Goal: Contribute content: Contribute content

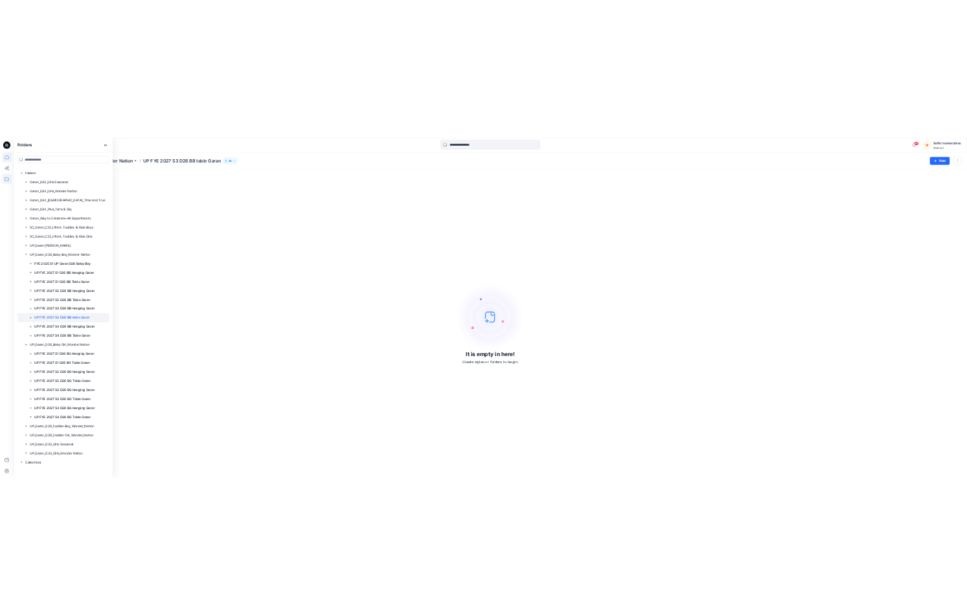
scroll to position [80, 0]
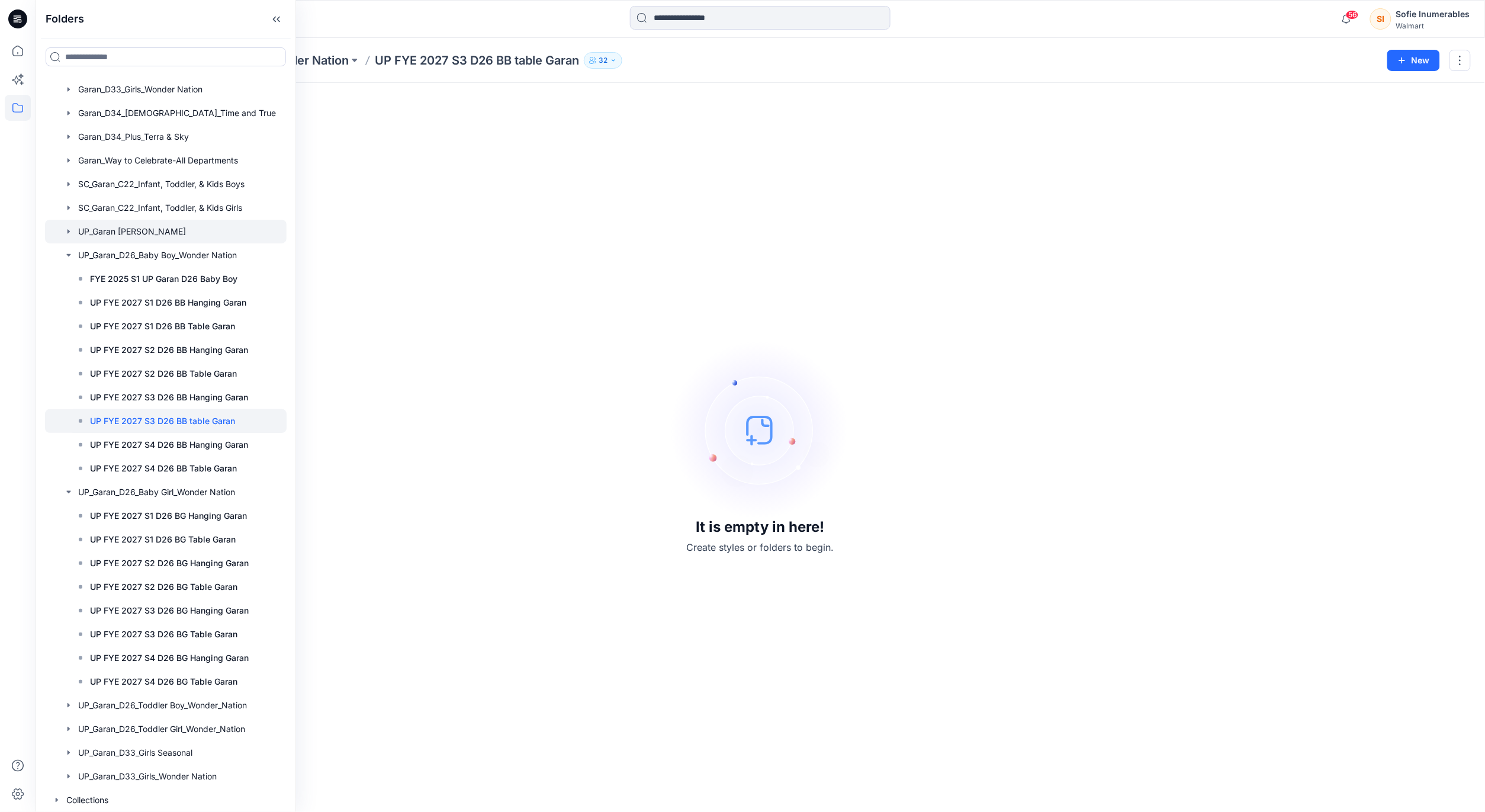
click at [73, 232] on icon "button" at bounding box center [69, 231] width 9 height 9
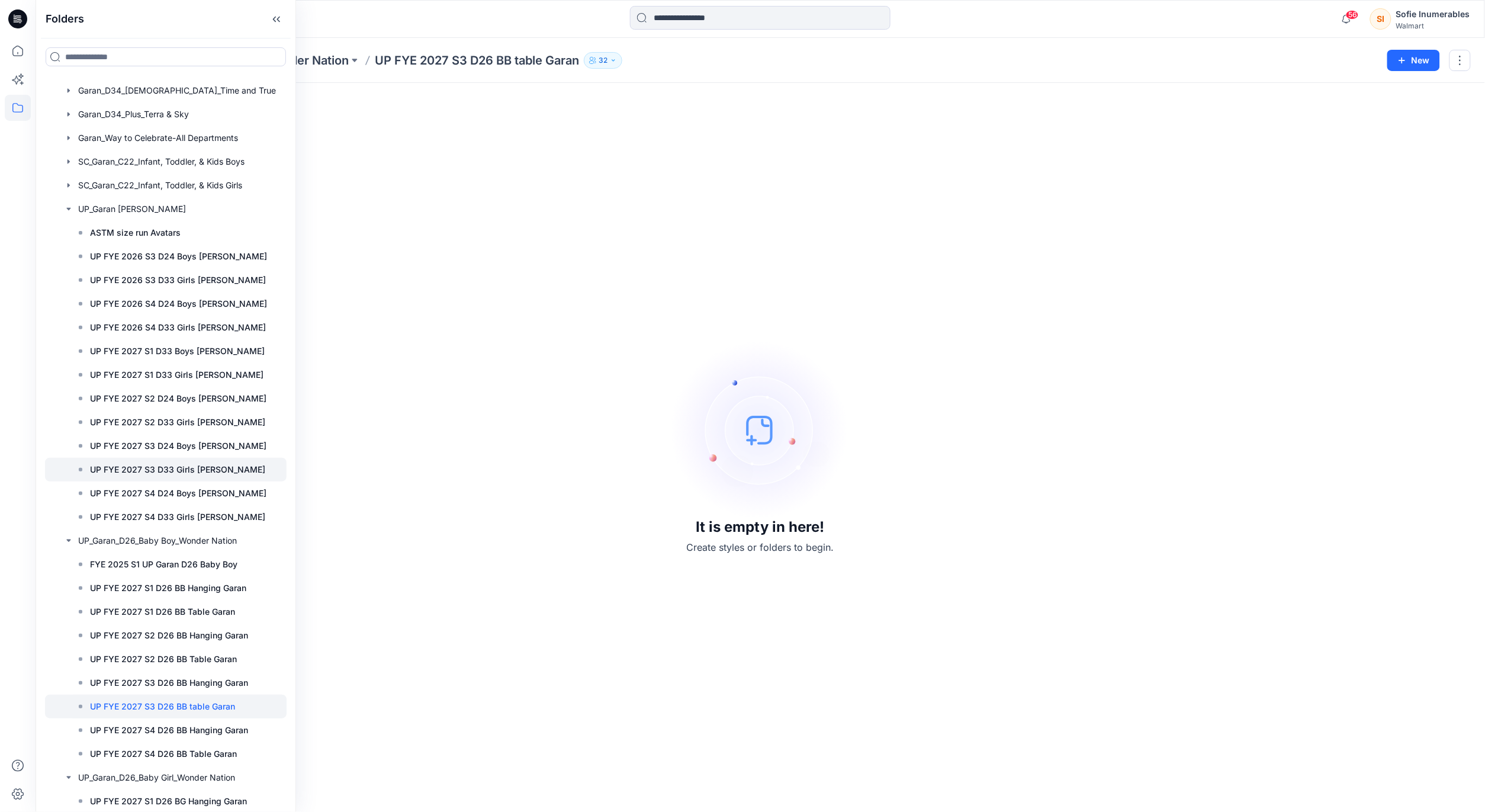
click at [226, 476] on p "UP FYE 2027 S3 D33 Girls [PERSON_NAME]" at bounding box center [177, 470] width 176 height 15
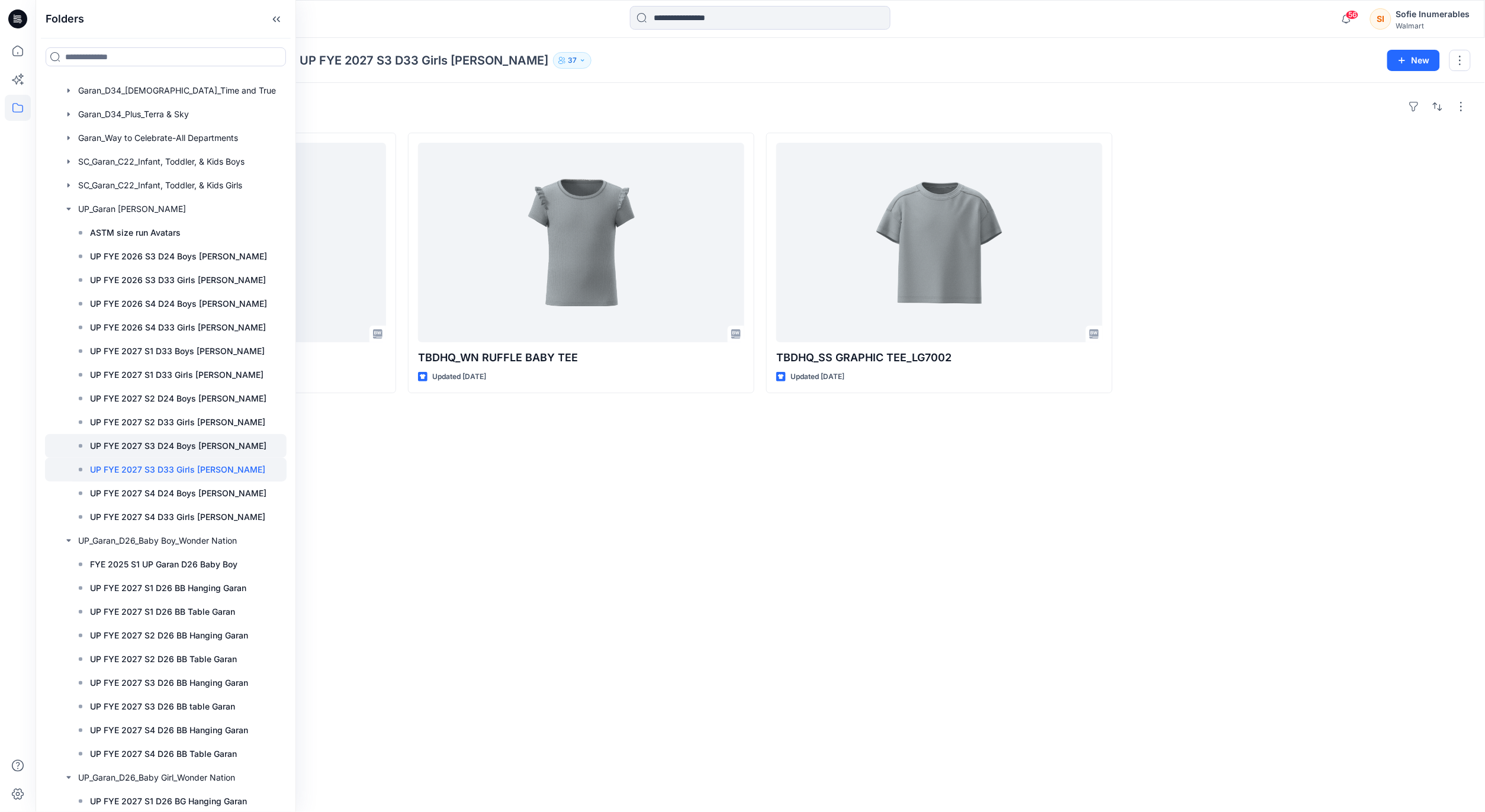
click at [189, 453] on p "UP FYE 2027 S3 D24 Boys Littles" at bounding box center [177, 446] width 176 height 15
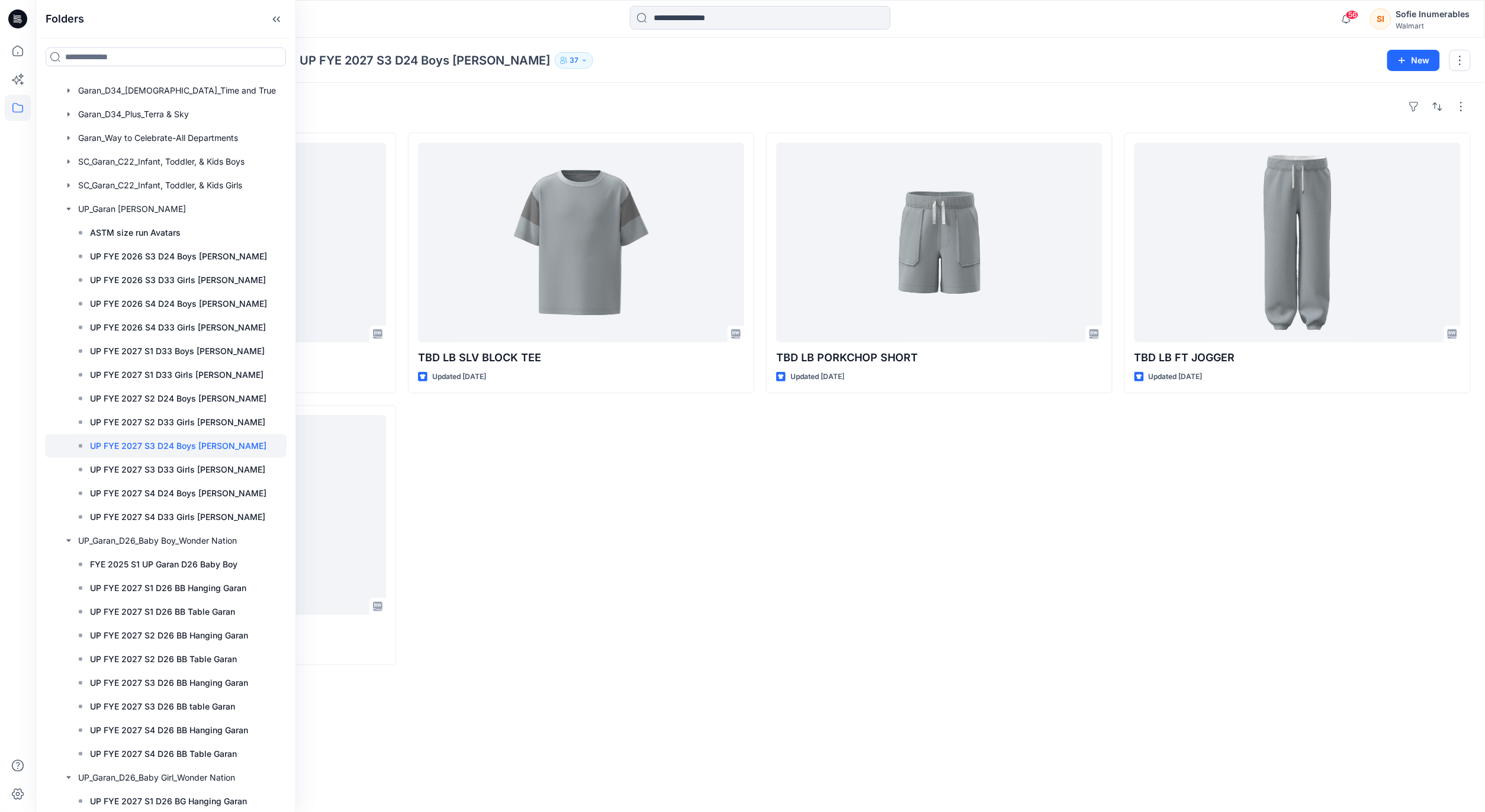
click at [596, 477] on div "TBD LB SLV BLOCK TEE Updated 8 days ago" at bounding box center [581, 399] width 347 height 532
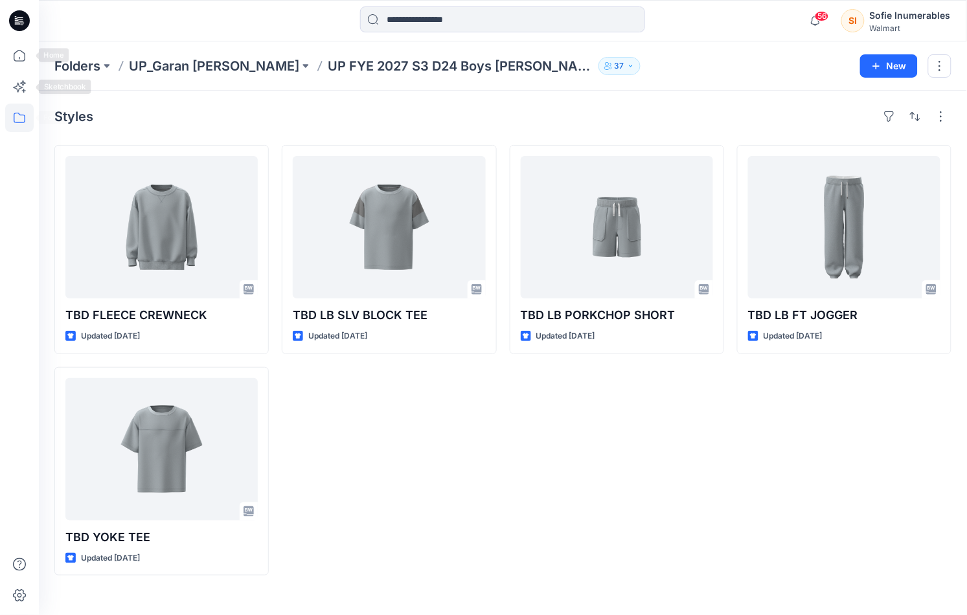
click at [19, 124] on icon at bounding box center [19, 118] width 28 height 28
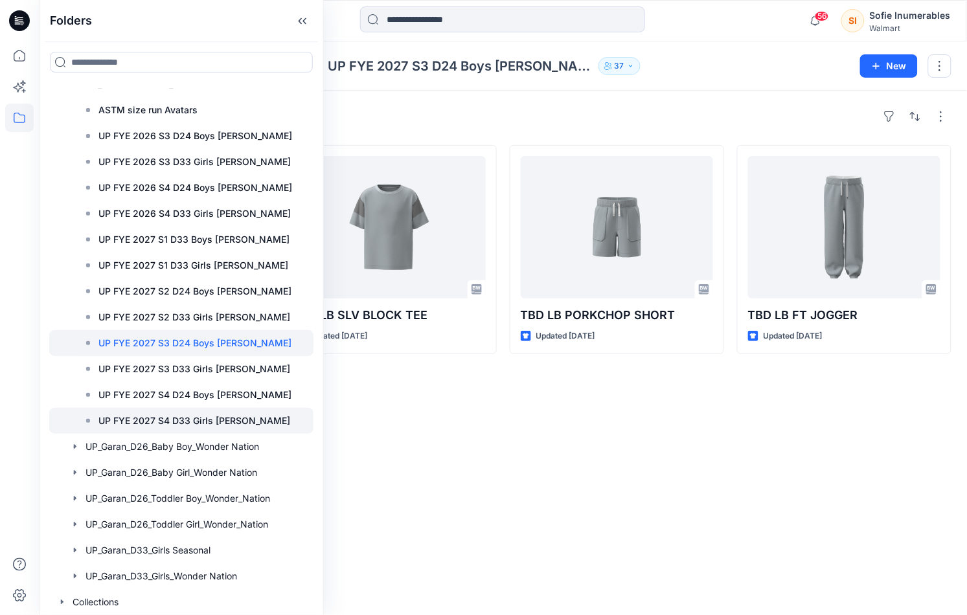
scroll to position [308, 0]
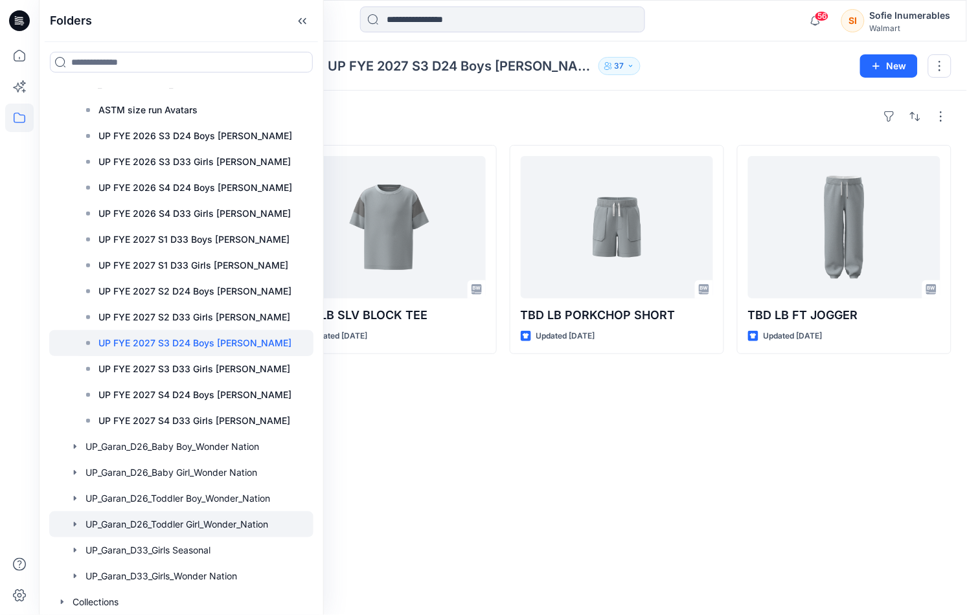
click at [80, 519] on icon "button" at bounding box center [75, 524] width 10 height 10
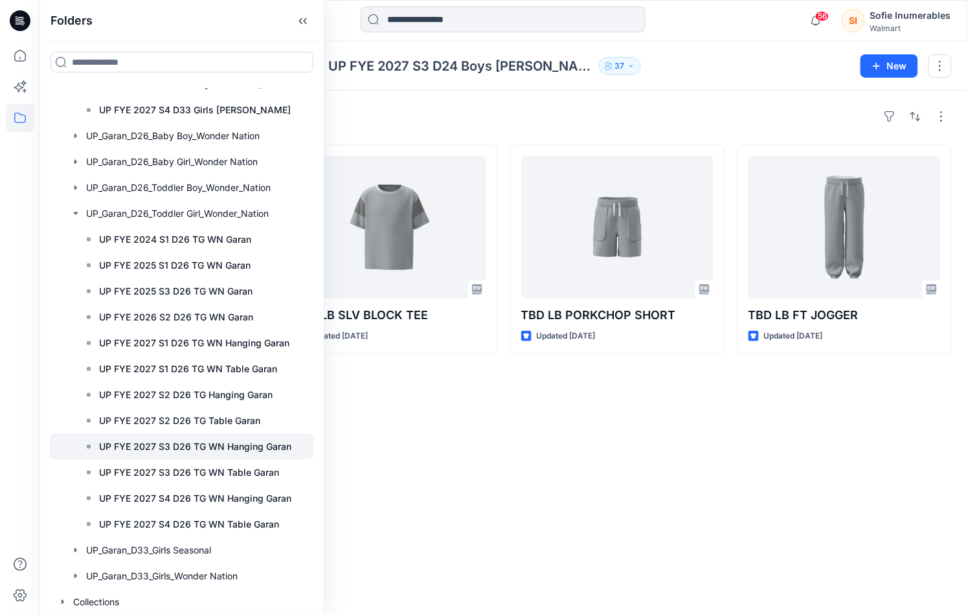
scroll to position [649, 0]
click at [322, 397] on div "Folders Folders Garan_D33_Girls Seasonal Garan_D33_Girls_Wonder Nation Garan_D3…" at bounding box center [483, 307] width 967 height 615
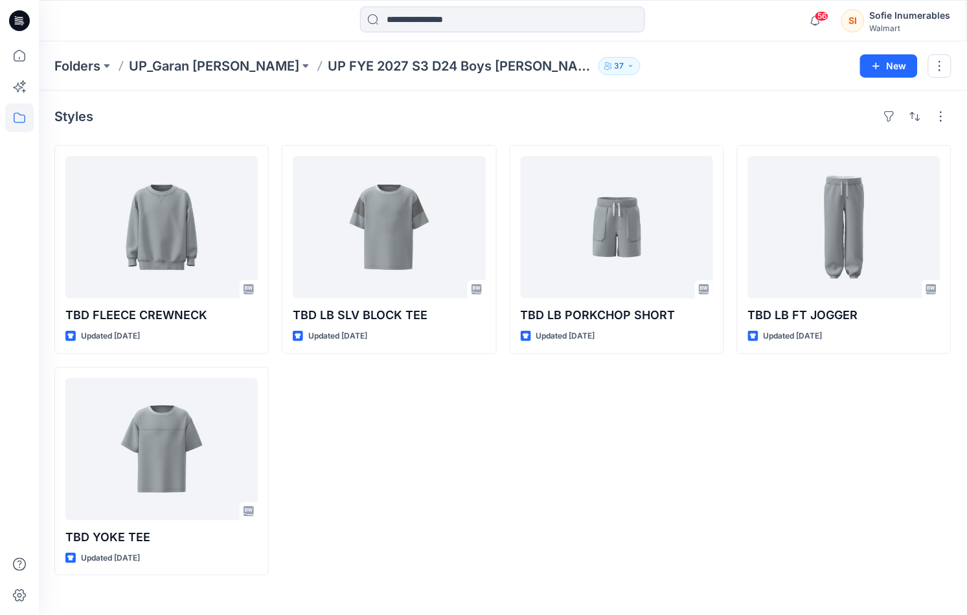
drag, startPoint x: 322, startPoint y: 397, endPoint x: 349, endPoint y: 398, distance: 26.6
click at [352, 398] on div "TBD LB SLV BLOCK TEE Updated 8 days ago" at bounding box center [389, 360] width 214 height 431
click at [16, 119] on icon at bounding box center [19, 118] width 28 height 28
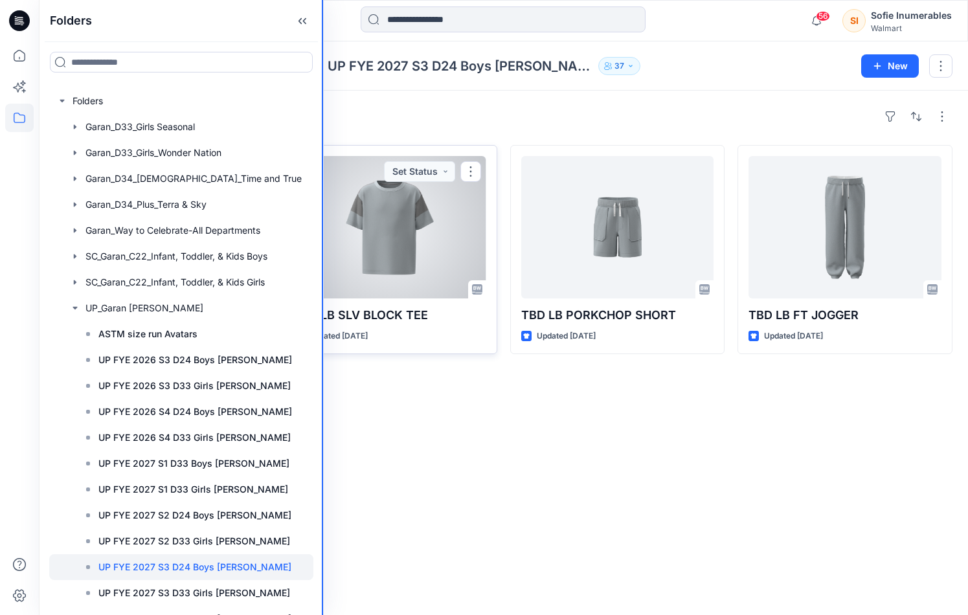
drag, startPoint x: 320, startPoint y: 192, endPoint x: 375, endPoint y: 196, distance: 55.8
click at [403, 195] on div "Folders Folders Garan_D33_Girls Seasonal Garan_D33_Girls_Wonder Nation Garan_D3…" at bounding box center [484, 307] width 968 height 615
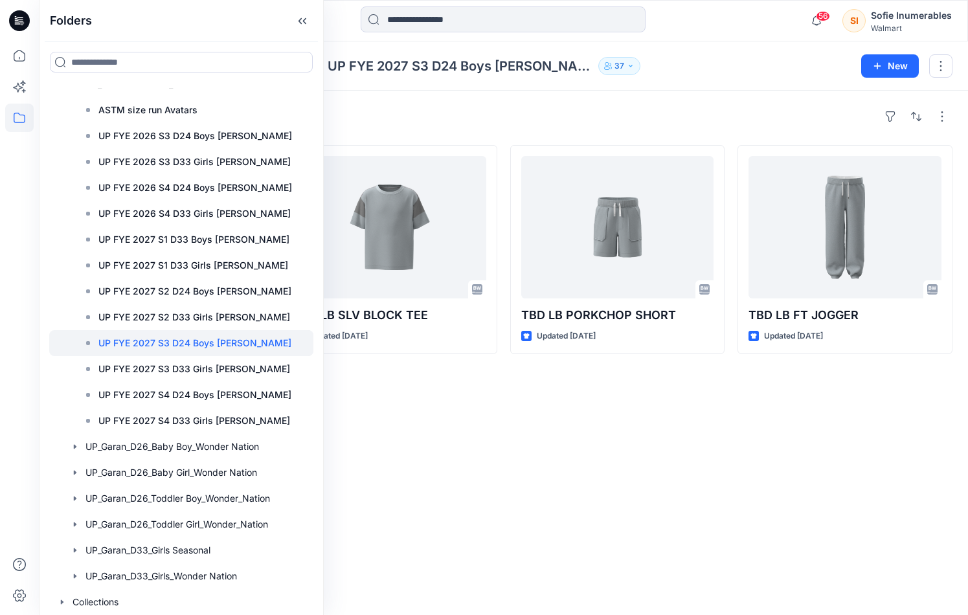
scroll to position [308, 0]
click at [217, 361] on p "UP FYE 2027 S3 D33 Girls Littles" at bounding box center [194, 369] width 192 height 16
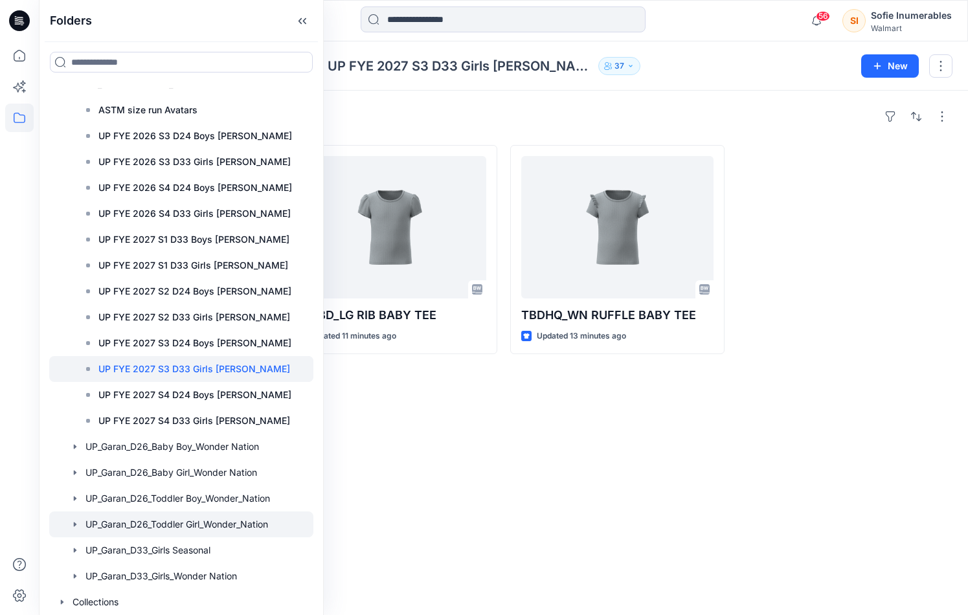
click at [76, 522] on icon "button" at bounding box center [75, 524] width 3 height 5
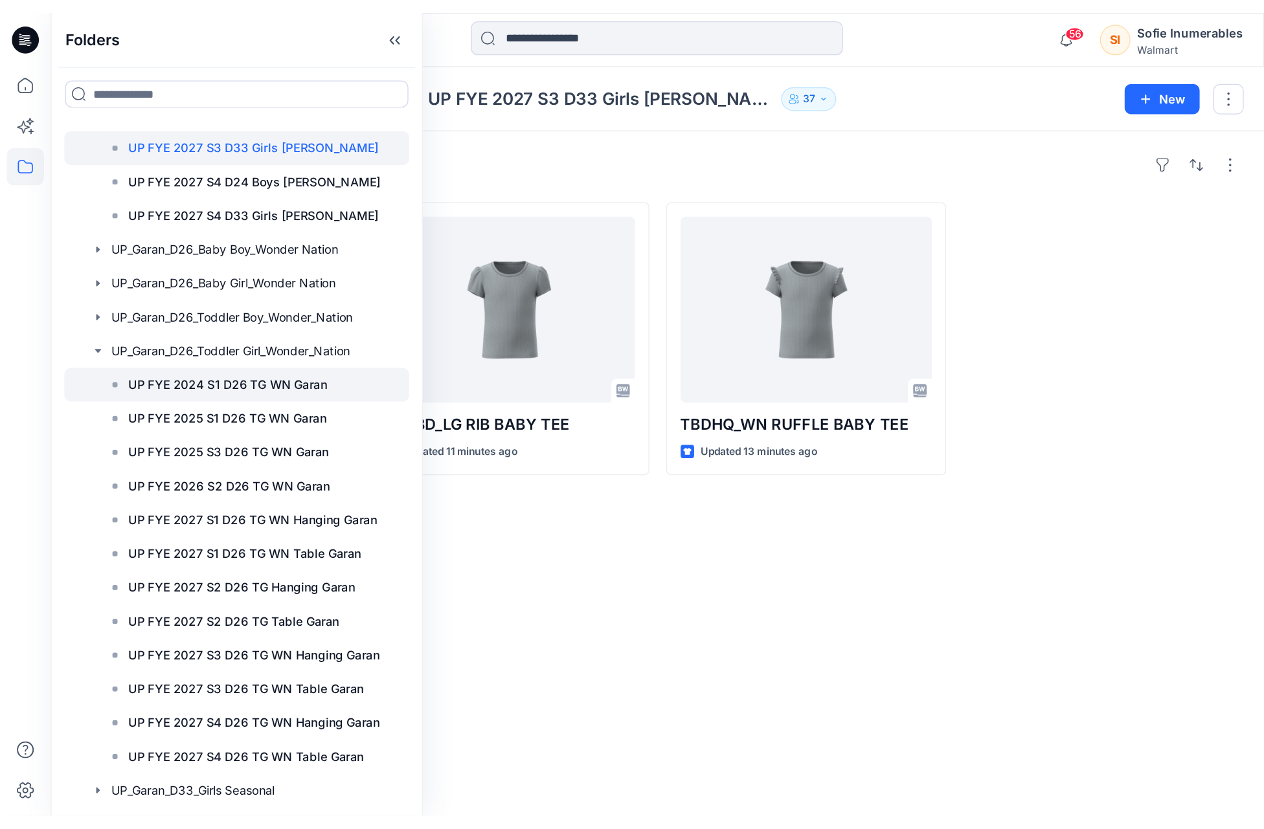
scroll to position [649, 0]
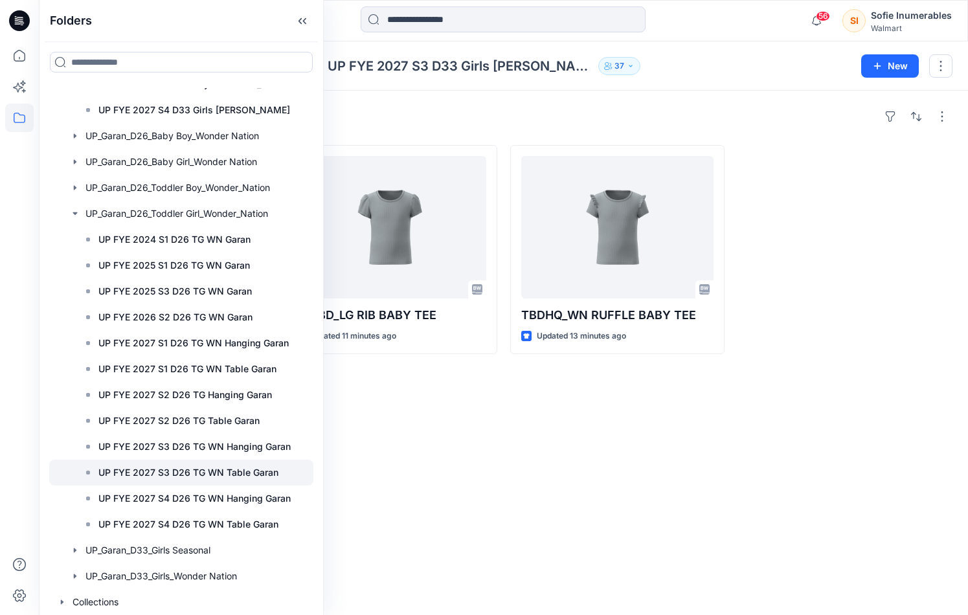
click at [273, 465] on p "UP FYE 2027 S3 D26 TG WN Table Garan" at bounding box center [188, 473] width 180 height 16
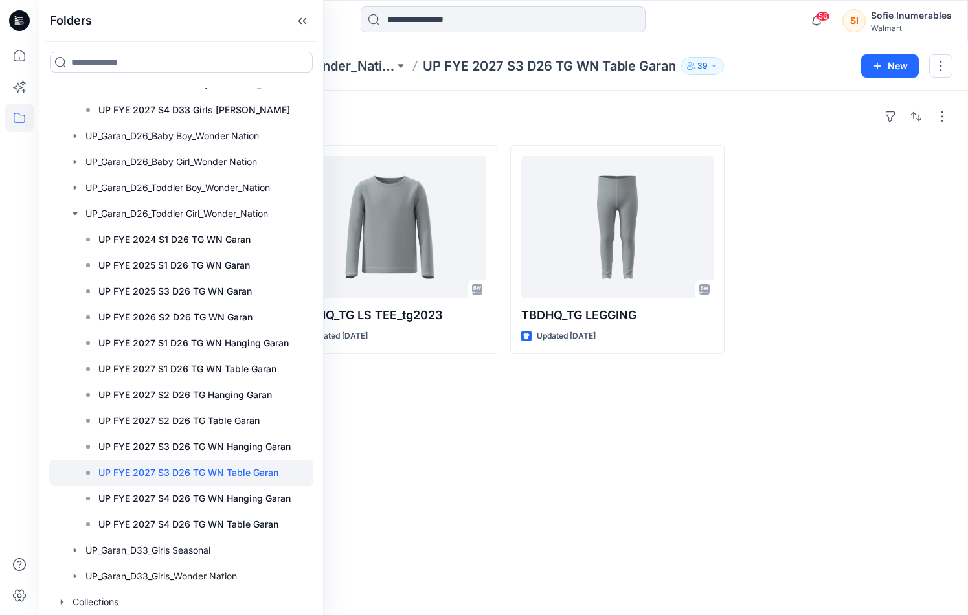
click at [425, 109] on div "Styles TBDHQ_TG SS TEE Updated 6 days ago TBDHQ_TG LS TEE_tg2023 Updated 6 days…" at bounding box center [503, 353] width 929 height 524
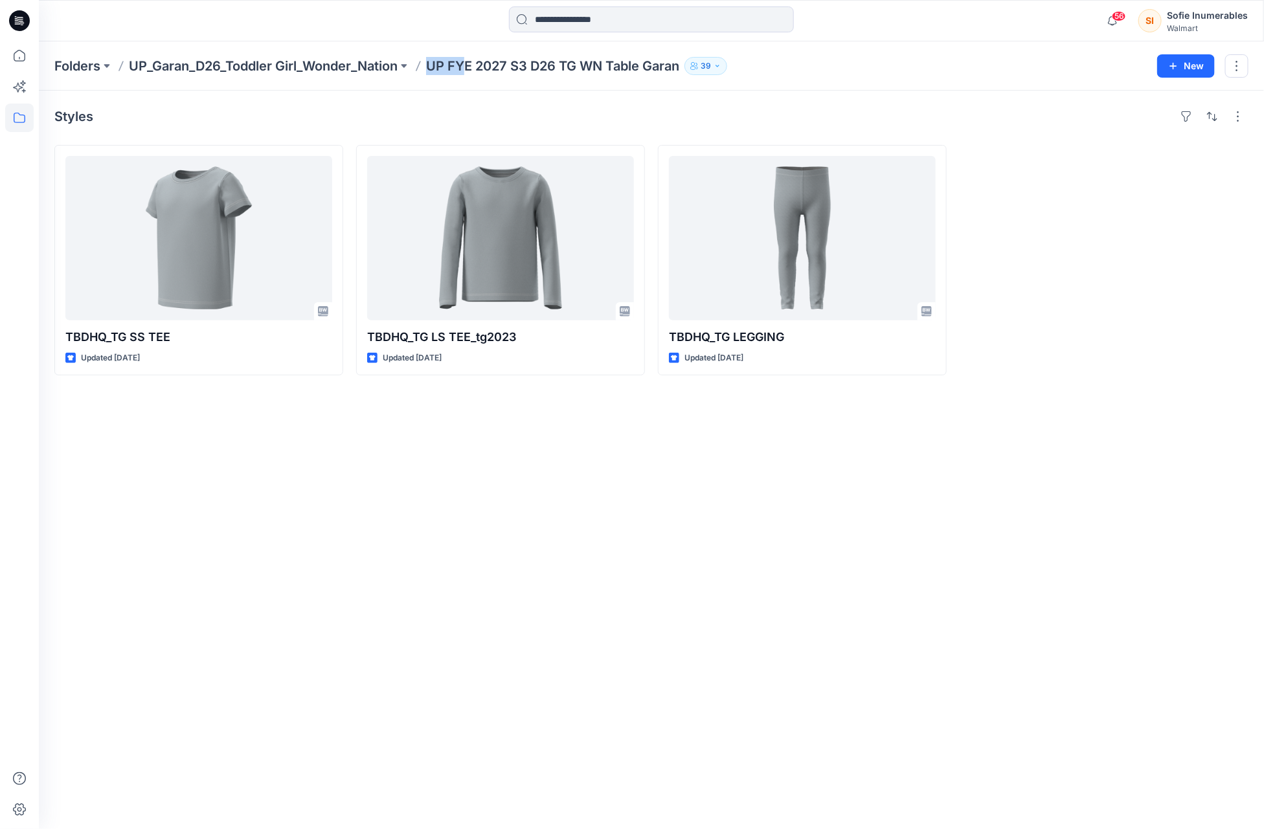
drag, startPoint x: 439, startPoint y: 65, endPoint x: 323, endPoint y: 62, distance: 115.9
click at [471, 67] on p "UP FYE 2027 S3 D26 TG WN Table Garan" at bounding box center [552, 66] width 253 height 18
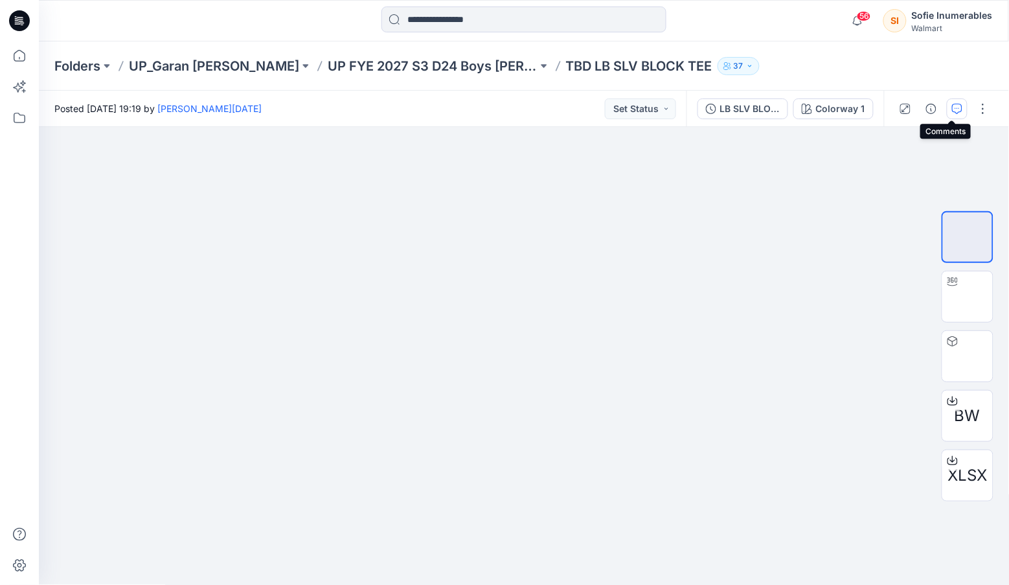
click at [952, 111] on icon "button" at bounding box center [957, 109] width 10 height 10
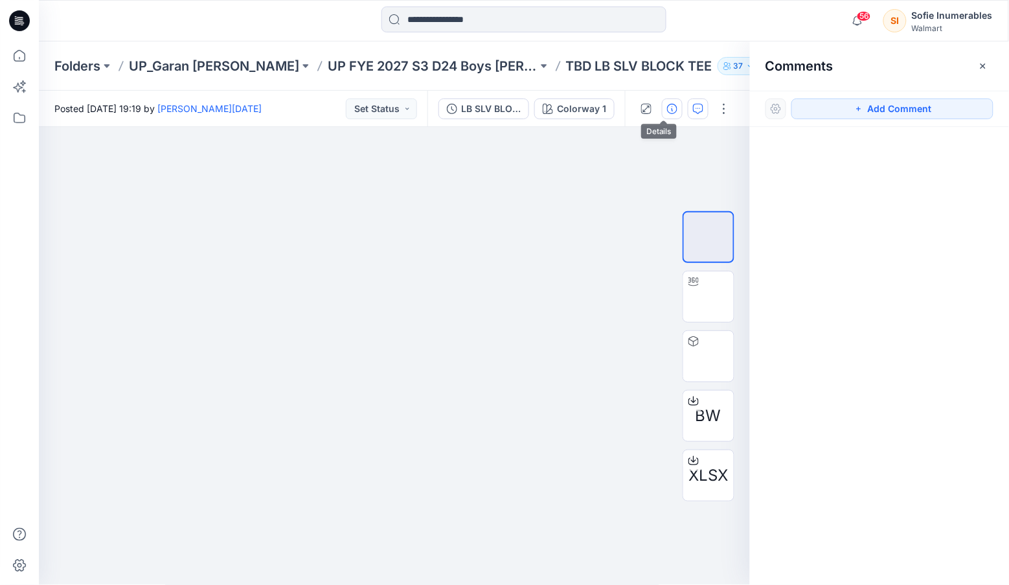
click at [667, 111] on icon "button" at bounding box center [672, 109] width 10 height 10
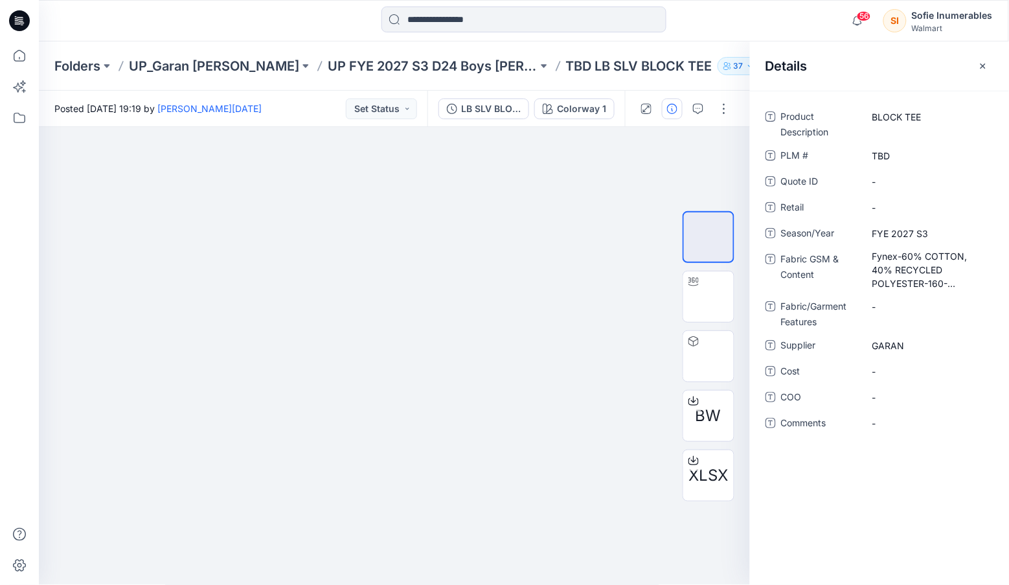
drag, startPoint x: 678, startPoint y: 168, endPoint x: 820, endPoint y: 104, distance: 155.3
click at [702, 165] on div at bounding box center [394, 356] width 711 height 458
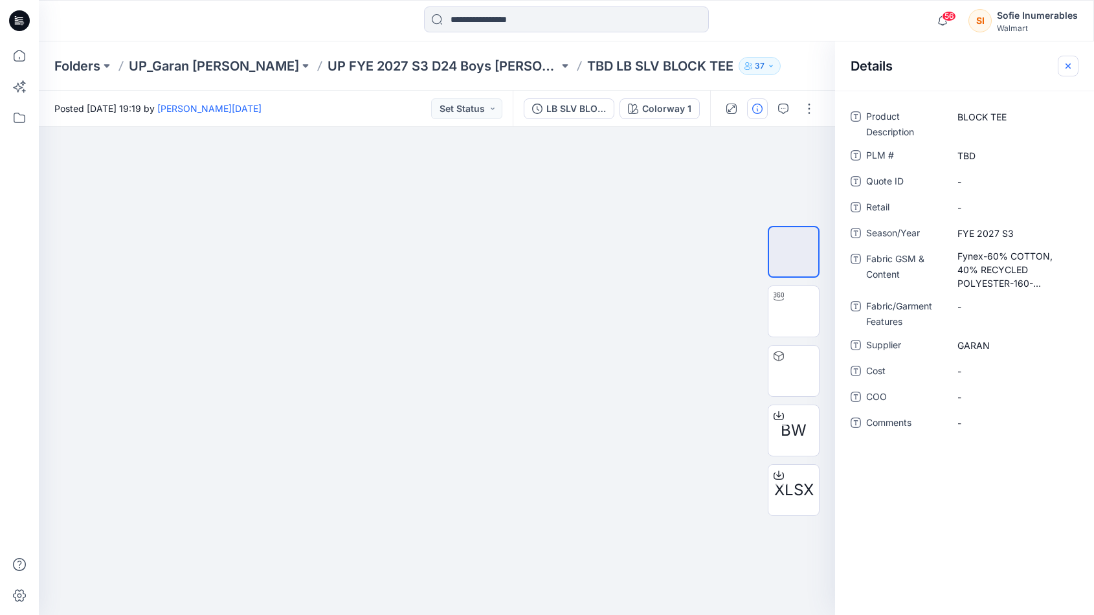
click at [1071, 63] on icon "button" at bounding box center [1068, 66] width 10 height 10
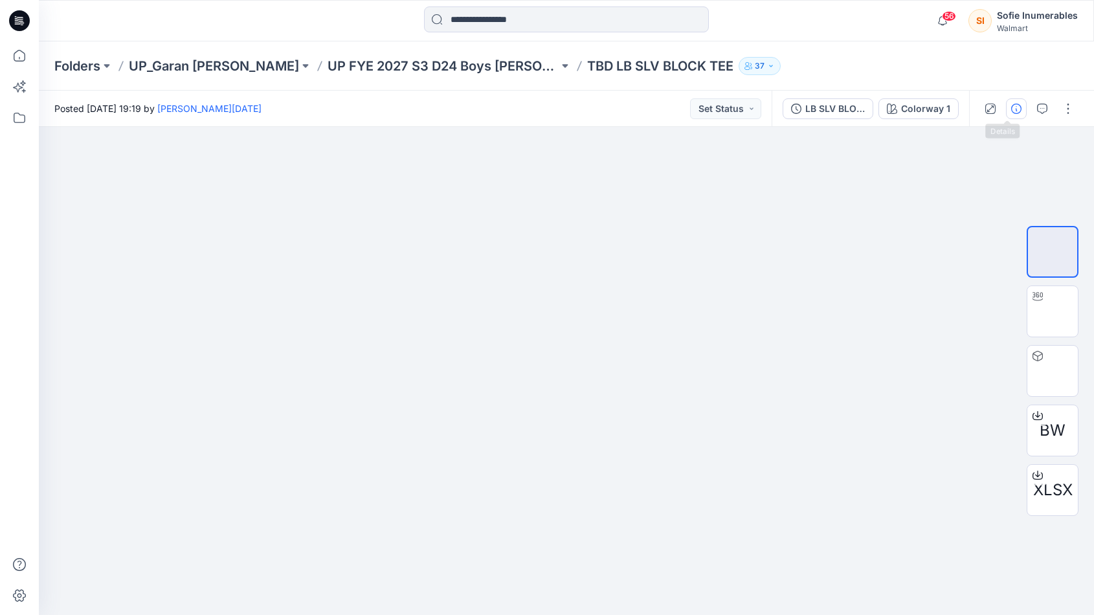
click at [1006, 116] on button "button" at bounding box center [1016, 108] width 21 height 21
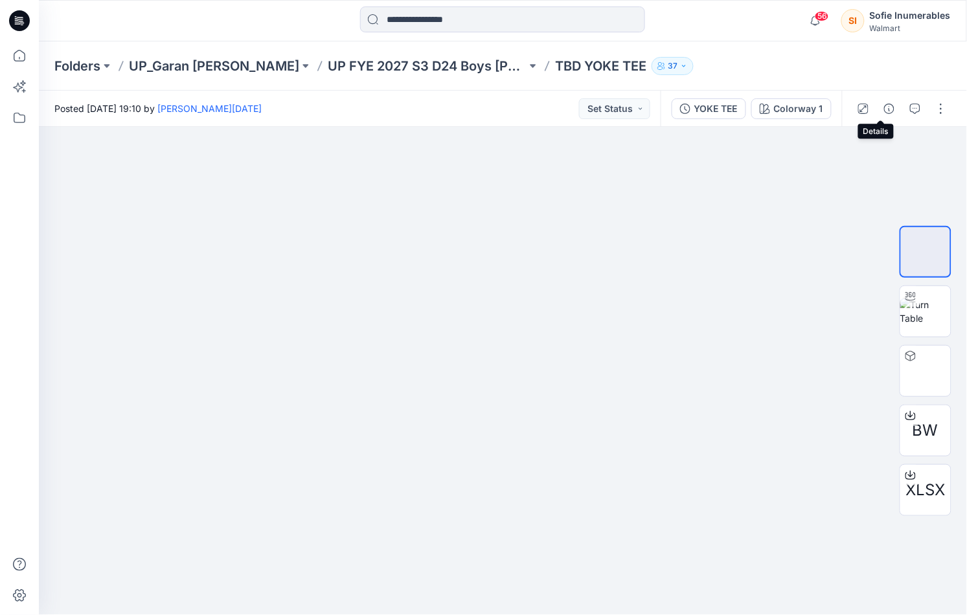
click at [884, 109] on icon "button" at bounding box center [889, 109] width 10 height 10
click at [878, 111] on button "button" at bounding box center [888, 108] width 21 height 21
click at [884, 109] on icon "button" at bounding box center [889, 109] width 10 height 10
click at [884, 106] on icon "button" at bounding box center [889, 109] width 10 height 10
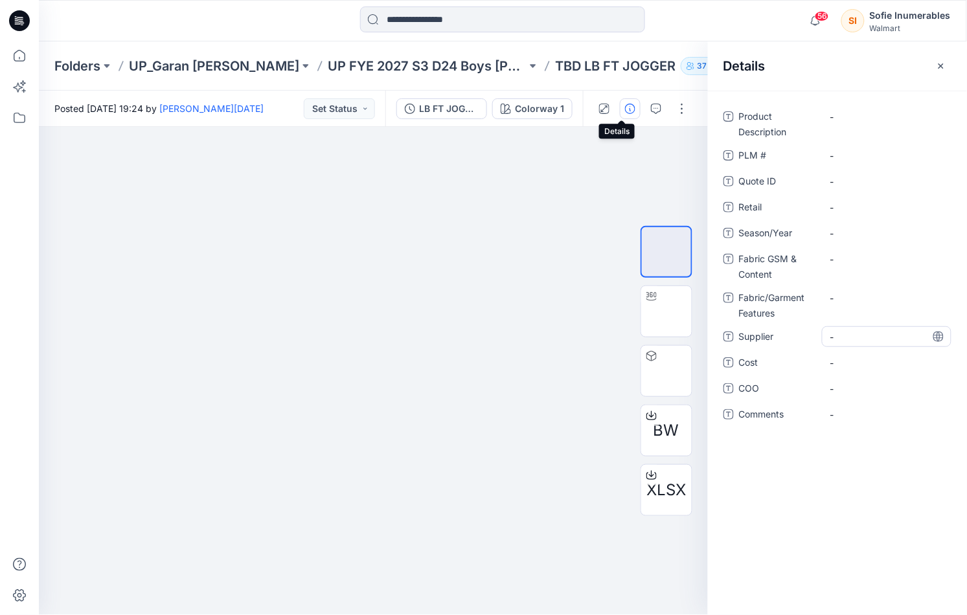
click at [849, 335] on span "-" at bounding box center [886, 337] width 113 height 14
type textarea "*****"
click at [842, 228] on span "-" at bounding box center [886, 234] width 113 height 14
type textarea "**********"
click at [847, 116] on Description "-" at bounding box center [886, 117] width 113 height 14
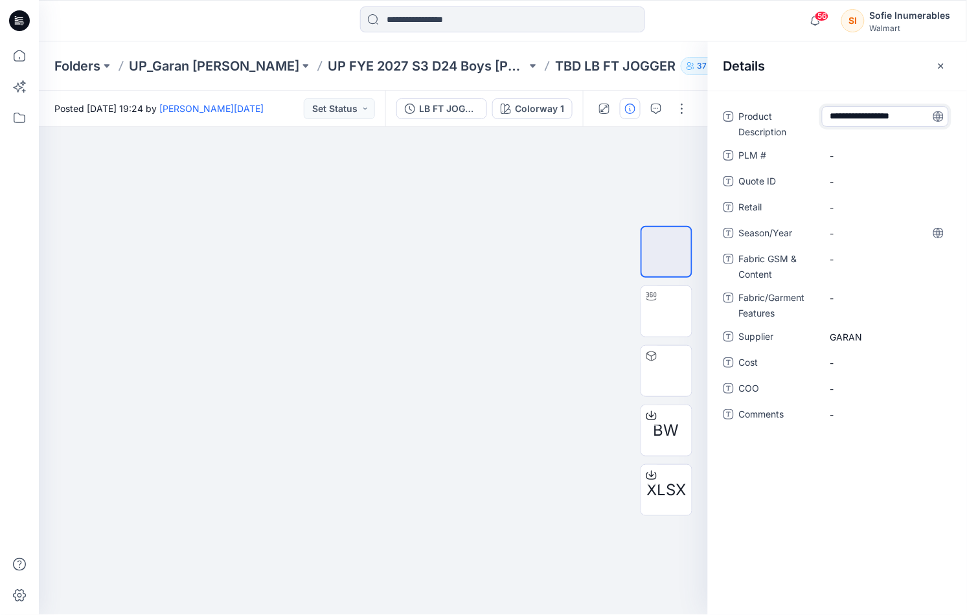
type textarea "**********"
click at [855, 212] on span "-" at bounding box center [886, 208] width 113 height 14
click at [856, 229] on span "-" at bounding box center [886, 234] width 113 height 14
type textarea "**********"
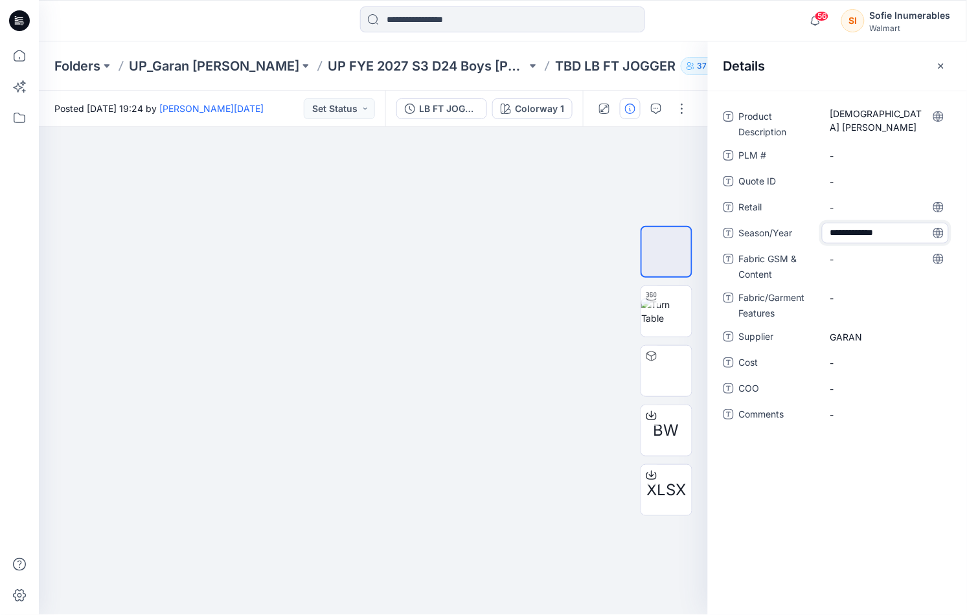
click at [873, 269] on div "-" at bounding box center [886, 266] width 129 height 34
click at [856, 257] on Content "-" at bounding box center [886, 259] width 113 height 14
click at [873, 262] on Content "-" at bounding box center [886, 259] width 113 height 14
type textarea "**********"
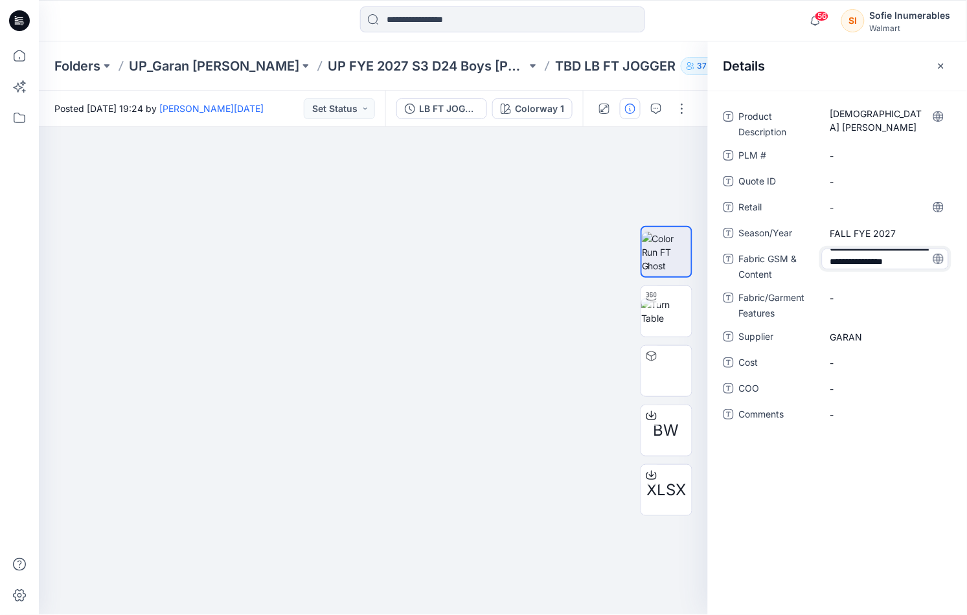
scroll to position [36, 0]
click at [856, 287] on div "**********" at bounding box center [837, 273] width 228 height 334
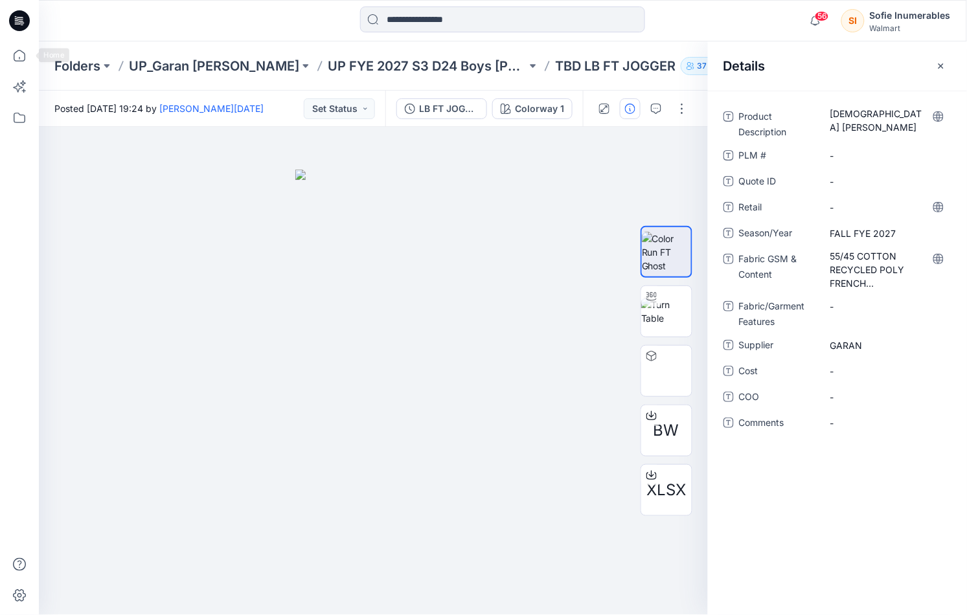
click at [20, 20] on icon at bounding box center [19, 20] width 21 height 41
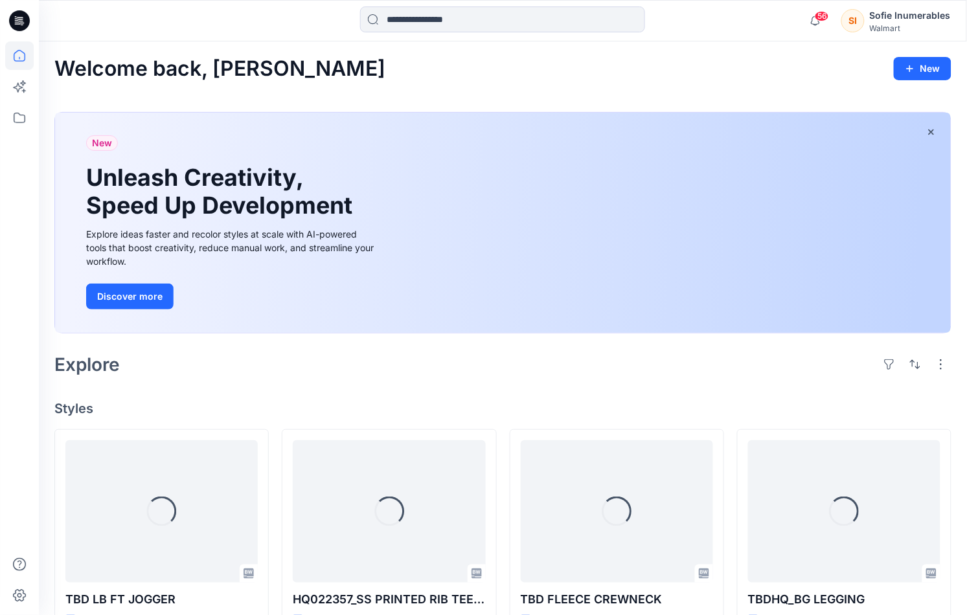
click at [25, 23] on icon at bounding box center [19, 20] width 21 height 21
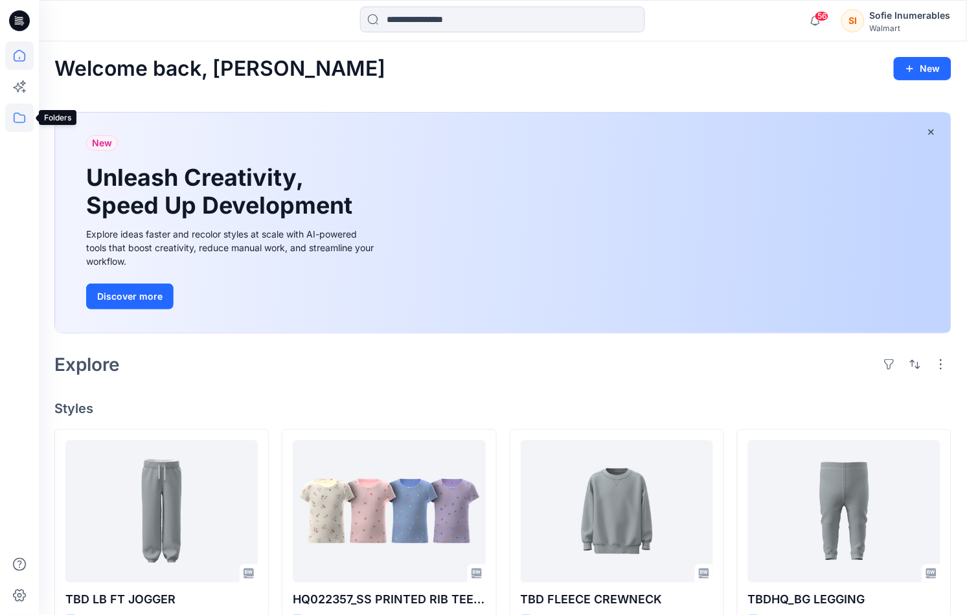
click at [25, 125] on icon at bounding box center [19, 118] width 28 height 28
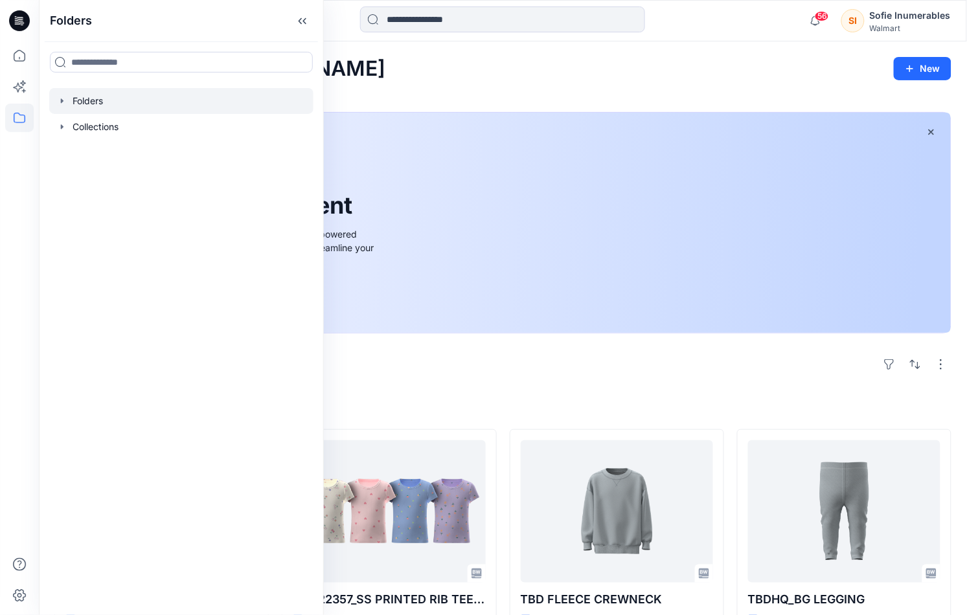
click at [60, 106] on icon "button" at bounding box center [62, 101] width 10 height 10
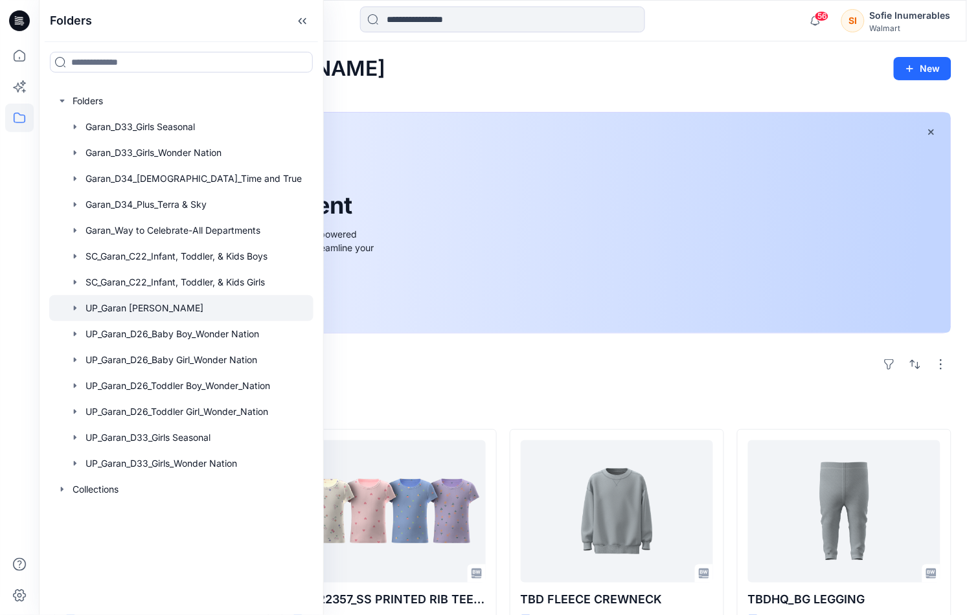
click at [76, 310] on icon "button" at bounding box center [75, 308] width 3 height 5
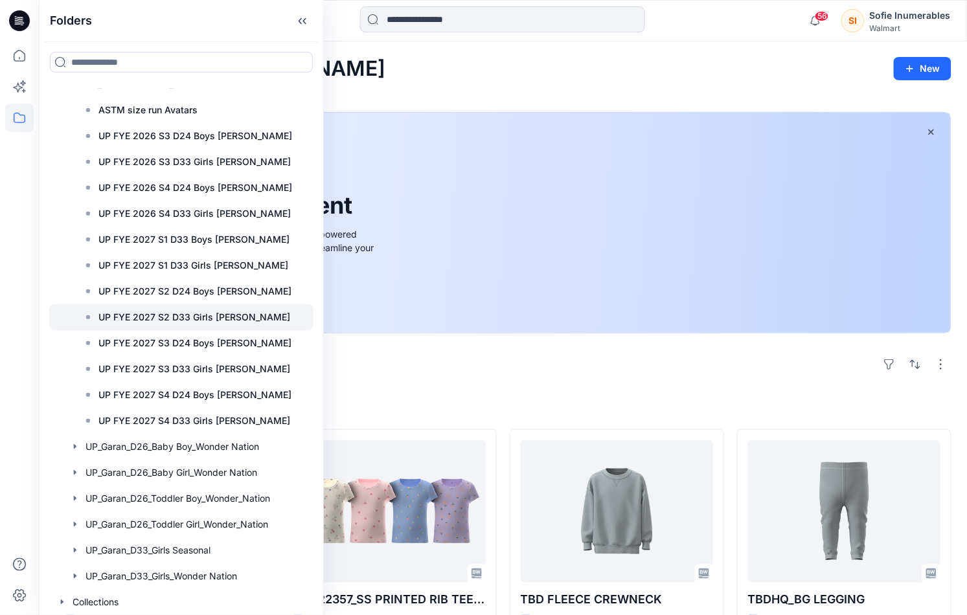
scroll to position [308, 0]
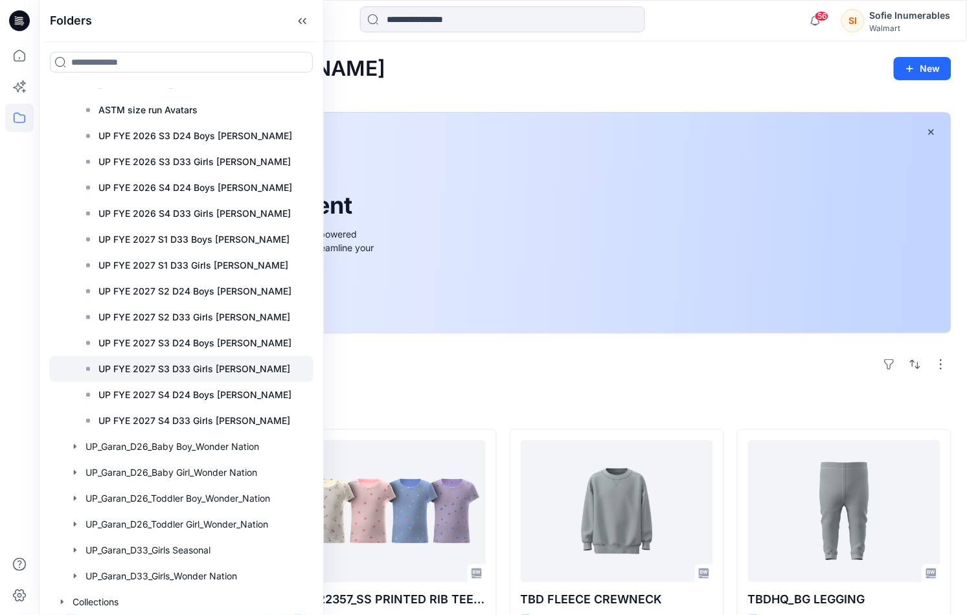
click at [109, 356] on div at bounding box center [181, 369] width 264 height 26
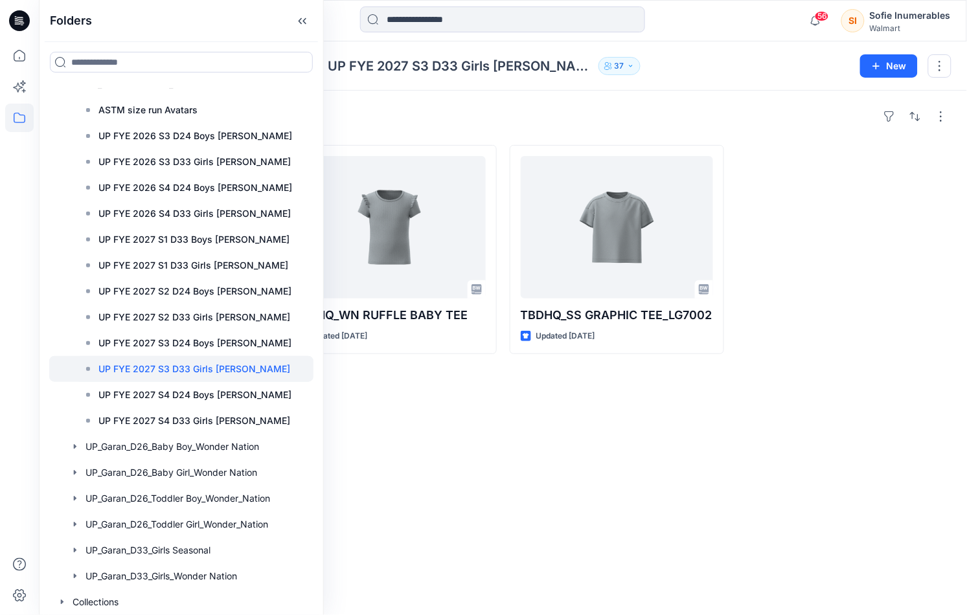
click at [489, 435] on div "Styles HQTBD_LG RIB BABY TEE Updated 7 days ago TBDHQ_WN RUFFLE BABY TEE Update…" at bounding box center [503, 353] width 928 height 524
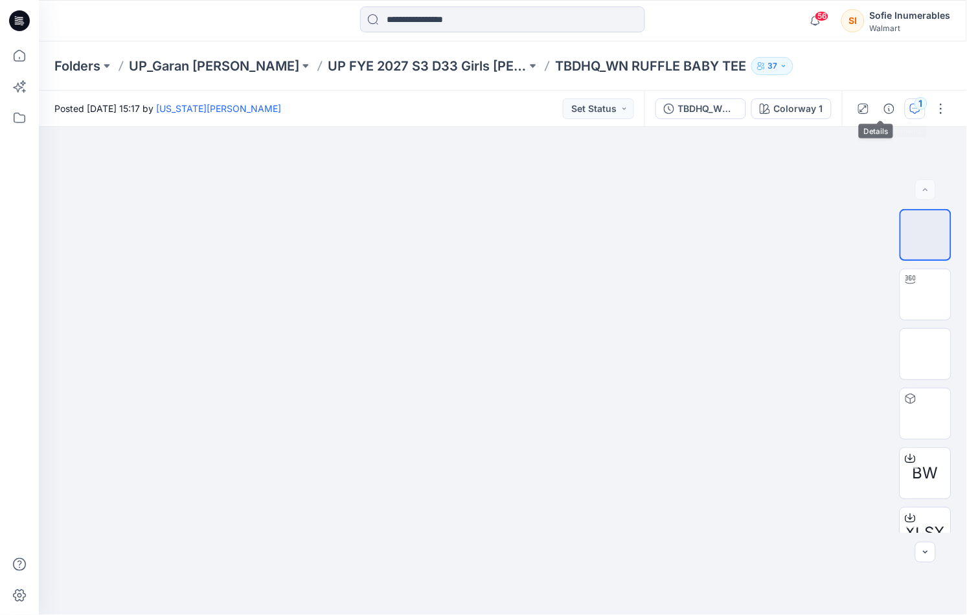
click at [910, 107] on icon "button" at bounding box center [915, 109] width 10 height 10
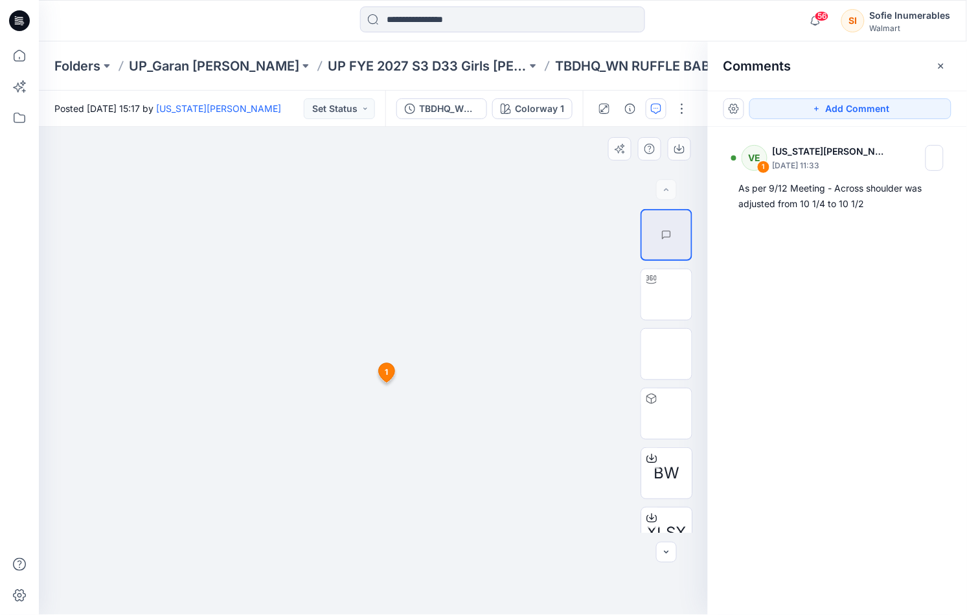
click at [522, 207] on div at bounding box center [373, 371] width 669 height 488
click at [625, 114] on icon "button" at bounding box center [630, 109] width 10 height 10
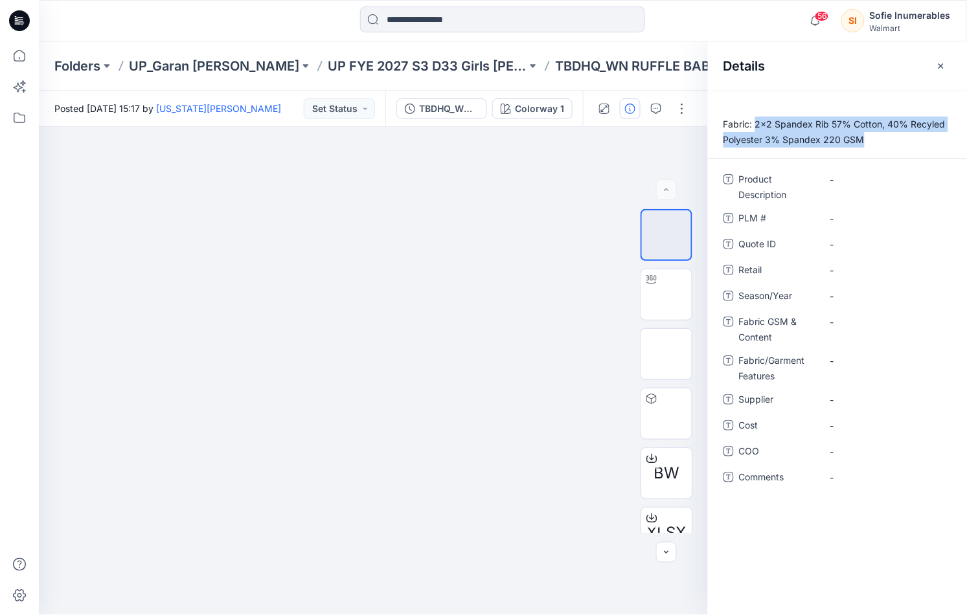
drag, startPoint x: 763, startPoint y: 133, endPoint x: 768, endPoint y: 160, distance: 26.9
click at [768, 148] on p "Fabric: 2x2 Spandex Rib 57% Cotton, 40% Recyled Polyester 3% Spandex 220 GSM" at bounding box center [837, 132] width 259 height 31
copy p "2x2 Spandex Rib 57% Cotton, 40% Recyled Polyester 3% Spandex 220 GSM"
click at [838, 329] on Content "-" at bounding box center [886, 322] width 113 height 14
type textarea "**********"
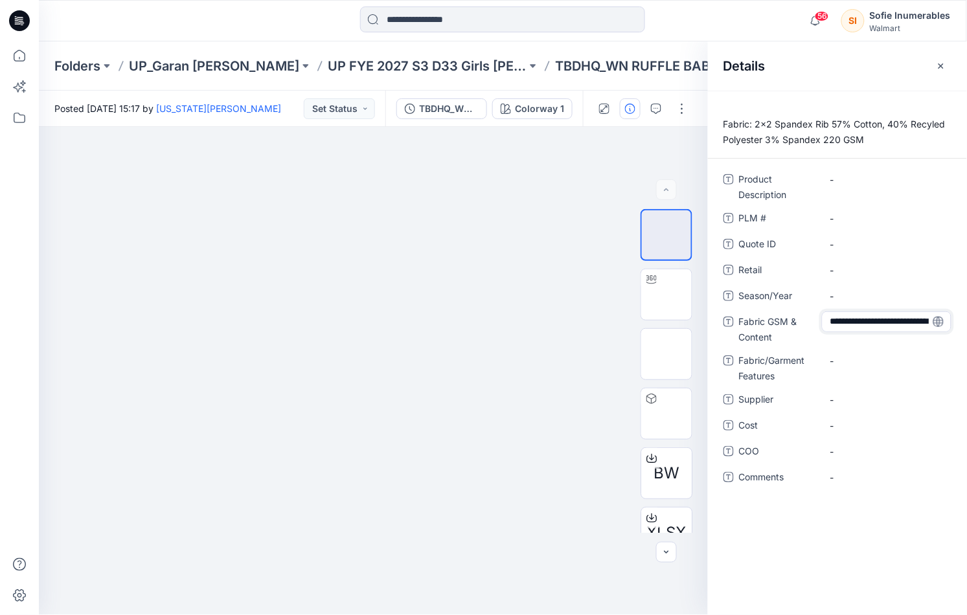
scroll to position [37, 0]
click at [852, 304] on div "**********" at bounding box center [837, 336] width 228 height 334
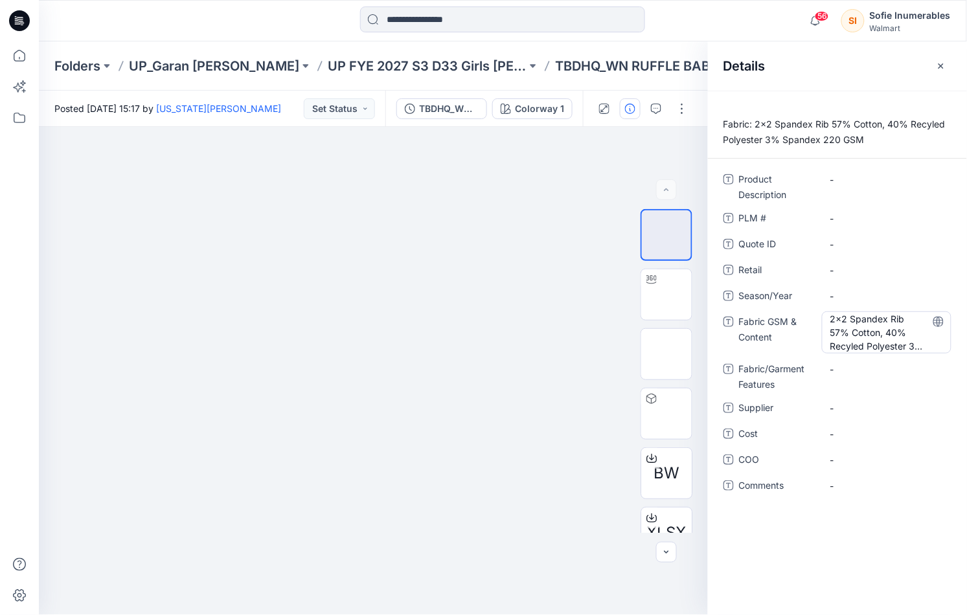
click at [882, 353] on Content "2x2 Spandex Rib 57% Cotton, 40% Recyled Polyester 3% Spandex 220 GSM" at bounding box center [886, 332] width 113 height 41
click at [850, 342] on textarea "**********" at bounding box center [885, 331] width 127 height 41
click at [841, 277] on span "-" at bounding box center [886, 270] width 113 height 14
click at [840, 303] on span "-" at bounding box center [886, 296] width 113 height 14
type textarea "**********"
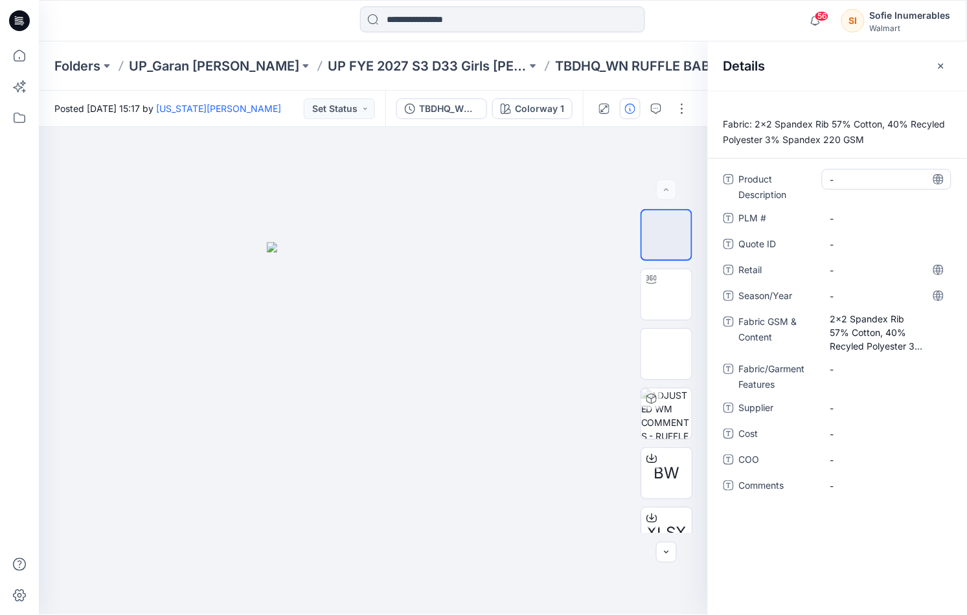
click at [849, 186] on Description "-" at bounding box center [886, 180] width 113 height 14
type textarea "**********"
click at [865, 306] on div "-" at bounding box center [886, 295] width 129 height 21
type textarea "**********"
click at [858, 440] on div "Product Description SS RUFFLE TEE PLM # - Quote ID - Retail - Season/Year FALL …" at bounding box center [837, 340] width 228 height 342
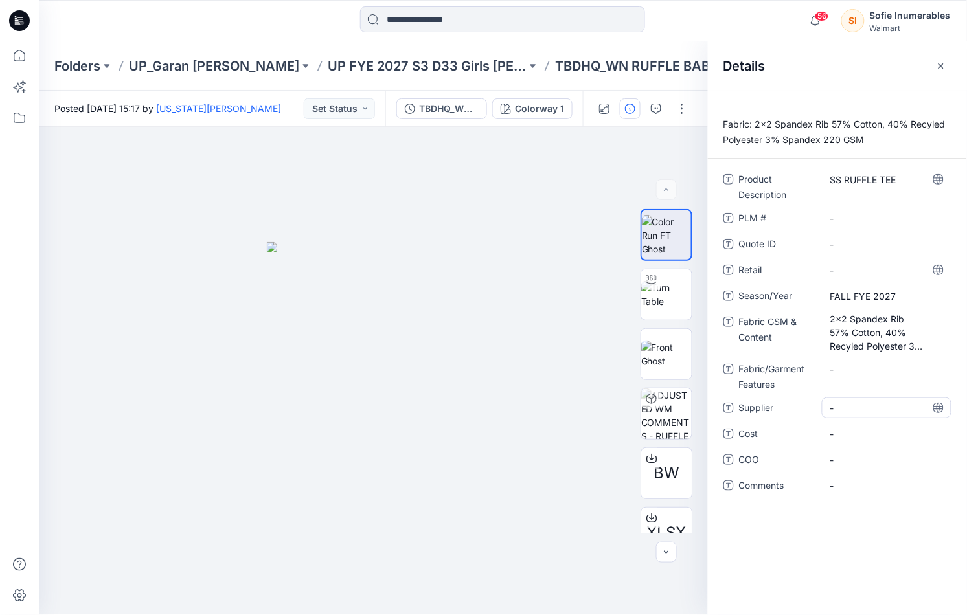
click at [854, 415] on span "-" at bounding box center [886, 408] width 113 height 14
type textarea "*****"
click at [757, 544] on div "Fabric: 2x2 Spandex Rib 57% Cotton, 40% Recyled Polyester 3% Spandex 220 GSM Pr…" at bounding box center [837, 353] width 259 height 524
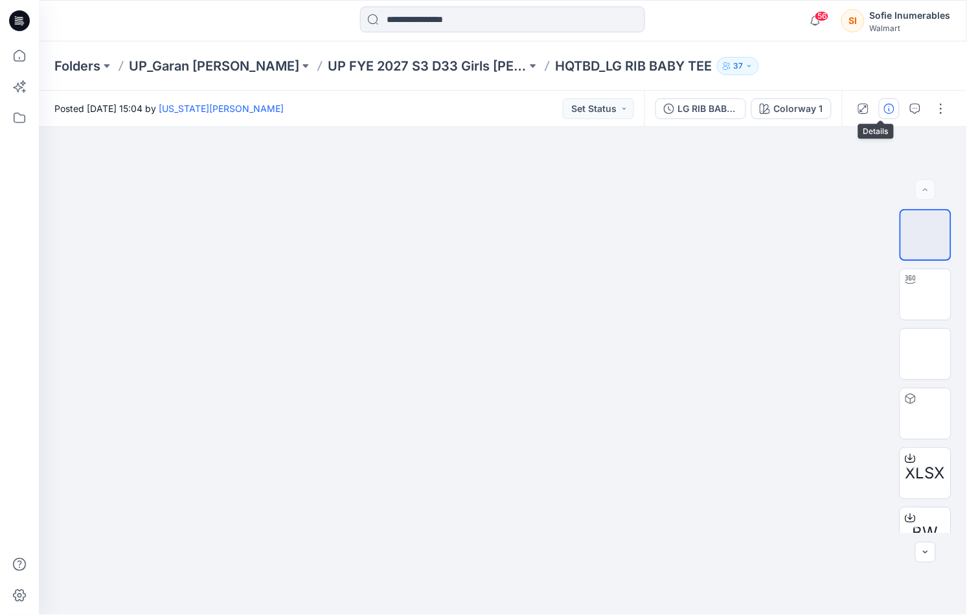
click at [884, 112] on icon "button" at bounding box center [889, 109] width 10 height 10
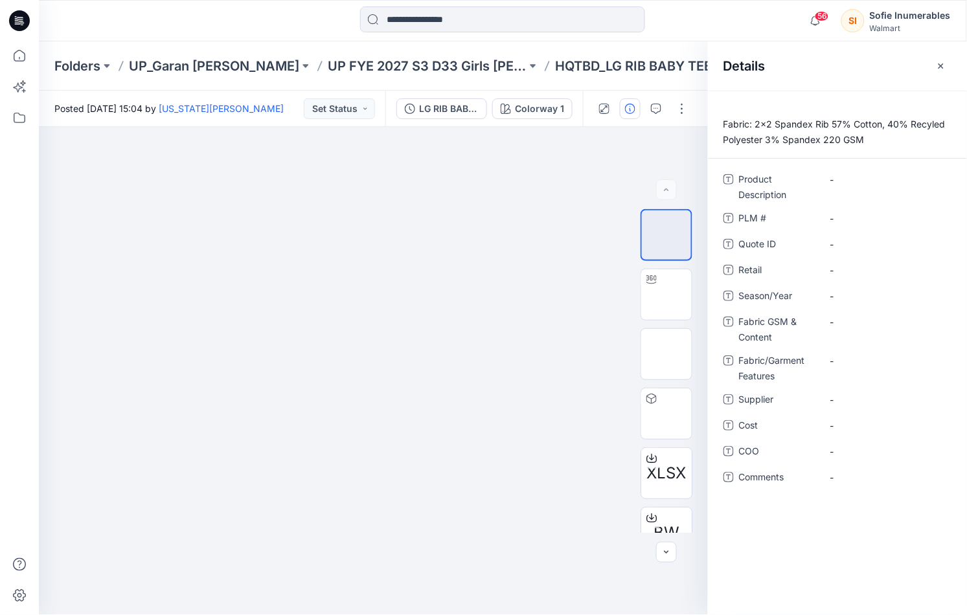
click at [781, 148] on p "Fabric: 2x2 Spandex Rib 57% Cotton, 40% Recyled Polyester 3% Spandex 220 GSM" at bounding box center [837, 132] width 259 height 31
click at [742, 148] on p "Fabric: 2x2 Spandex Rib 57% Cotton, 40% Recyled Polyester 3% Spandex 220 GSM" at bounding box center [837, 132] width 259 height 31
drag, startPoint x: 741, startPoint y: 150, endPoint x: 777, endPoint y: 158, distance: 37.1
click at [741, 148] on p "Fabric: 2x2 Spandex Rib 57% Cotton, 40% Recyled Polyester 3% Spandex 220 GSM" at bounding box center [837, 132] width 259 height 31
drag, startPoint x: 765, startPoint y: 155, endPoint x: 843, endPoint y: 144, distance: 78.4
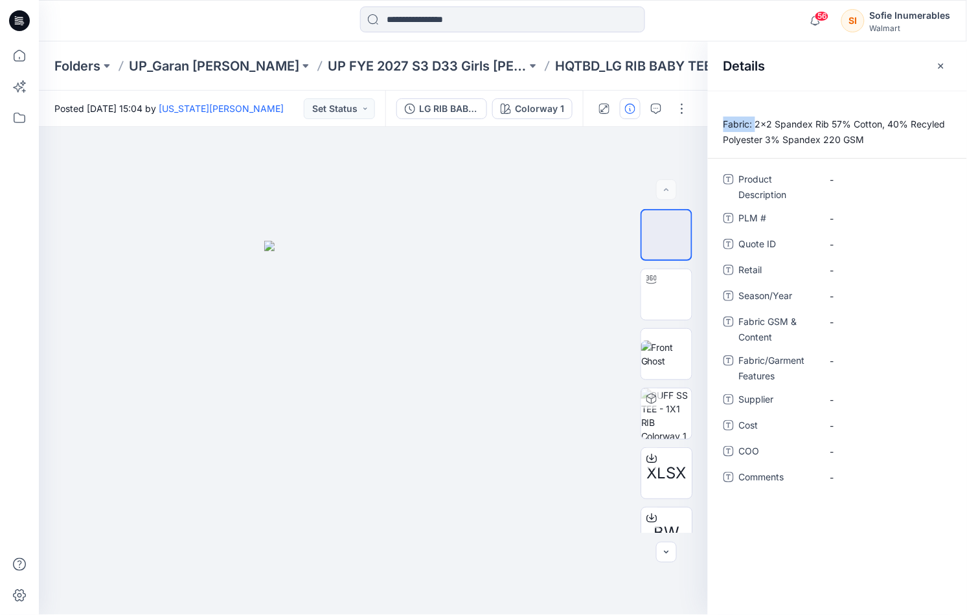
click at [766, 126] on p "Fabric: 2x2 Spandex Rib 57% Cotton, 40% Recyled Polyester 3% Spandex 220 GSM" at bounding box center [837, 132] width 259 height 31
copy p "Fabric:"
click at [835, 329] on Content "-" at bounding box center [886, 322] width 113 height 14
type textarea "**********"
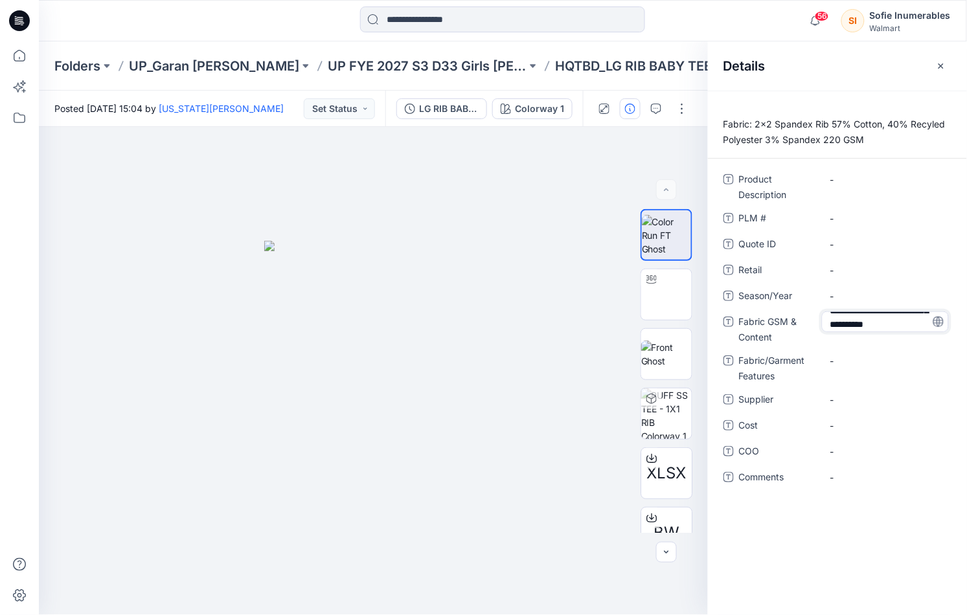
click at [814, 140] on p "Fabric: 2x2 Spandex Rib 57% Cotton, 40% Recyled Polyester 3% Spandex 220 GSM" at bounding box center [837, 132] width 259 height 31
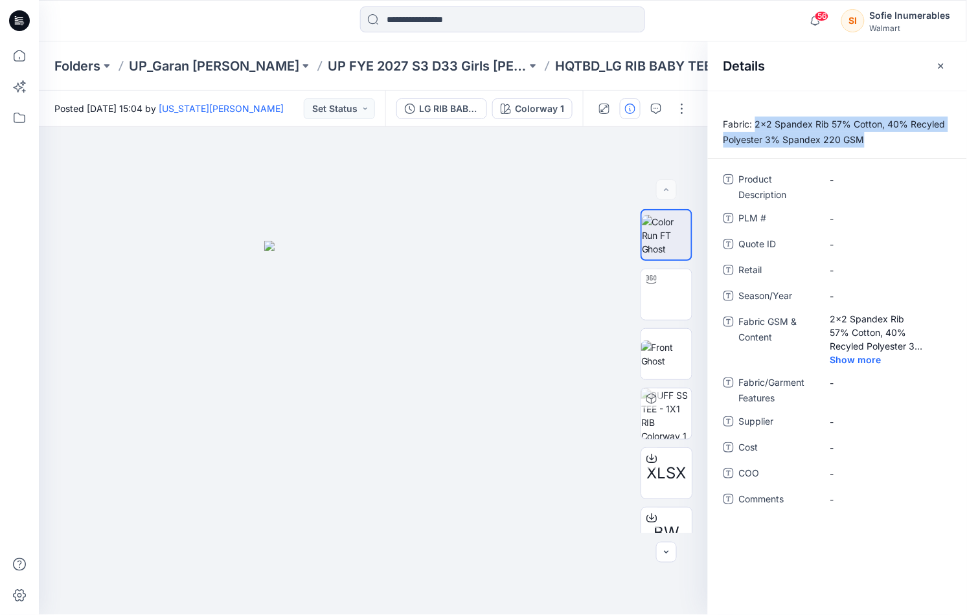
drag, startPoint x: 746, startPoint y: 153, endPoint x: 770, endPoint y: 123, distance: 38.6
click at [769, 123] on p "Fabric: 2x2 Spandex Rib 57% Cotton, 40% Recyled Polyester 3% Spandex 220 GSM" at bounding box center [837, 132] width 259 height 31
click at [768, 145] on p "Fabric: 2x2 Spandex Rib 57% Cotton, 40% Recyled Polyester 3% Spandex 220 GSM" at bounding box center [837, 132] width 259 height 31
drag, startPoint x: 764, startPoint y: 123, endPoint x: 751, endPoint y: 153, distance: 32.5
click at [755, 148] on p "Fabric: 2x2 Spandex Rib 57% Cotton, 40% Recyled Polyester 3% Spandex 220 GSM" at bounding box center [837, 132] width 259 height 31
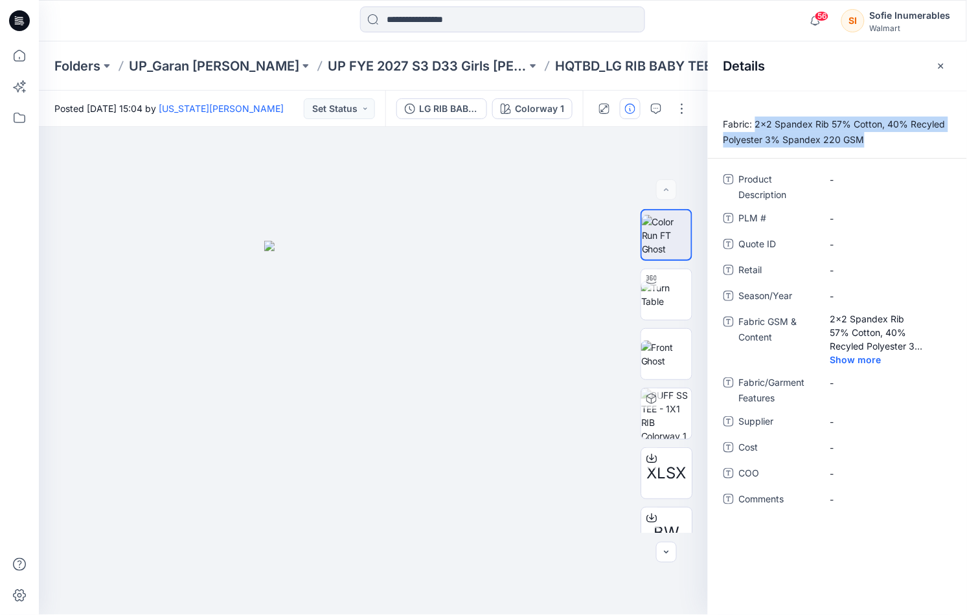
copy p "2x2 Spandex Rib 57% Cotton, 40% Recyled Polyester 3% Spandex 220 GSM"
drag, startPoint x: 858, startPoint y: 306, endPoint x: 855, endPoint y: 319, distance: 13.8
click at [860, 306] on div "Product Description - PLM # - Quote ID - Retail - Season/Year - Fabric GSM & Co…" at bounding box center [837, 347] width 228 height 356
click at [850, 303] on span "-" at bounding box center [886, 296] width 113 height 14
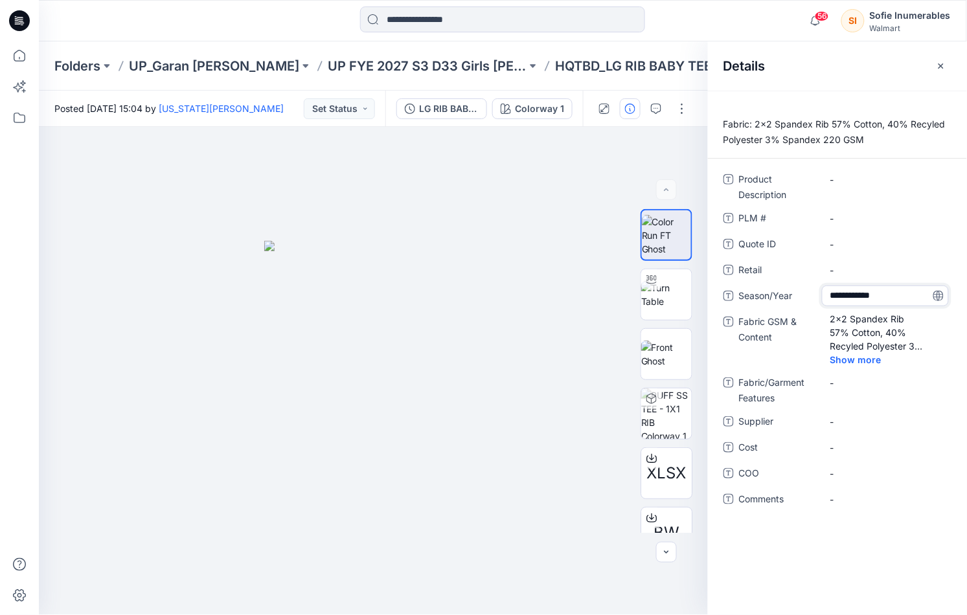
type textarea "**********"
click at [842, 186] on Description "-" at bounding box center [886, 180] width 113 height 14
click at [555, 70] on p "HQTBD_LG RIB BABY TEE" at bounding box center [633, 66] width 157 height 18
drag, startPoint x: 546, startPoint y: 67, endPoint x: 565, endPoint y: 70, distance: 18.3
click at [563, 70] on p "HQTBD_LG RIB BABY TEE" at bounding box center [633, 66] width 157 height 18
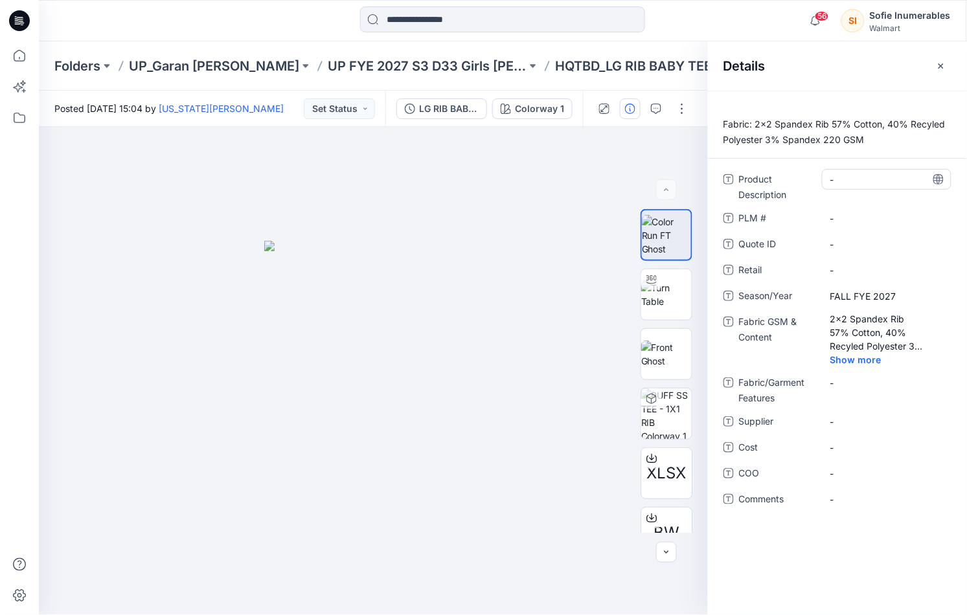
click at [854, 190] on div "-" at bounding box center [886, 179] width 129 height 21
click at [850, 190] on textarea at bounding box center [886, 179] width 129 height 21
type textarea "**********"
click at [897, 484] on div "-" at bounding box center [886, 473] width 129 height 21
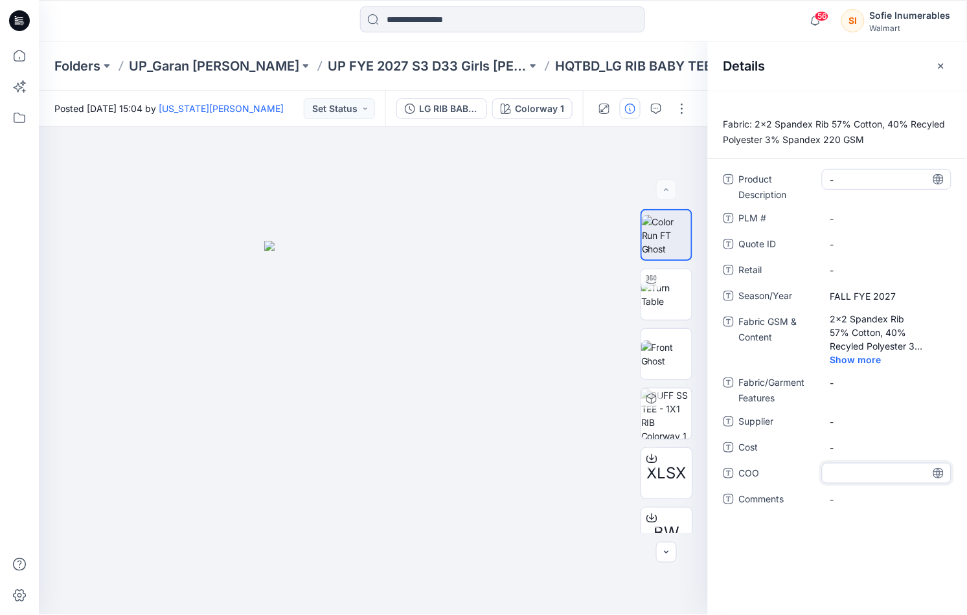
click at [856, 186] on Description "-" at bounding box center [886, 180] width 113 height 14
type textarea "**********"
click at [864, 229] on div "-" at bounding box center [886, 218] width 129 height 21
drag, startPoint x: 851, startPoint y: 268, endPoint x: 849, endPoint y: 280, distance: 12.4
click at [851, 251] on ID "-" at bounding box center [886, 245] width 113 height 14
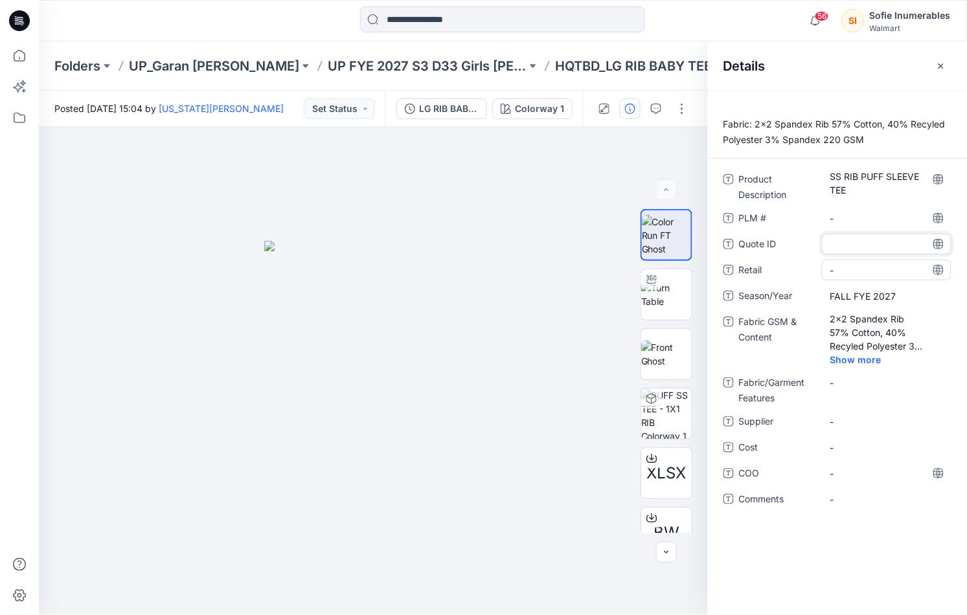
click at [848, 277] on span "-" at bounding box center [886, 270] width 113 height 14
click at [853, 429] on span "-" at bounding box center [886, 422] width 113 height 14
type textarea "*****"
click at [842, 454] on span "-" at bounding box center [886, 448] width 113 height 14
click at [498, 562] on div at bounding box center [373, 371] width 669 height 488
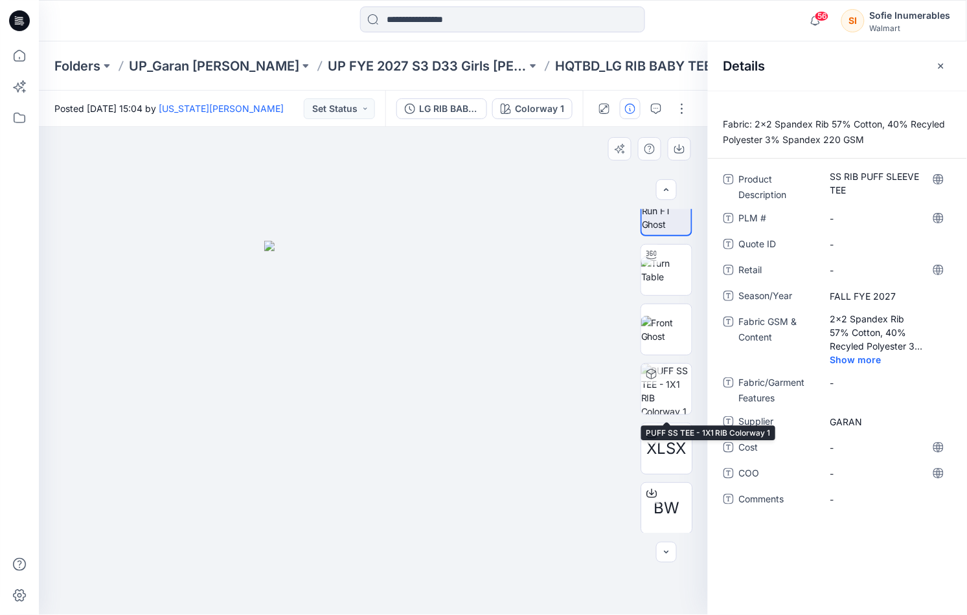
scroll to position [26, 0]
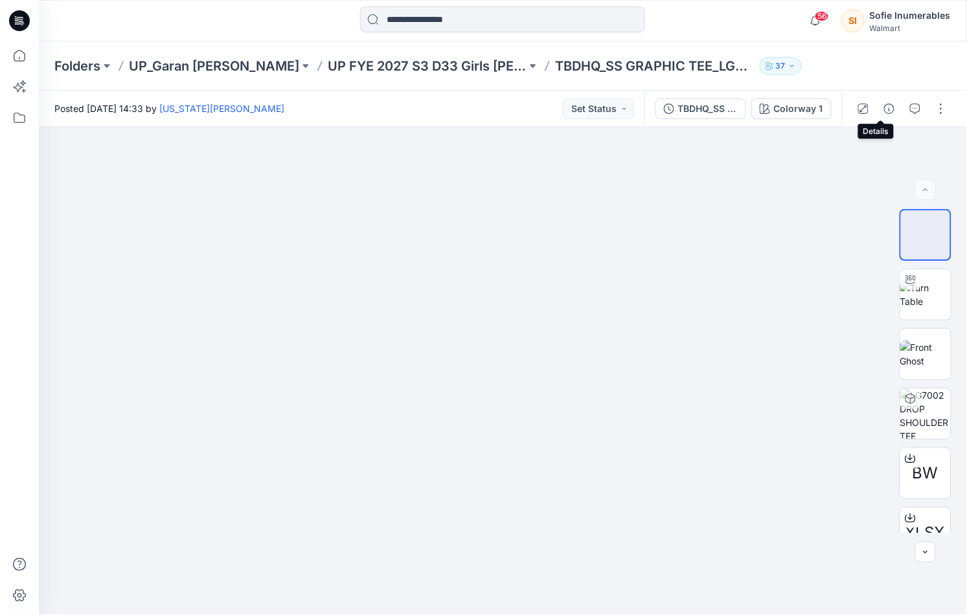
click at [884, 106] on icon "button" at bounding box center [889, 109] width 10 height 10
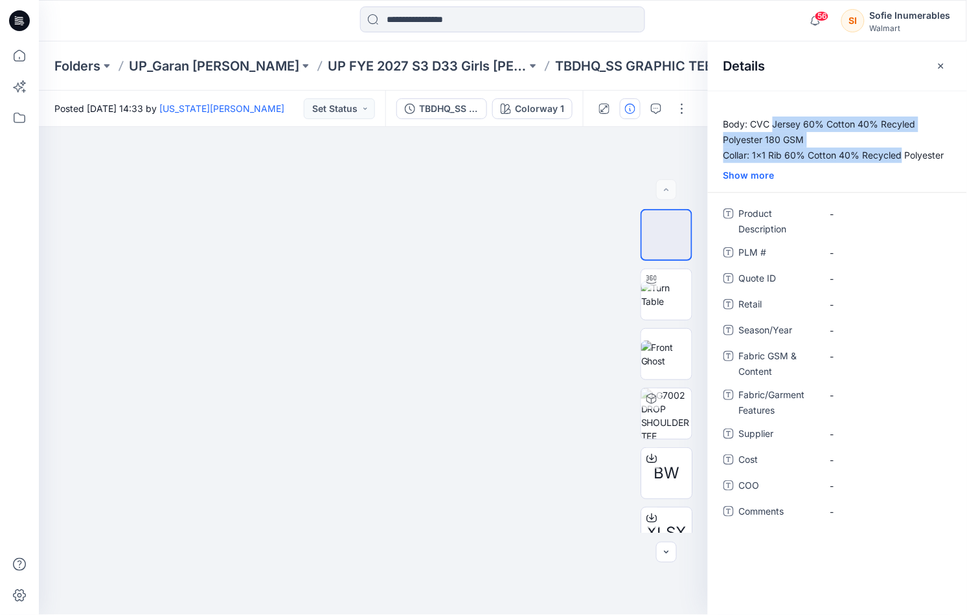
drag, startPoint x: 784, startPoint y: 127, endPoint x: 952, endPoint y: 151, distance: 169.5
click at [963, 151] on p "Body: CVC Jersey 60% Cotton 40% Recyled Polyester 180 GSM Collar: 1x1 Rib 60% C…" at bounding box center [837, 140] width 259 height 47
copy p "Jersey 60% Cotton 40% Recyled Polyester 180 GSM Collar: 1x1 Rib 60% Cotton 40% …"
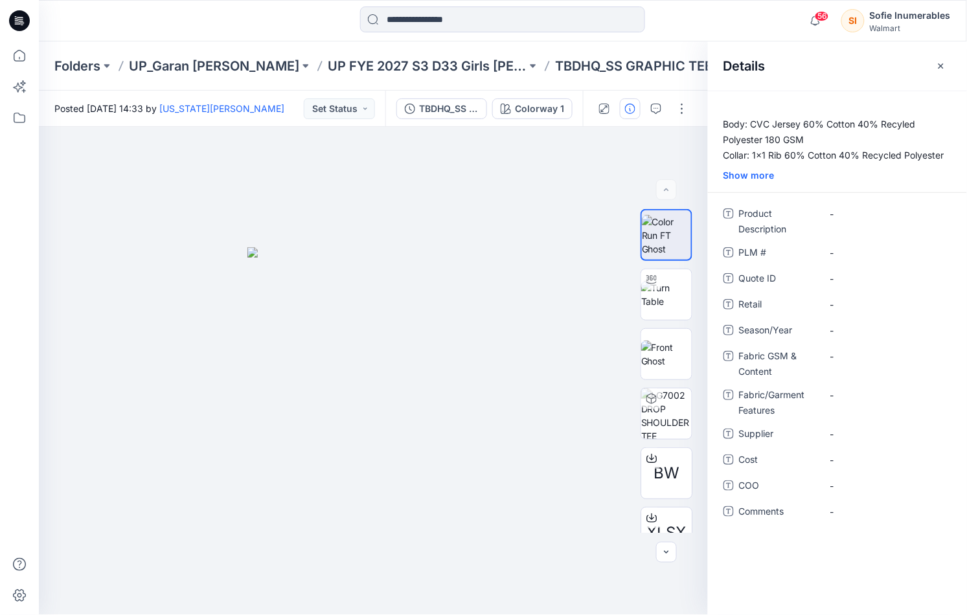
click at [760, 124] on p "Body: CVC Jersey 60% Cotton 40% Recyled Polyester 180 GSM Collar: 1x1 Rib 60% C…" at bounding box center [837, 140] width 259 height 47
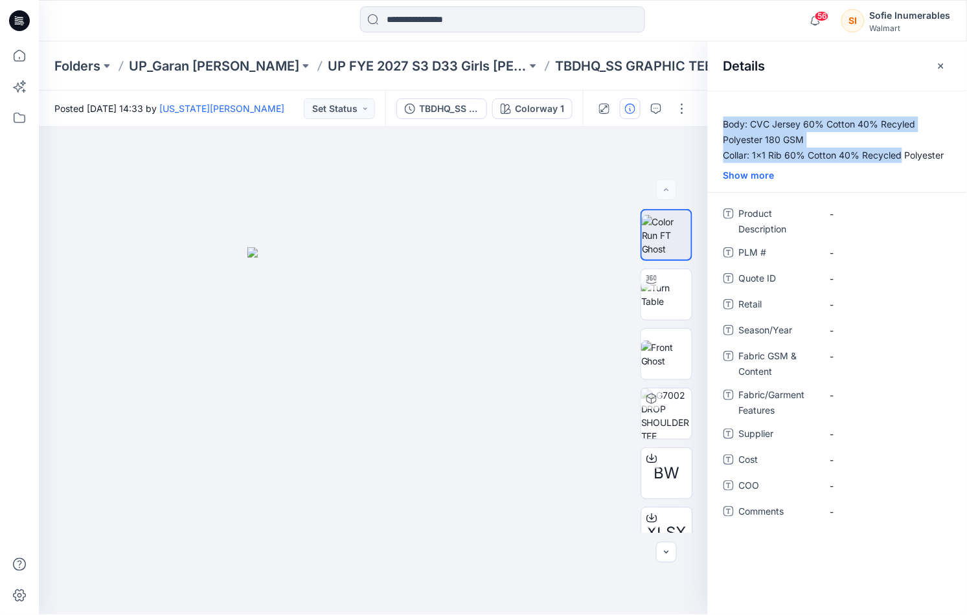
drag, startPoint x: 727, startPoint y: 127, endPoint x: 950, endPoint y: 157, distance: 225.4
click at [950, 157] on p "Body: CVC Jersey 60% Cotton 40% Recyled Polyester 180 GSM Collar: 1x1 Rib 60% C…" at bounding box center [837, 140] width 259 height 47
copy p "Body: CVC Jersey 60% Cotton 40% Recyled Polyester 180 GSM Collar: 1x1 Rib 60% C…"
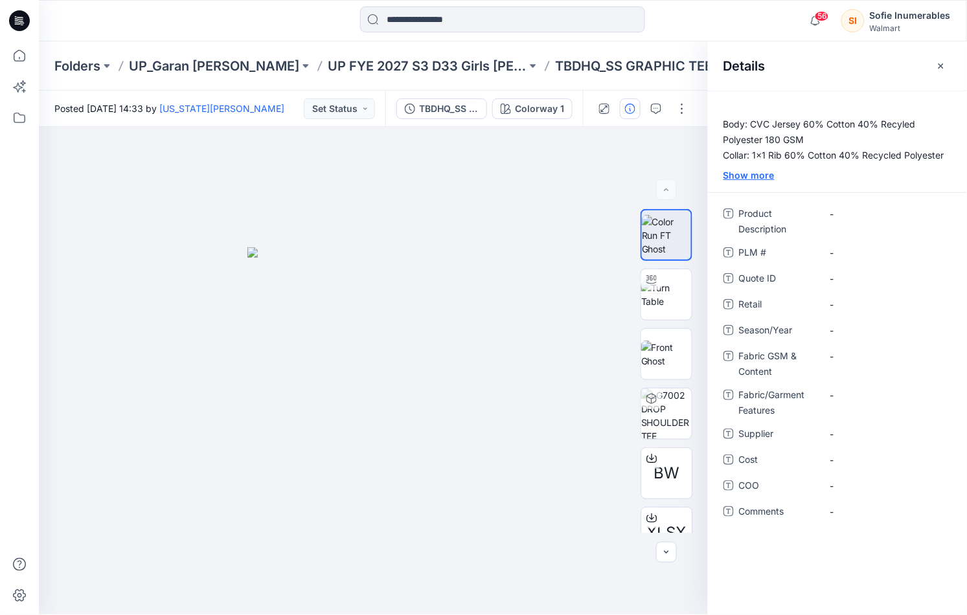
click at [751, 179] on div "Show more" at bounding box center [837, 175] width 259 height 14
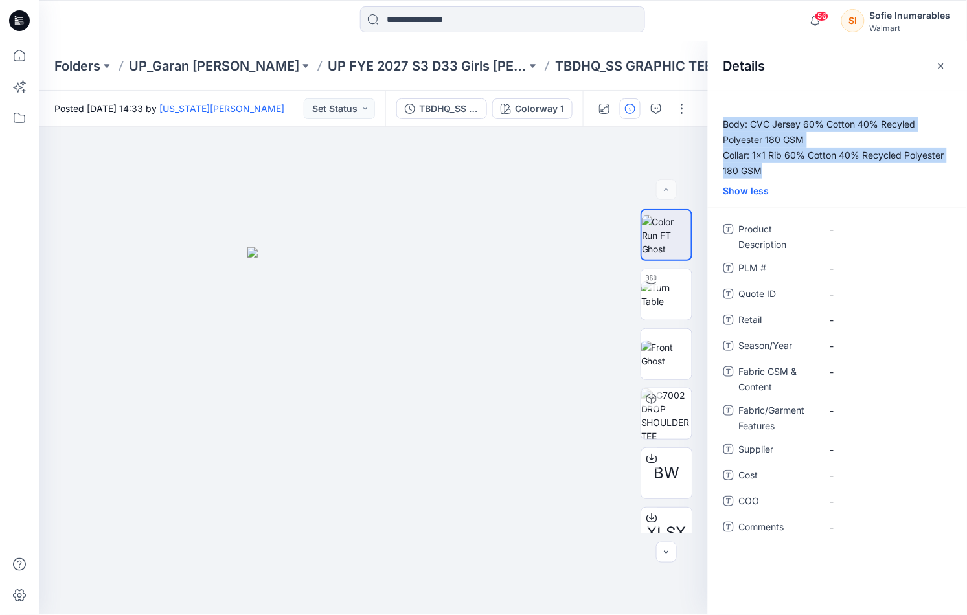
drag, startPoint x: 840, startPoint y: 168, endPoint x: 717, endPoint y: 129, distance: 129.0
click at [713, 129] on p "Body: CVC Jersey 60% Cotton 40% Recyled Polyester 180 GSM Collar: 1x1 Rib 60% C…" at bounding box center [837, 148] width 259 height 62
copy p "Body: CVC Jersey 60% Cotton 40% Recyled Polyester 180 GSM Collar: 1x1 Rib 60% C…"
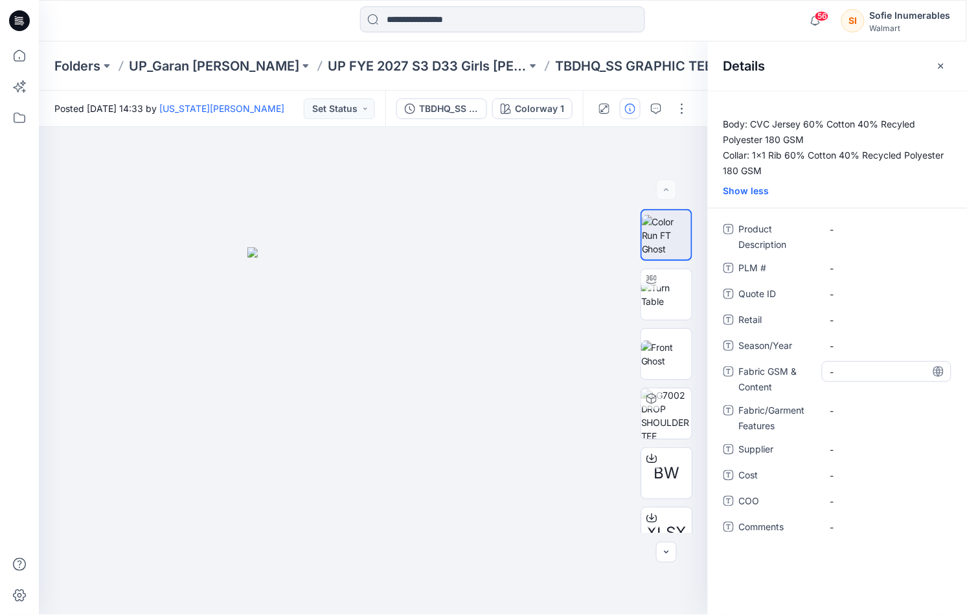
click at [827, 382] on div "-" at bounding box center [886, 371] width 129 height 21
type textarea "**********"
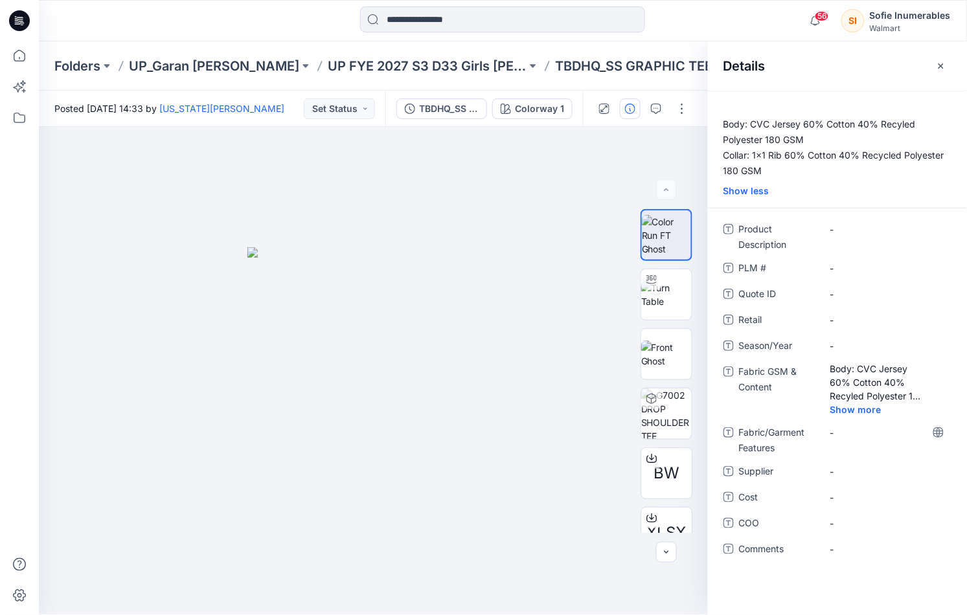
click at [844, 455] on div "Product Description - PLM # - Quote ID - Retail - Season/Year - Fabric GSM & Co…" at bounding box center [837, 397] width 228 height 356
click at [838, 478] on span "-" at bounding box center [886, 472] width 113 height 14
type textarea "*****"
click at [838, 234] on Description "-" at bounding box center [886, 230] width 113 height 14
type textarea "**********"
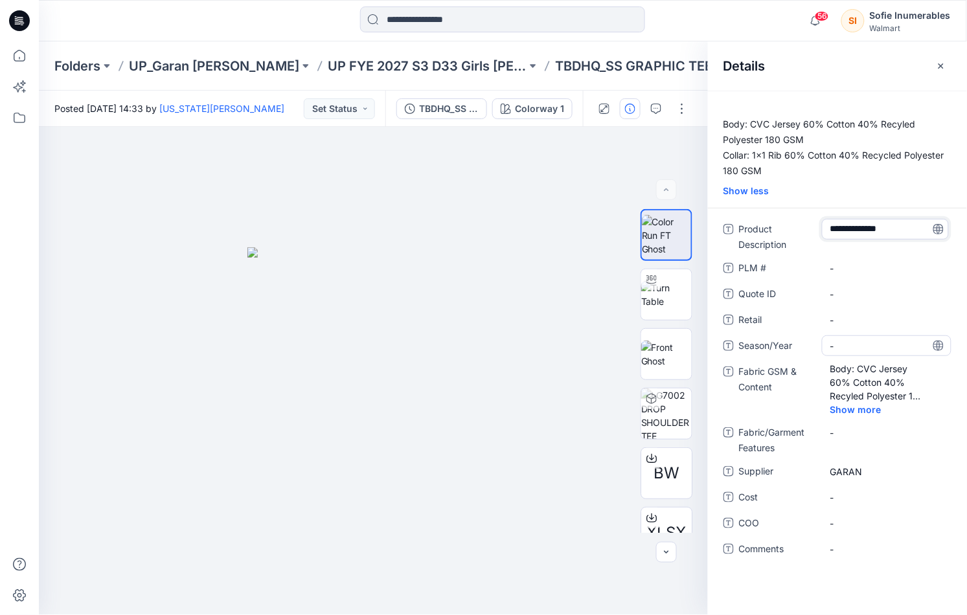
click at [845, 353] on span "-" at bounding box center [886, 346] width 113 height 14
type textarea "**********"
click at [900, 549] on div "**********" at bounding box center [837, 397] width 228 height 356
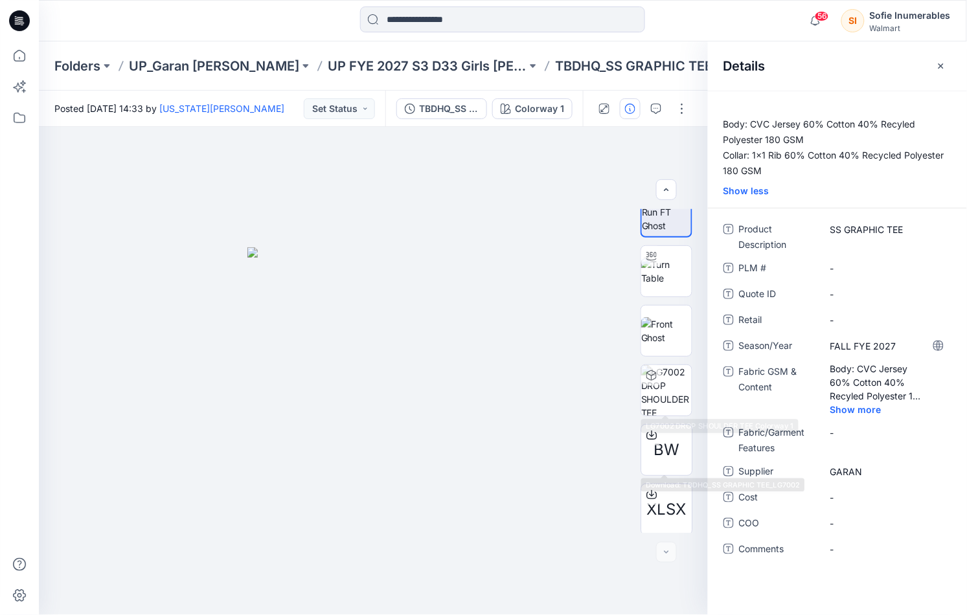
scroll to position [26, 0]
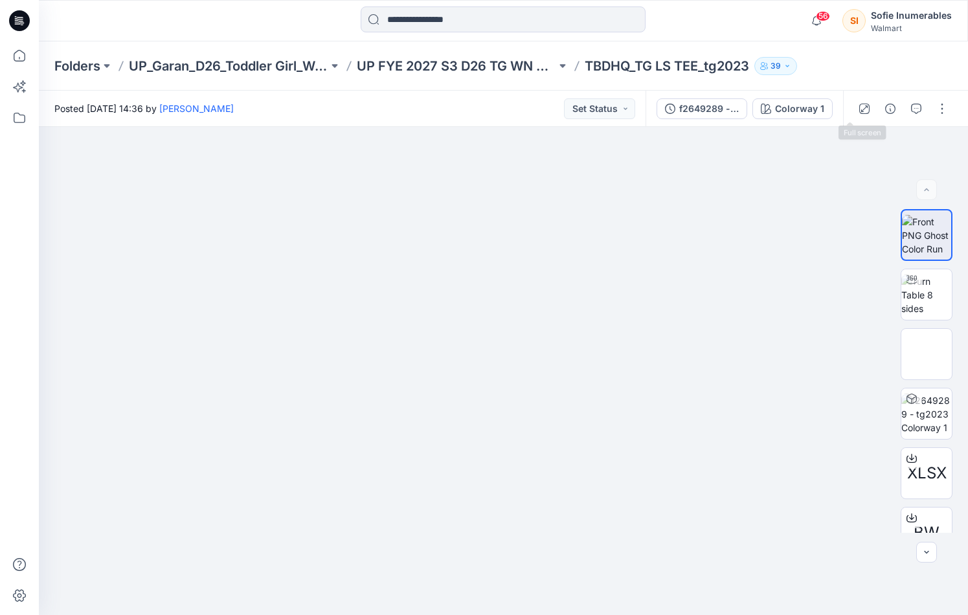
click at [885, 111] on icon "button" at bounding box center [890, 109] width 10 height 10
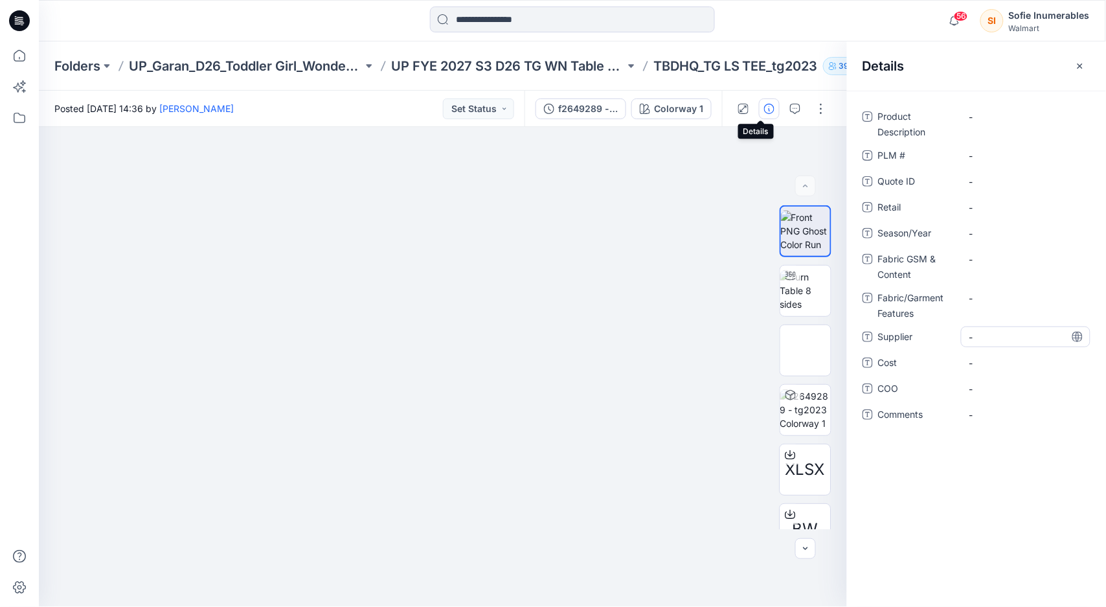
click at [967, 341] on span "-" at bounding box center [1025, 337] width 113 height 14
type textarea "*****"
click at [967, 317] on div "-" at bounding box center [1025, 304] width 129 height 34
click at [967, 112] on Description "-" at bounding box center [1025, 117] width 113 height 14
type textarea "******"
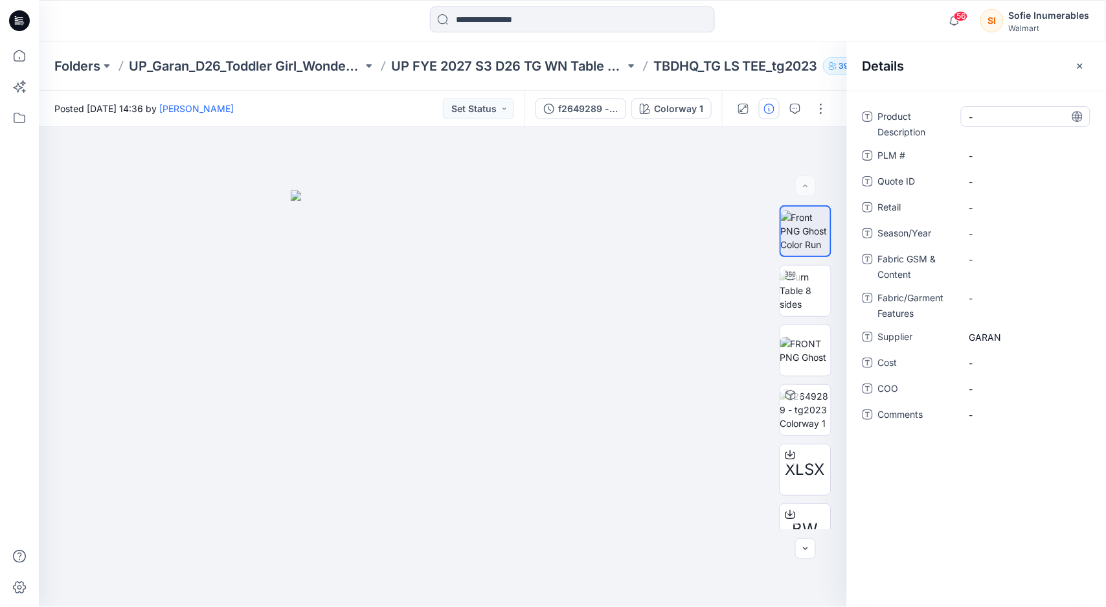
click at [967, 122] on Description "-" at bounding box center [1025, 117] width 113 height 14
type textarea "******"
click at [967, 158] on \ "-" at bounding box center [1025, 156] width 113 height 14
click at [967, 227] on span "-" at bounding box center [1025, 234] width 113 height 14
type textarea "**********"
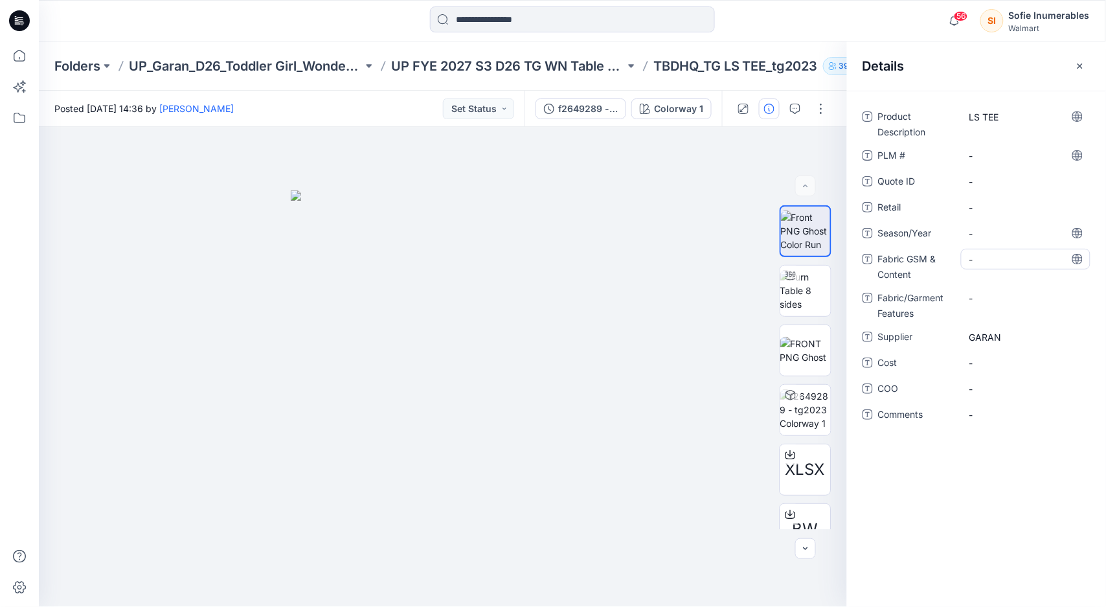
click at [967, 265] on div "-" at bounding box center [1025, 259] width 129 height 21
type textarea "**********"
click at [930, 509] on div "**********" at bounding box center [976, 349] width 259 height 516
click at [967, 238] on span "-" at bounding box center [1025, 234] width 113 height 14
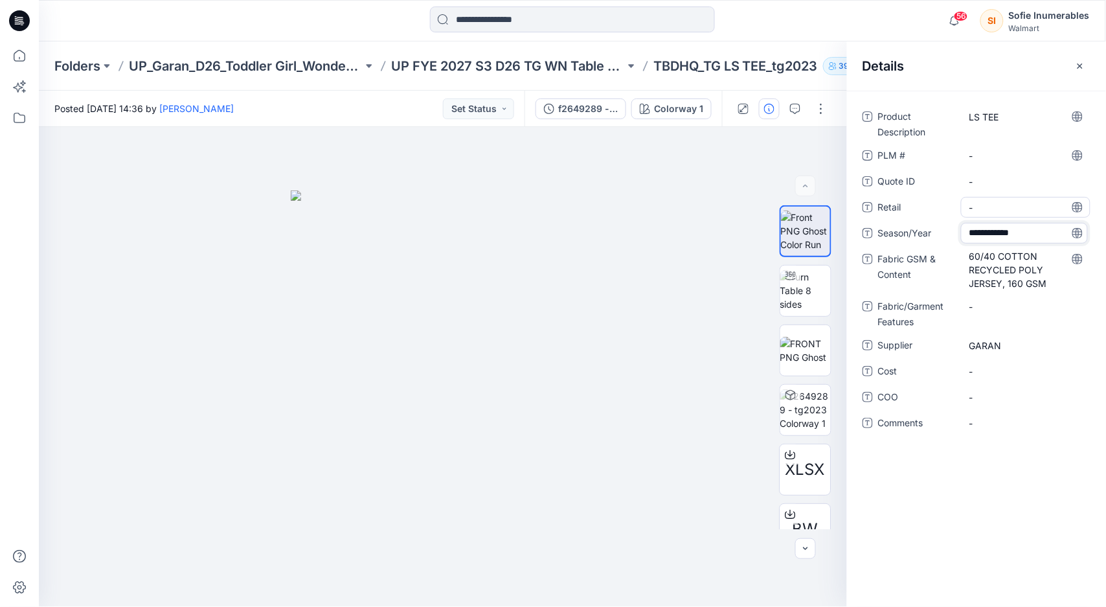
type textarea "**********"
click at [967, 528] on div "Product Description LS TEE PLM # - Quote ID - Retail - Season/Year FALL FYE 202…" at bounding box center [976, 349] width 259 height 516
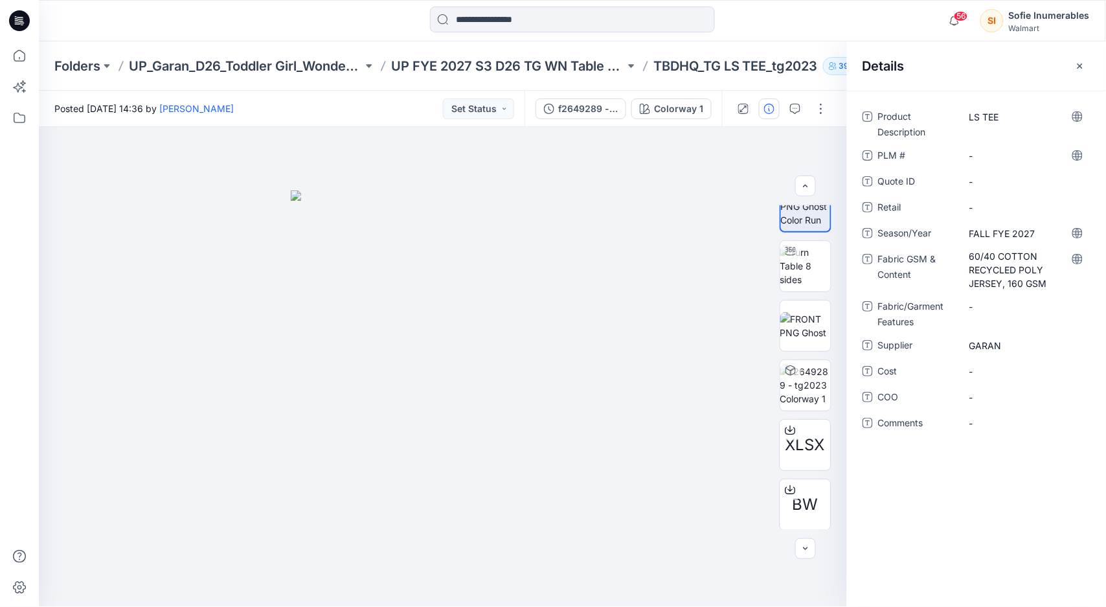
scroll to position [26, 0]
click at [967, 559] on div "Product Description LS TEE PLM # - Quote ID - Retail - Season/Year FALL FYE 202…" at bounding box center [976, 349] width 259 height 516
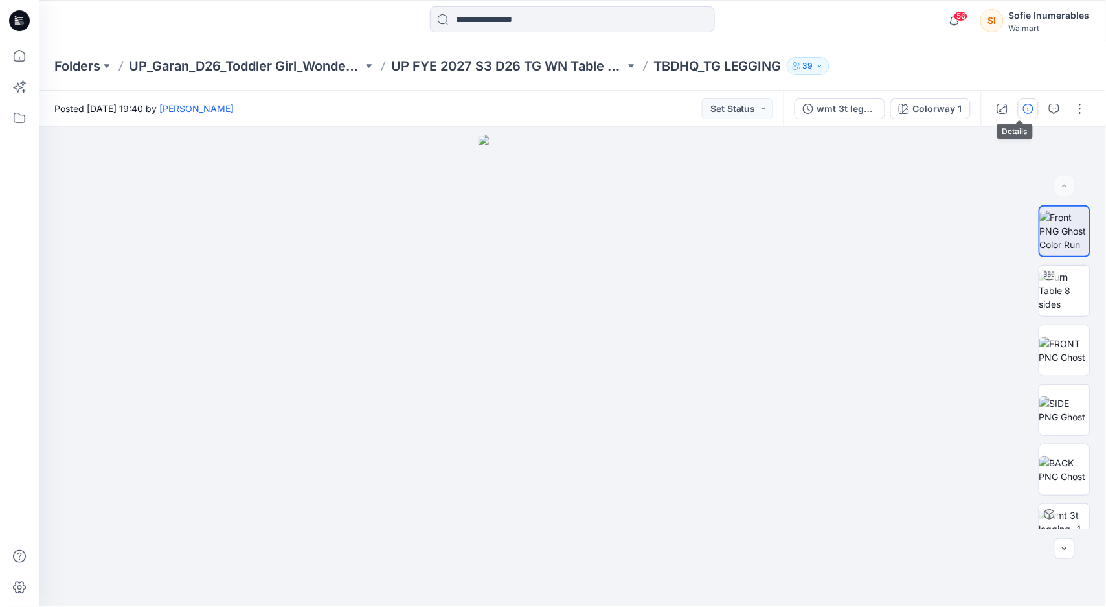
click at [1023, 109] on icon "button" at bounding box center [1028, 109] width 10 height 10
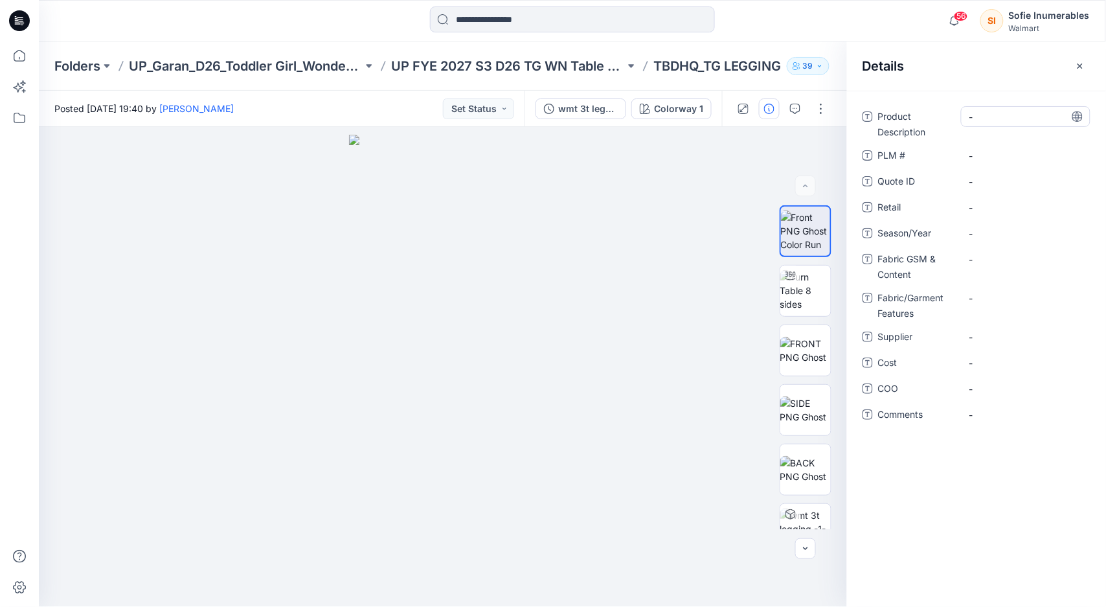
click at [1005, 122] on Description "-" at bounding box center [1025, 117] width 113 height 14
type textarea "*******"
click at [976, 233] on span "-" at bounding box center [1025, 234] width 113 height 14
type textarea "**********"
click at [1030, 265] on div "-" at bounding box center [1025, 259] width 129 height 21
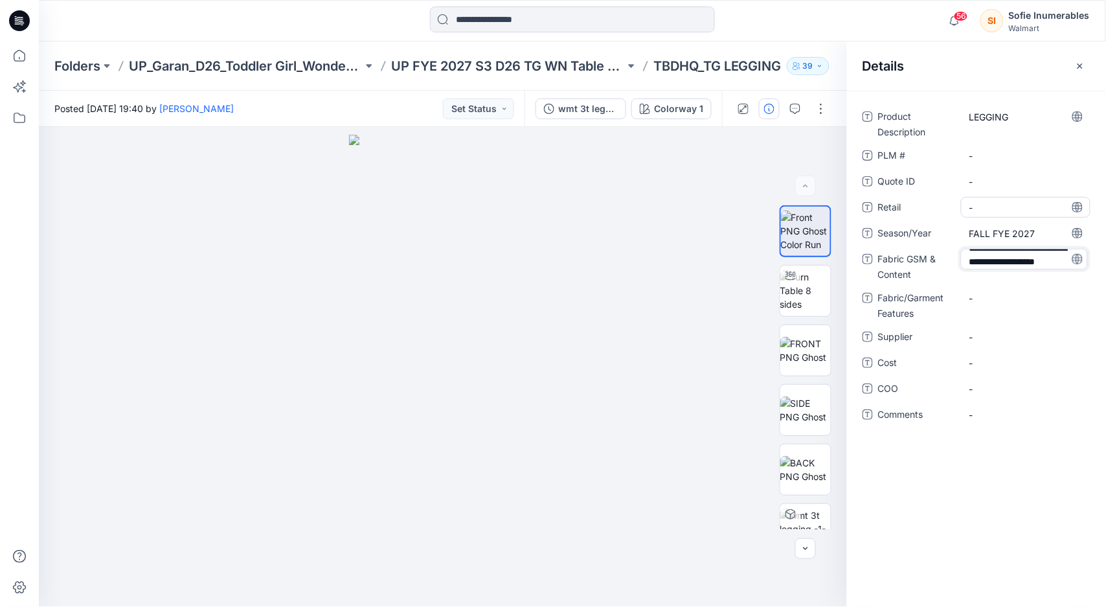
scroll to position [36, 0]
type textarea "**********"
click at [998, 343] on span "-" at bounding box center [1025, 346] width 113 height 14
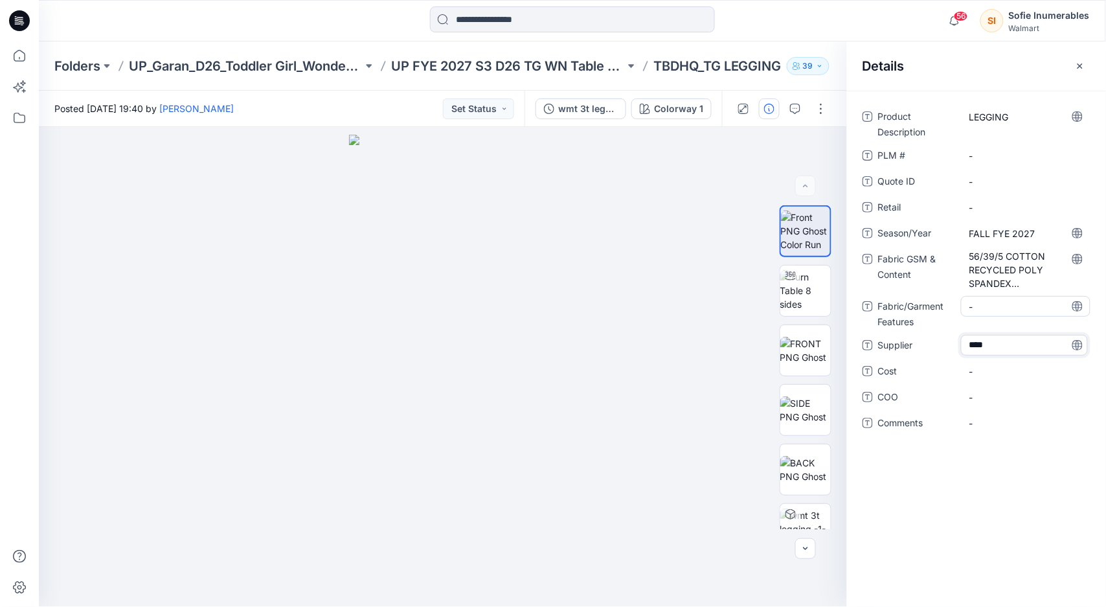
type textarea "*****"
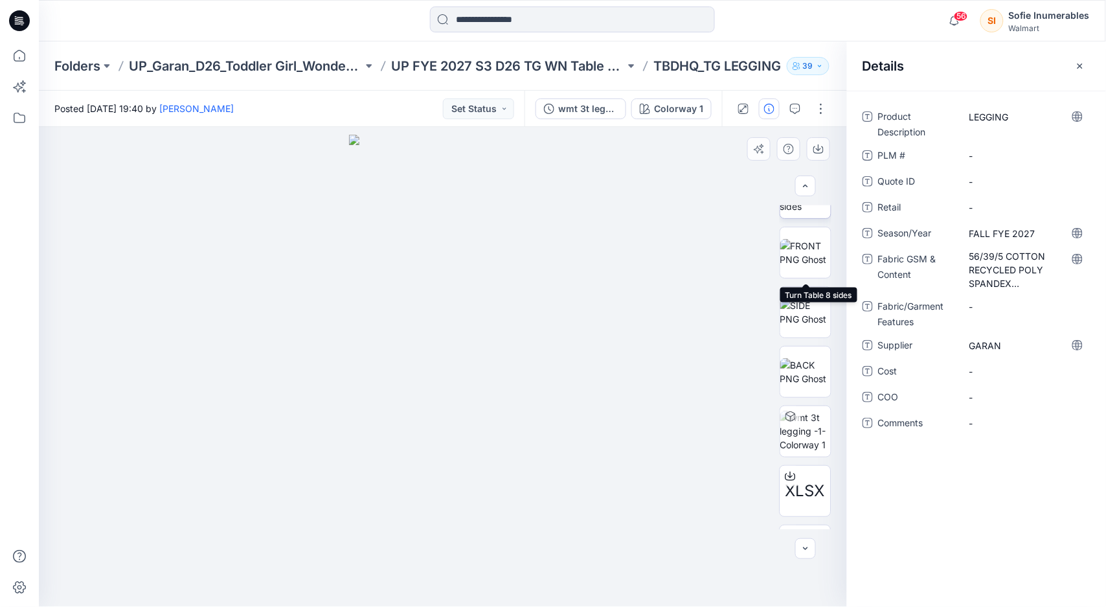
scroll to position [144, 0]
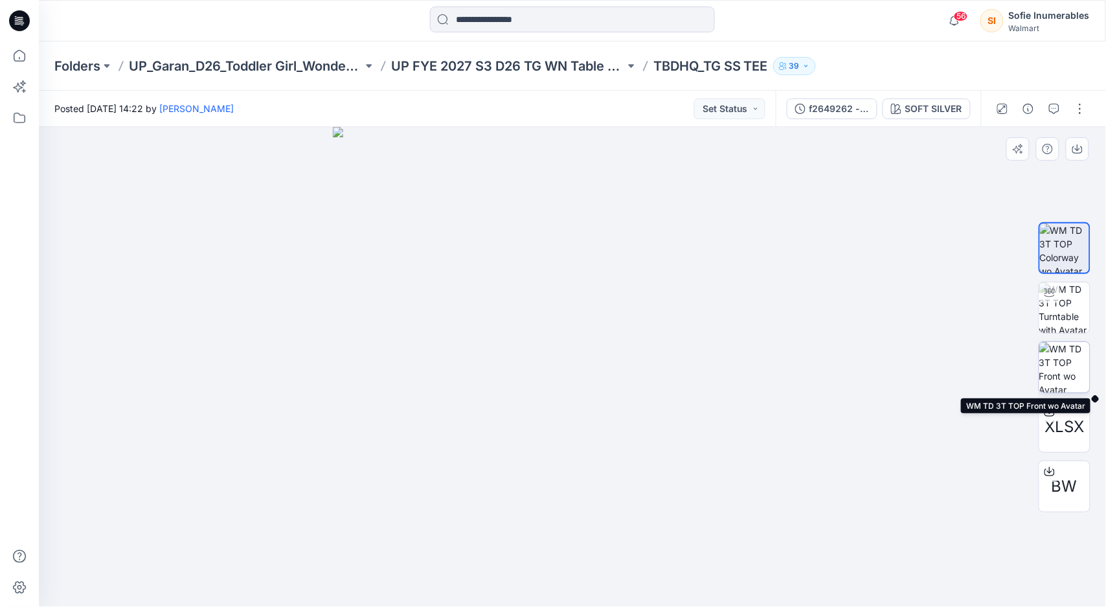
drag, startPoint x: 1076, startPoint y: 361, endPoint x: 1079, endPoint y: 375, distance: 15.2
click at [1076, 361] on img at bounding box center [1064, 367] width 50 height 50
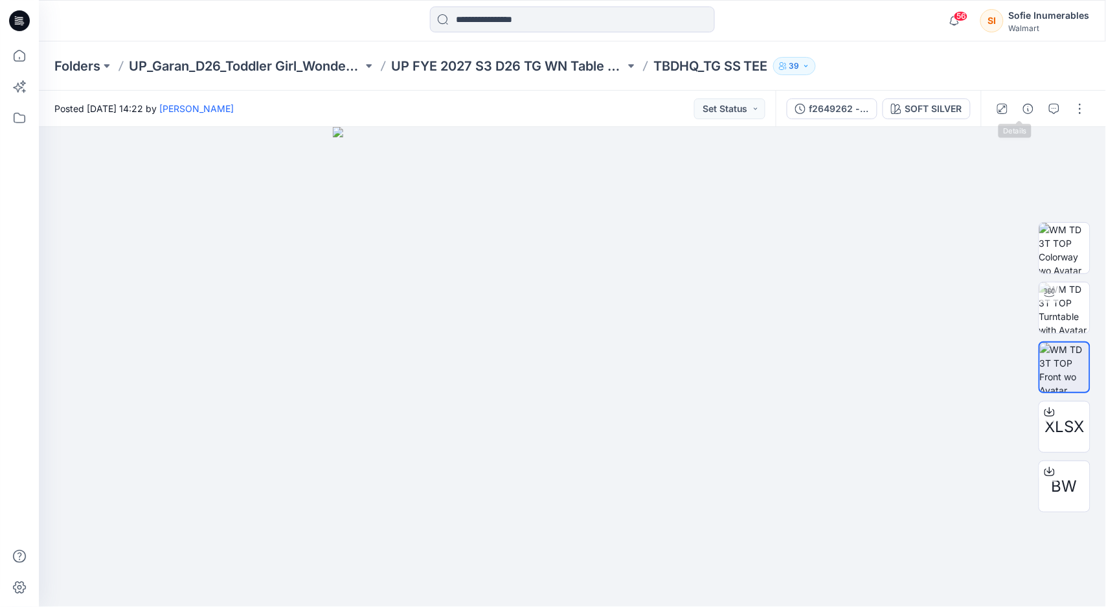
click at [1028, 107] on button "button" at bounding box center [1028, 108] width 21 height 21
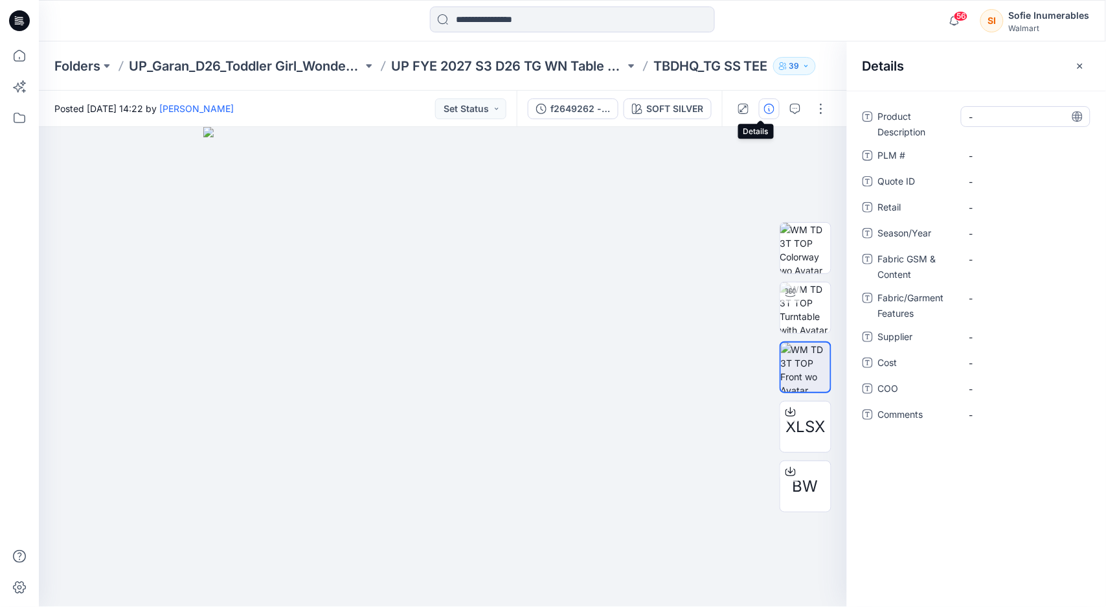
click at [989, 115] on Description "-" at bounding box center [1025, 117] width 113 height 14
type textarea "**********"
click at [1014, 242] on div "-" at bounding box center [1025, 233] width 129 height 21
type textarea "**********"
click at [1016, 299] on Features "-" at bounding box center [1025, 298] width 113 height 14
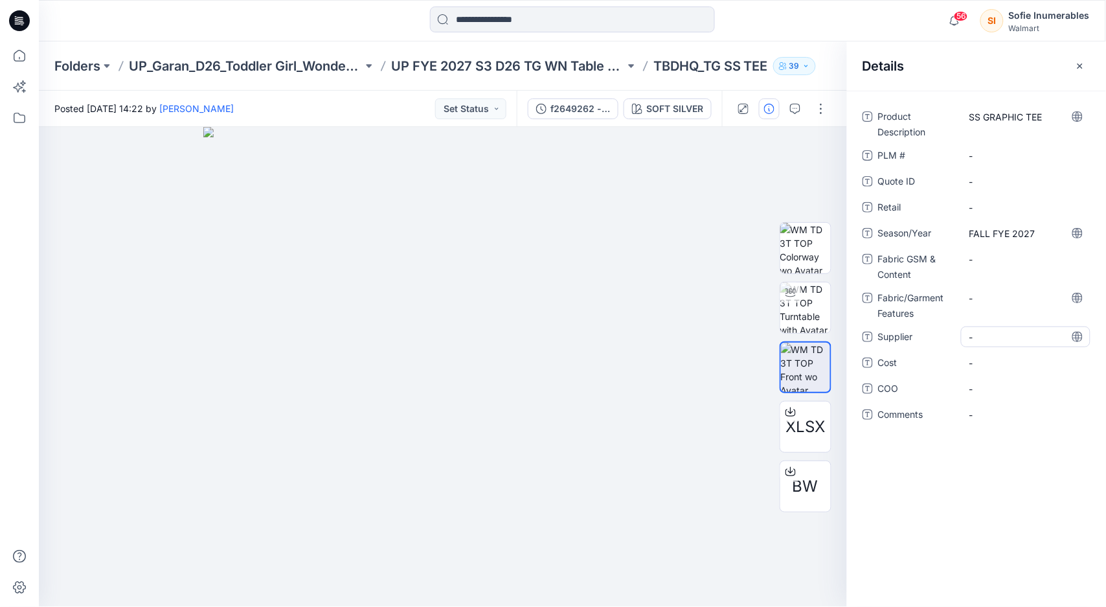
click at [997, 331] on span "-" at bounding box center [1025, 337] width 113 height 14
type textarea "*"
type textarea "*****"
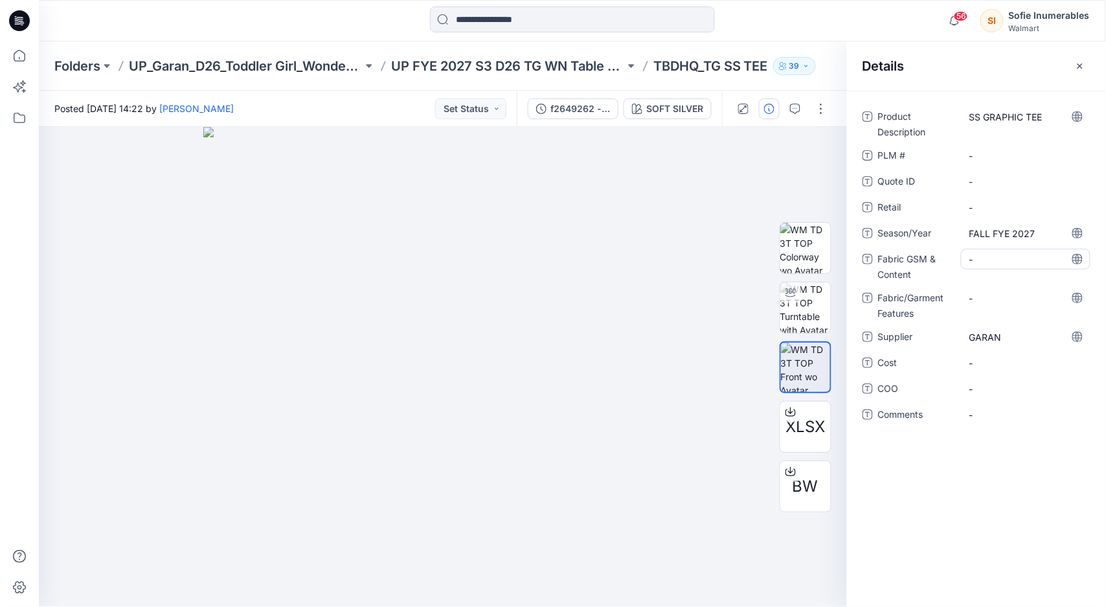
click at [996, 256] on Content "-" at bounding box center [1025, 259] width 113 height 14
type textarea "**********"
drag, startPoint x: 1040, startPoint y: 273, endPoint x: 1033, endPoint y: 274, distance: 7.2
click at [1033, 274] on Content "60/40 COTTON RECYCLED POLYESTER JERSEY, 160 GSM" at bounding box center [1025, 269] width 113 height 41
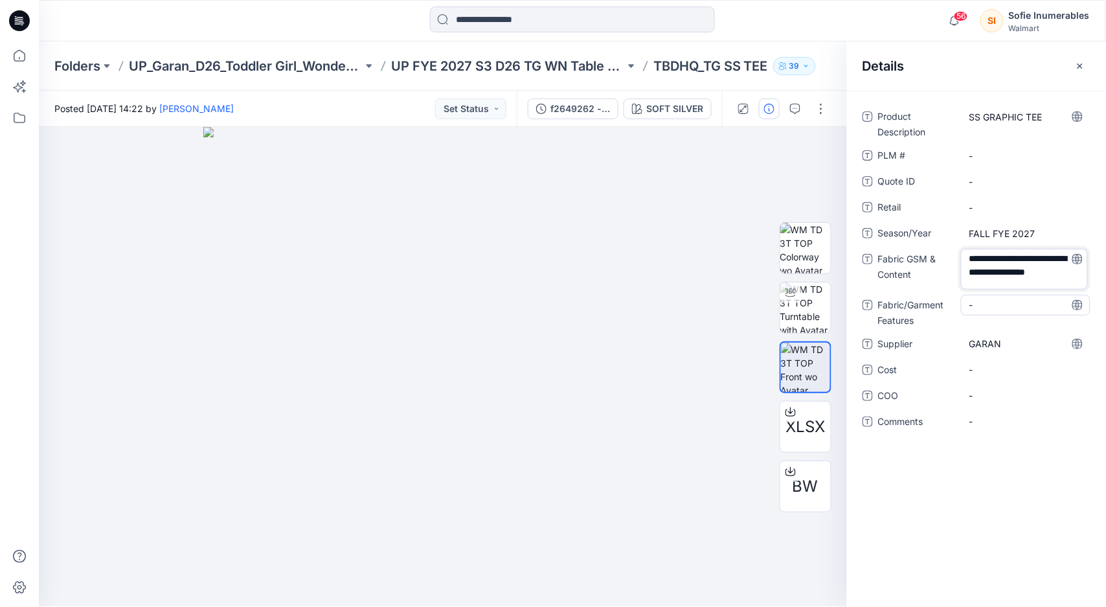
scroll to position [17, 0]
drag, startPoint x: 1018, startPoint y: 295, endPoint x: 1018, endPoint y: 317, distance: 22.0
click at [1018, 314] on div "**********" at bounding box center [976, 276] width 228 height 341
click at [910, 487] on div "**********" at bounding box center [976, 349] width 259 height 516
click at [23, 120] on icon at bounding box center [19, 118] width 28 height 28
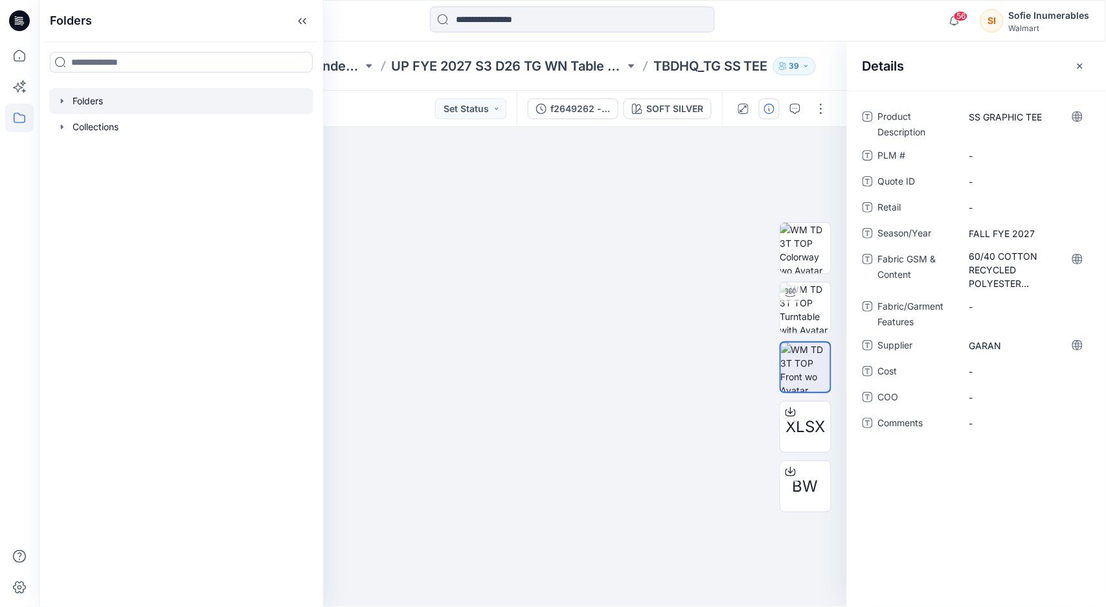
click at [78, 110] on div at bounding box center [181, 101] width 264 height 26
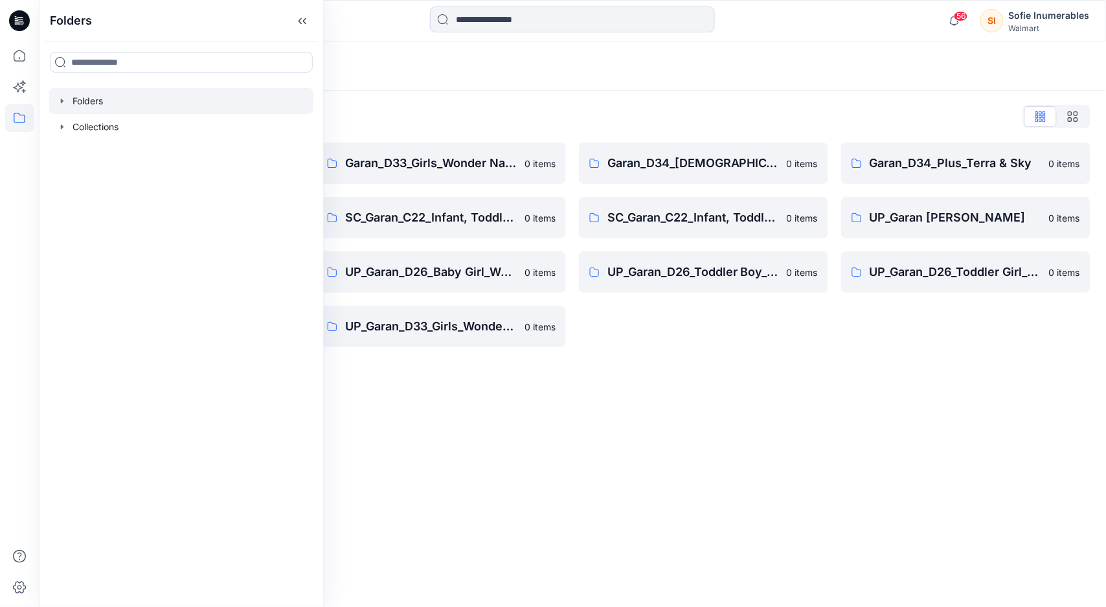
click at [63, 102] on div "Folders" at bounding box center [181, 101] width 264 height 26
click at [67, 106] on icon "button" at bounding box center [62, 101] width 10 height 10
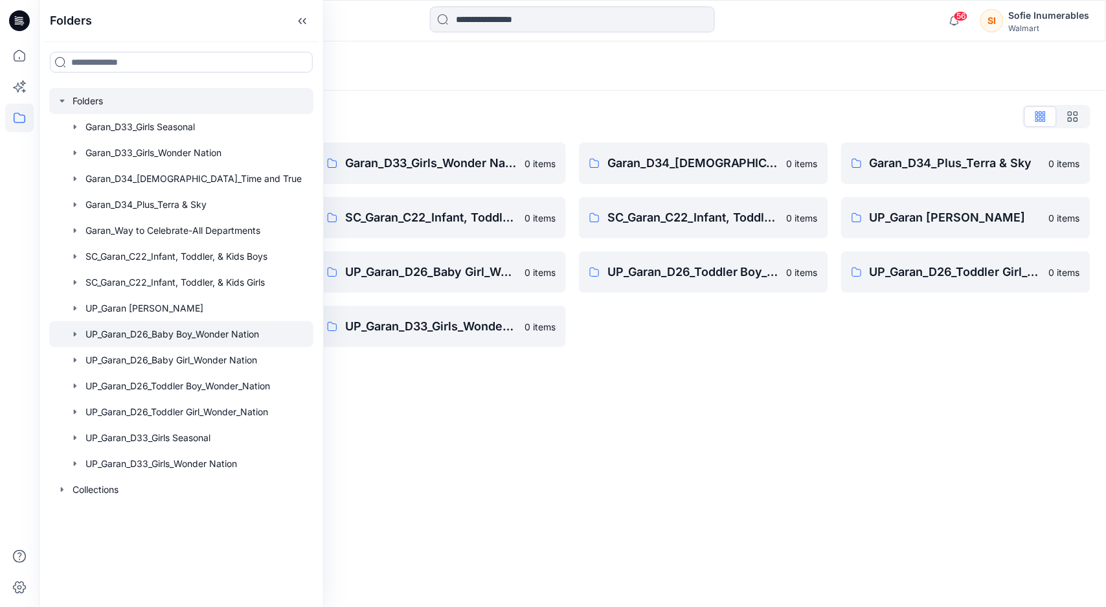
click at [80, 339] on icon "button" at bounding box center [75, 334] width 10 height 10
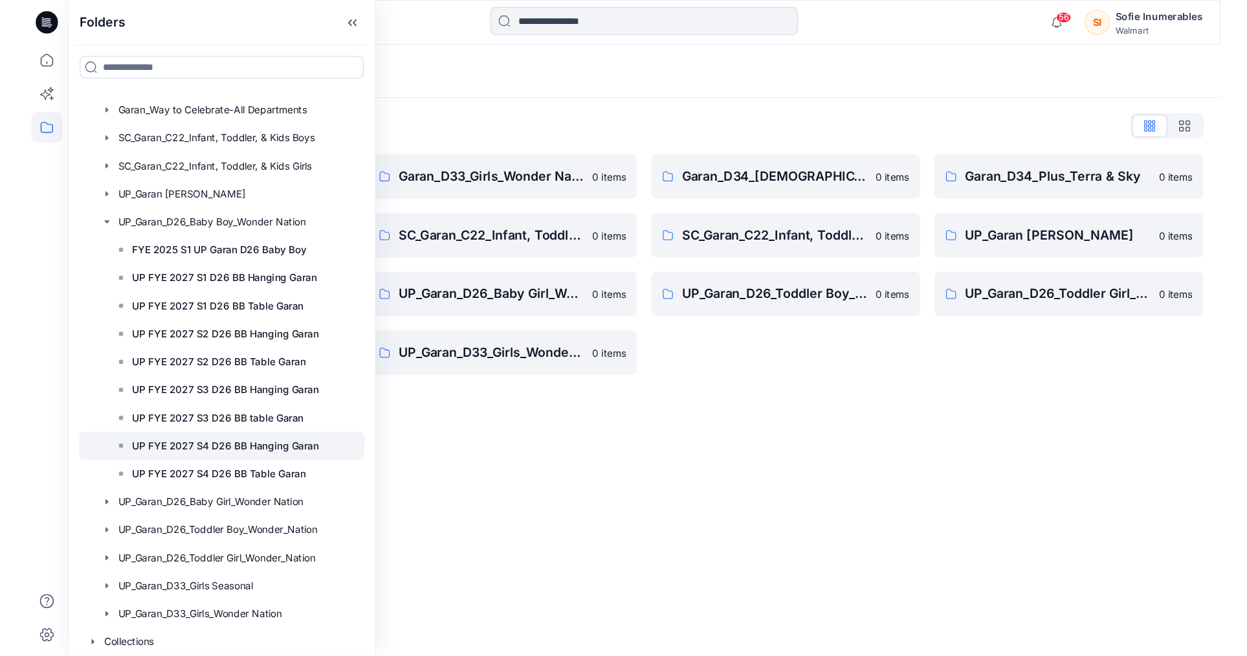
scroll to position [142, 0]
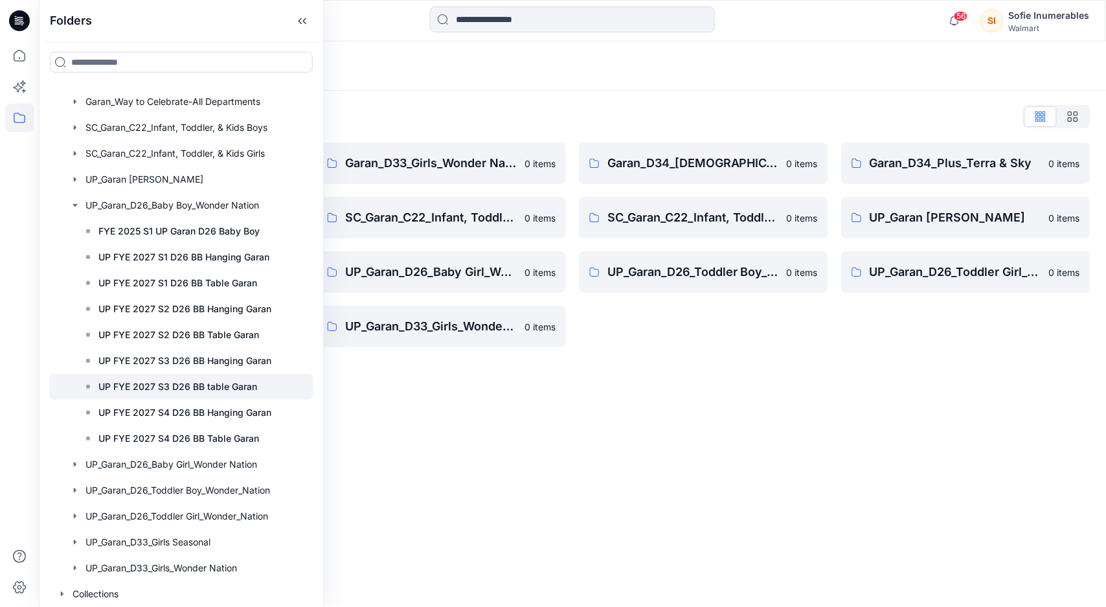
click at [158, 394] on p "UP FYE 2027 S3 D26 BB table Garan" at bounding box center [177, 387] width 159 height 16
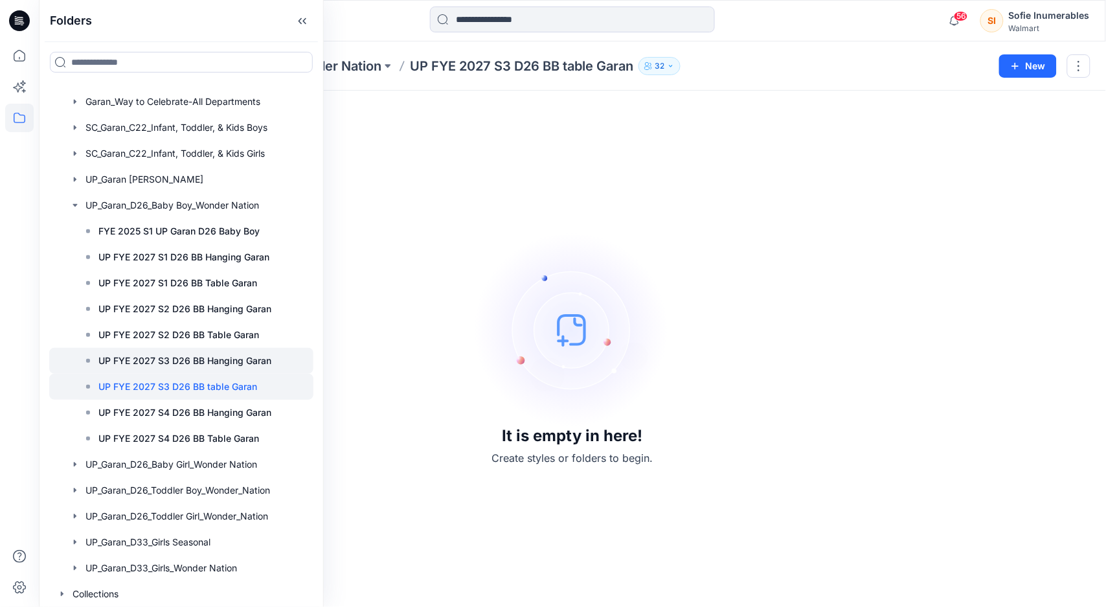
click at [224, 374] on div at bounding box center [181, 361] width 264 height 26
click at [229, 394] on p "UP FYE 2027 S3 D26 BB table Garan" at bounding box center [177, 387] width 159 height 16
click at [233, 420] on p "UP FYE 2027 S4 D26 BB Hanging Garan" at bounding box center [184, 413] width 173 height 16
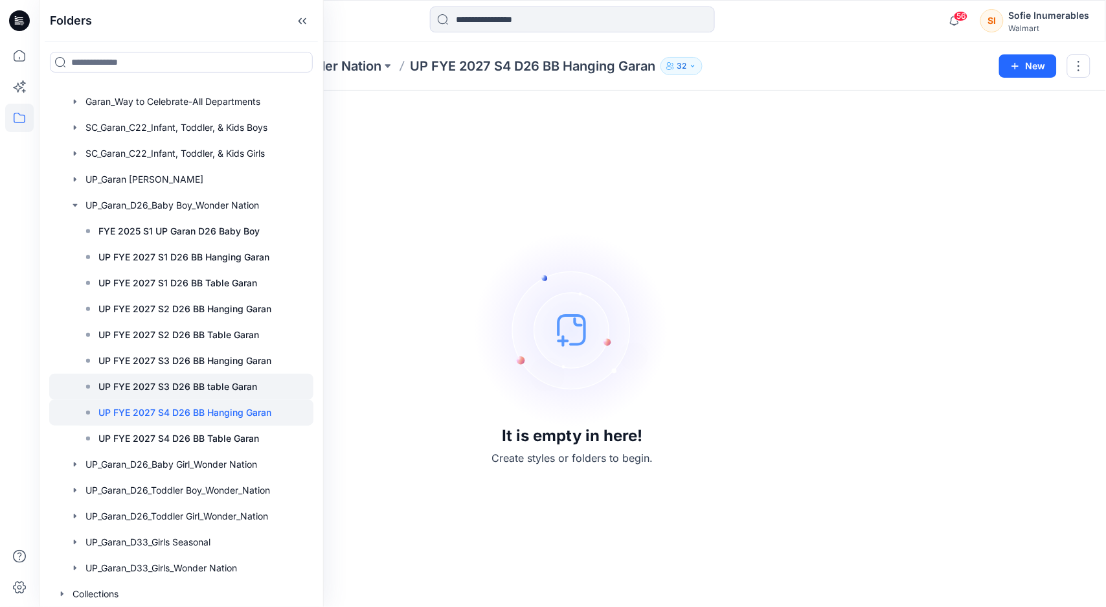
click at [243, 394] on p "UP FYE 2027 S3 D26 BB table Garan" at bounding box center [177, 387] width 159 height 16
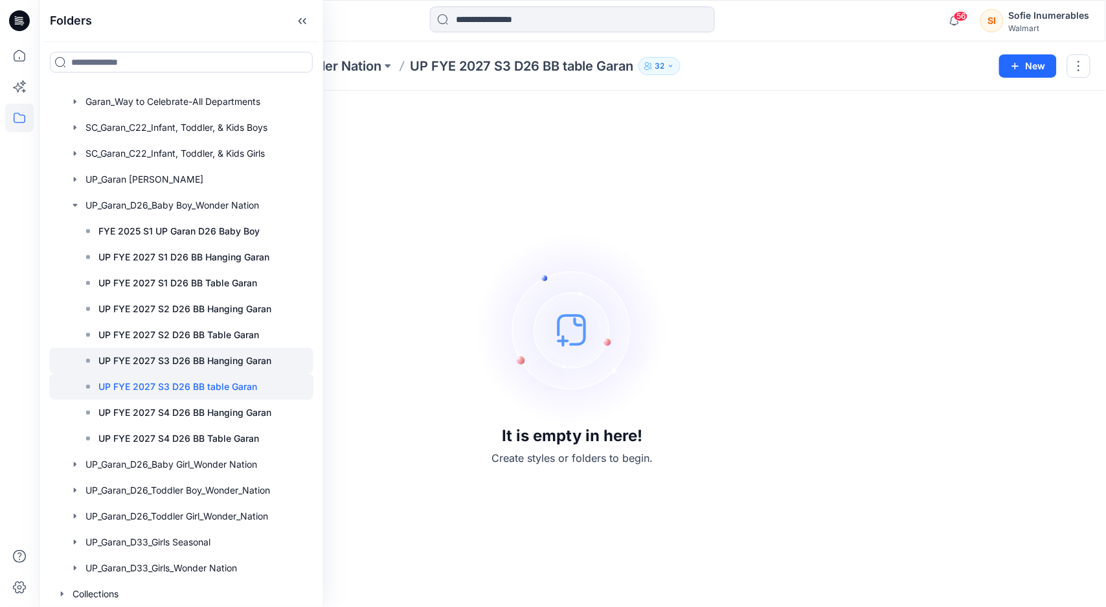
click at [270, 368] on p "UP FYE 2027 S3 D26 BB Hanging Garan" at bounding box center [184, 361] width 173 height 16
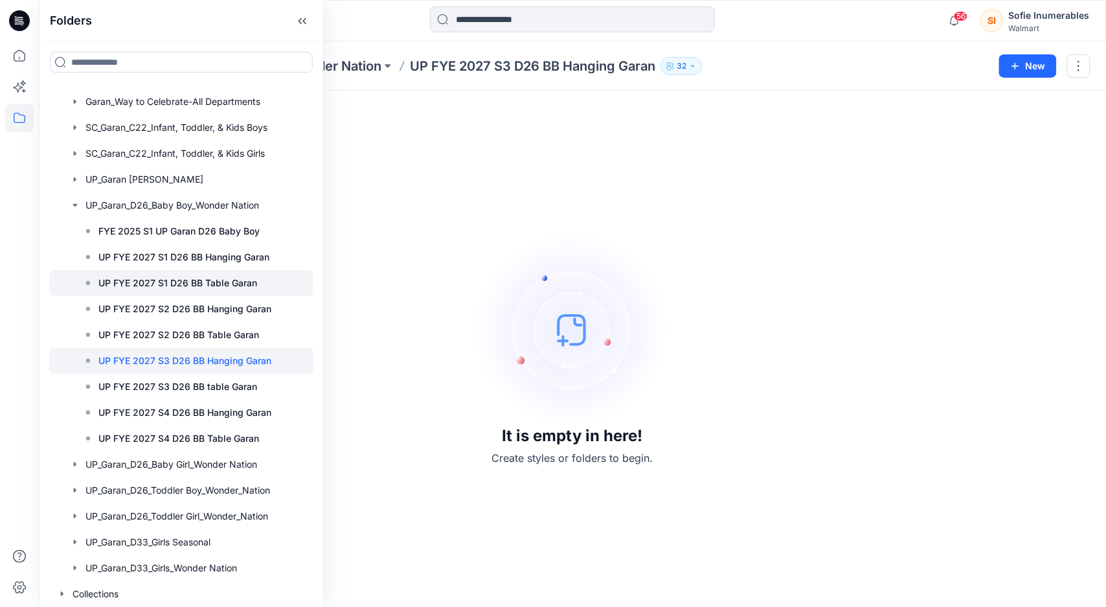
click at [257, 291] on p "UP FYE 2027 S1 D26 BB Table Garan" at bounding box center [177, 283] width 159 height 16
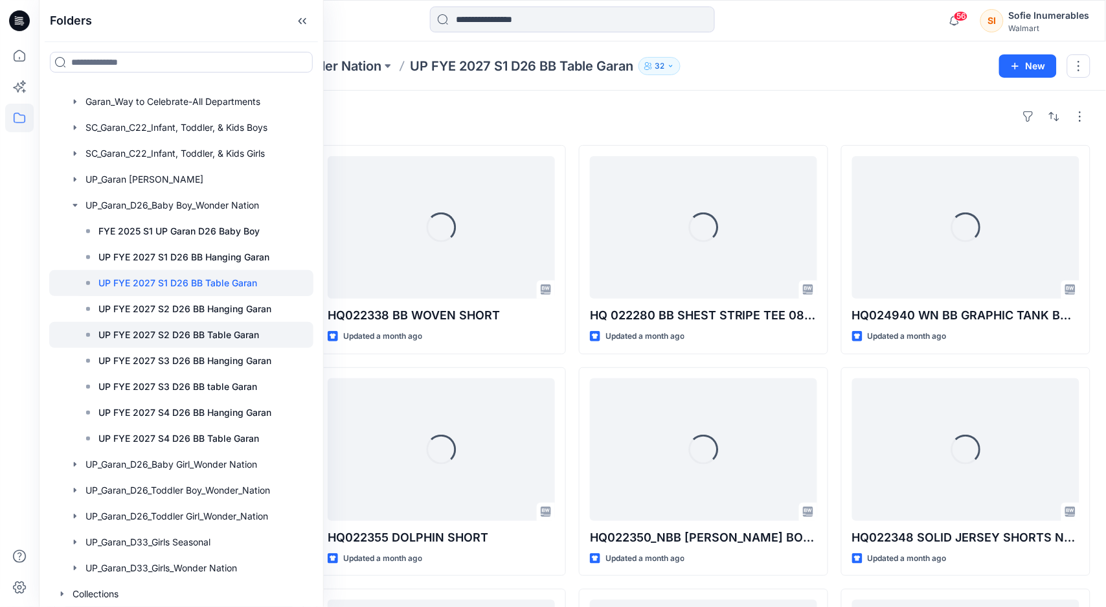
click at [259, 342] on p "UP FYE 2027 S2 D26 BB Table Garan" at bounding box center [178, 335] width 161 height 16
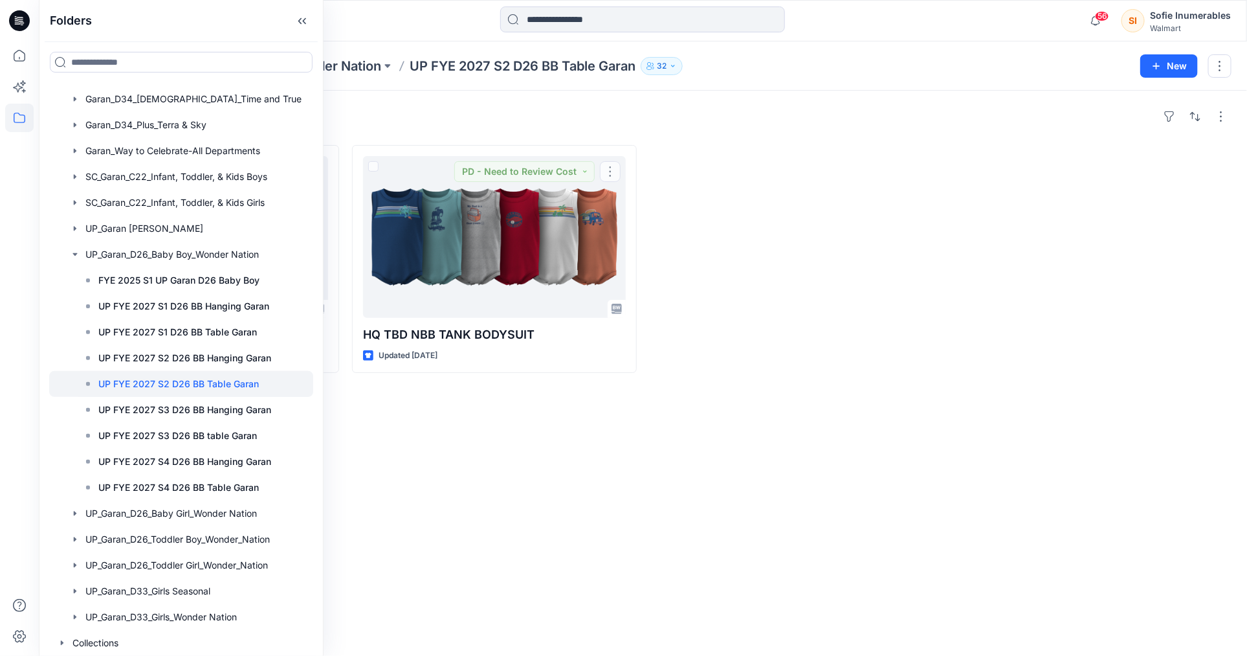
click at [822, 276] on div at bounding box center [792, 259] width 285 height 228
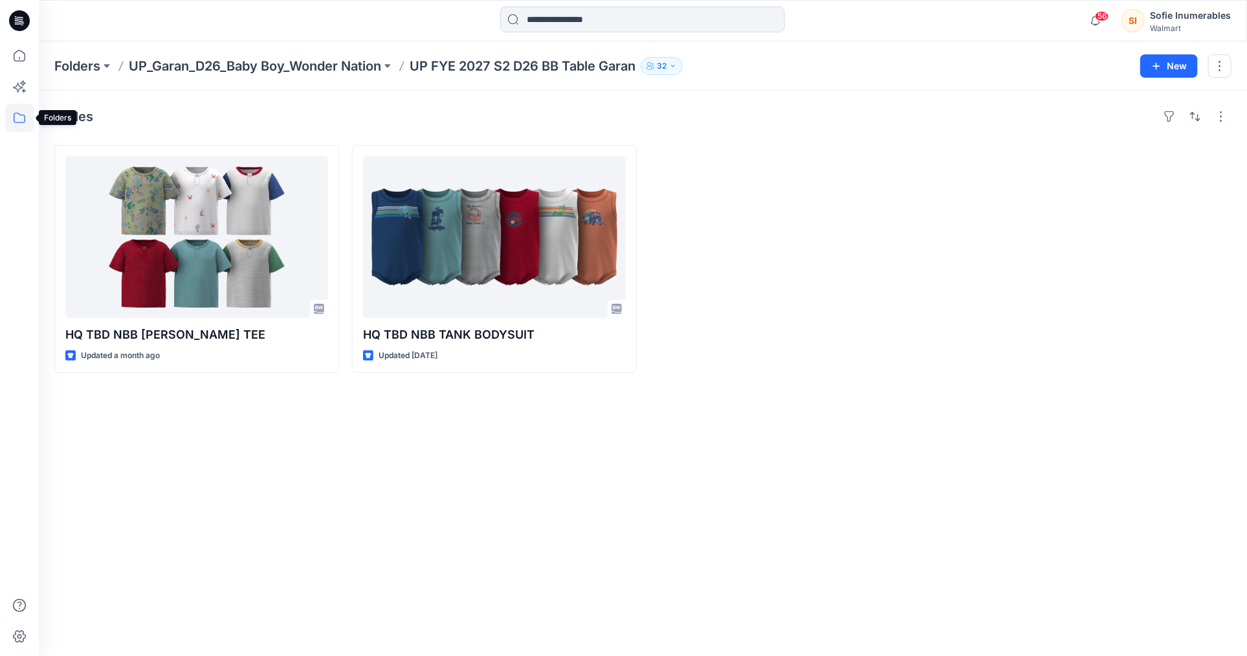
click at [24, 121] on icon at bounding box center [20, 118] width 12 height 10
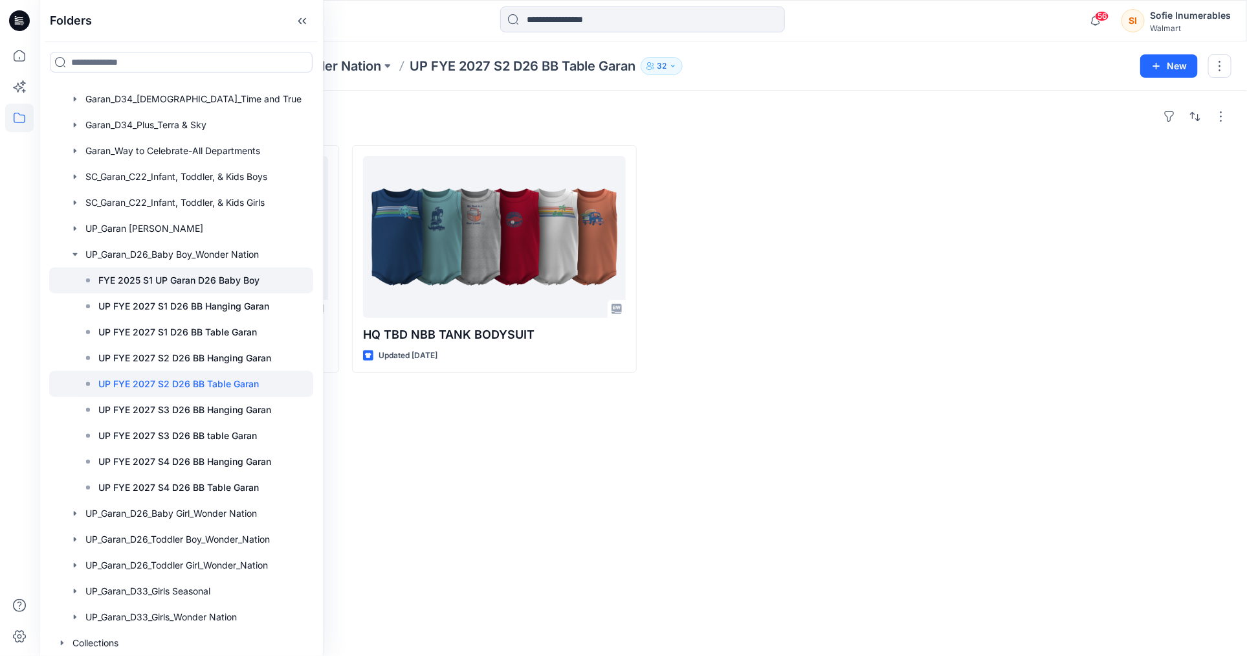
scroll to position [153, 0]
click at [80, 249] on icon "button" at bounding box center [75, 254] width 10 height 10
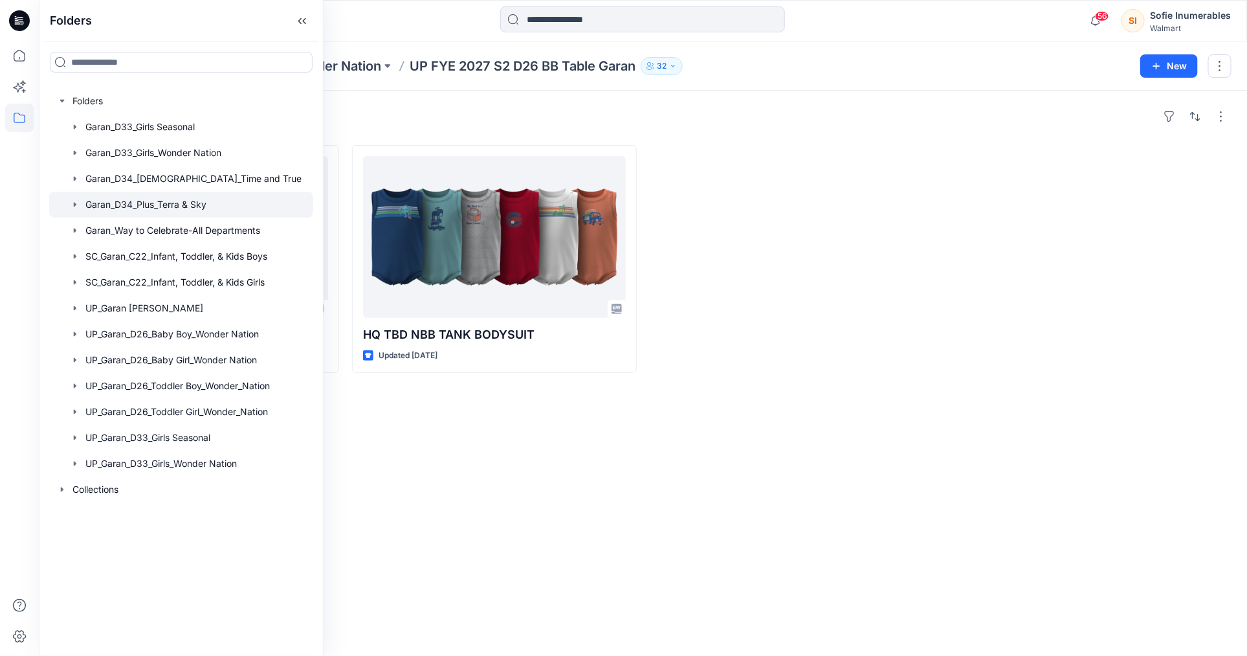
scroll to position [0, 0]
click at [80, 365] on icon "button" at bounding box center [75, 360] width 10 height 10
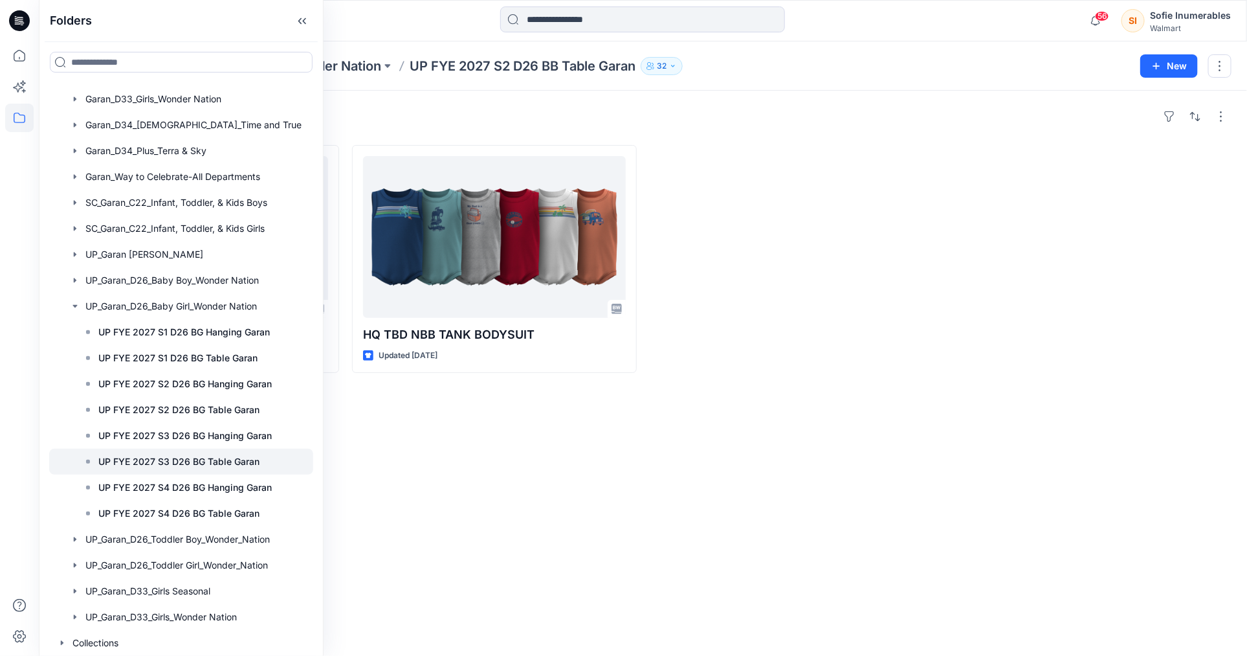
scroll to position [124, 28]
click at [187, 428] on p "UP FYE 2027 S3 D26 BG Hanging Garan" at bounding box center [184, 436] width 173 height 16
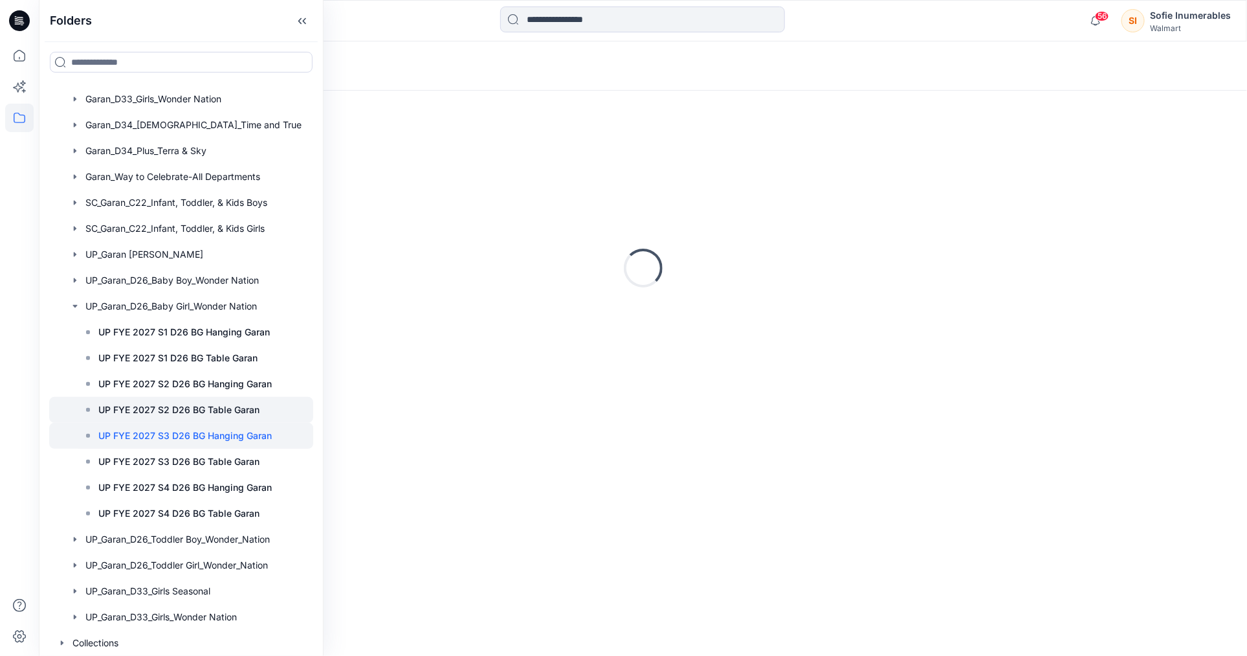
click at [205, 402] on p "UP FYE 2027 S2 D26 BG Table Garan" at bounding box center [178, 410] width 161 height 16
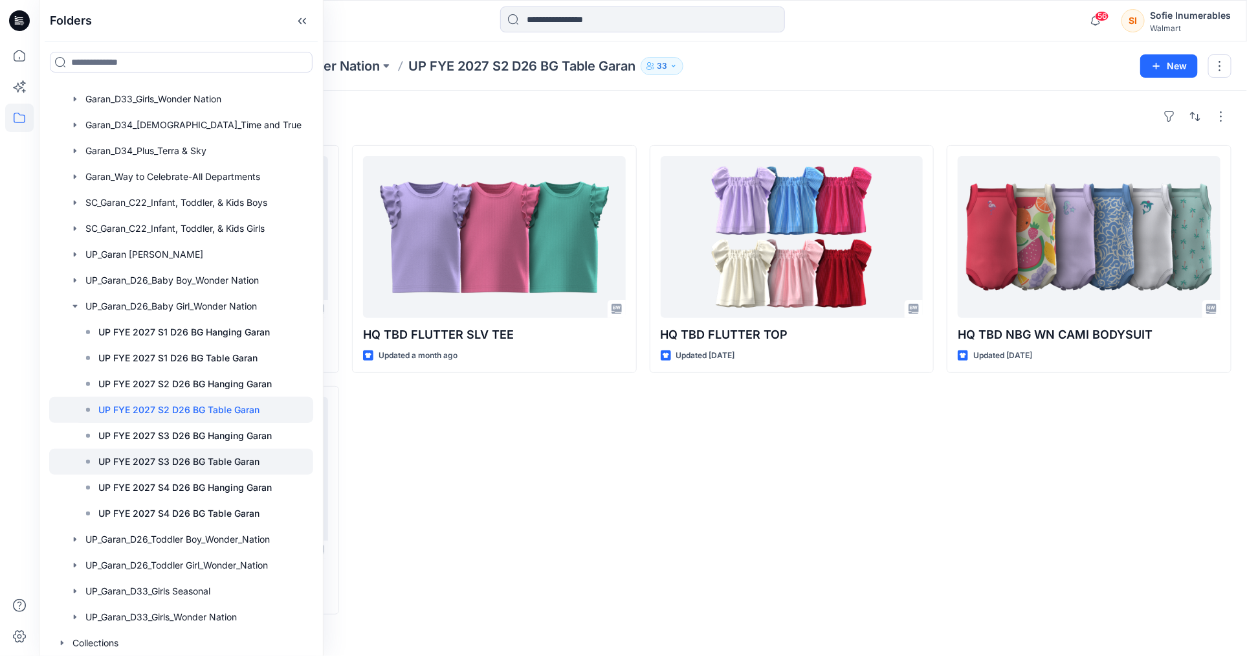
click at [234, 454] on p "UP FYE 2027 S3 D26 BG Table Garan" at bounding box center [178, 462] width 161 height 16
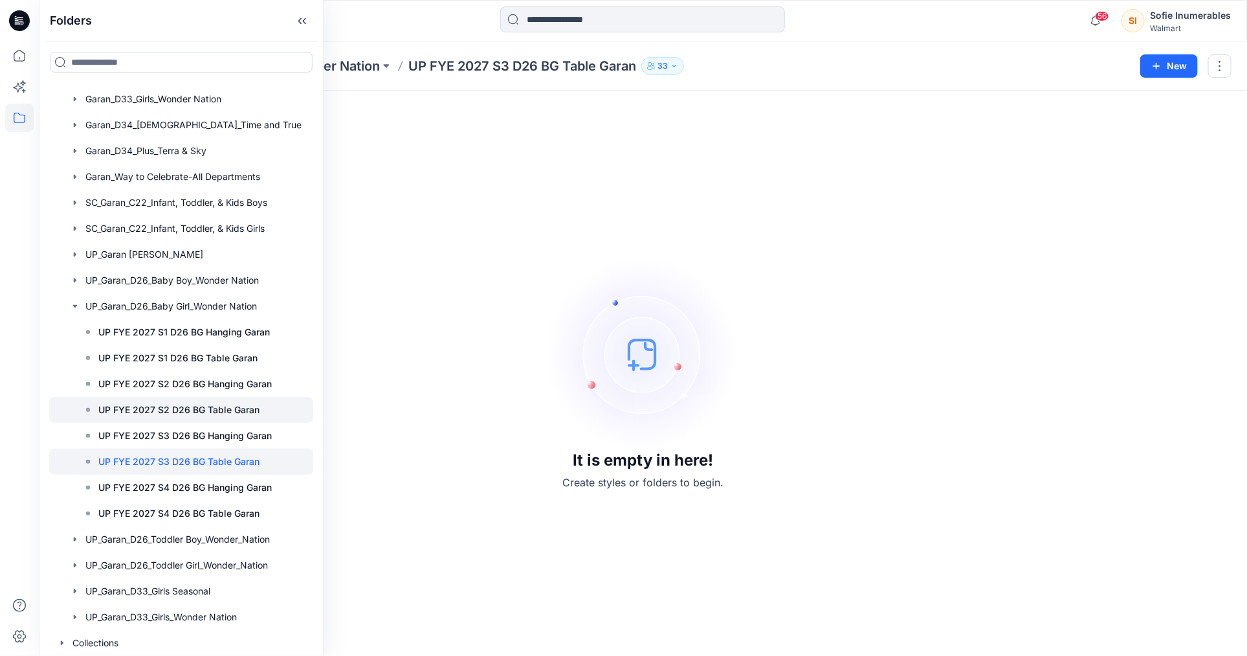
click at [232, 402] on p "UP FYE 2027 S2 D26 BG Table Garan" at bounding box center [178, 410] width 161 height 16
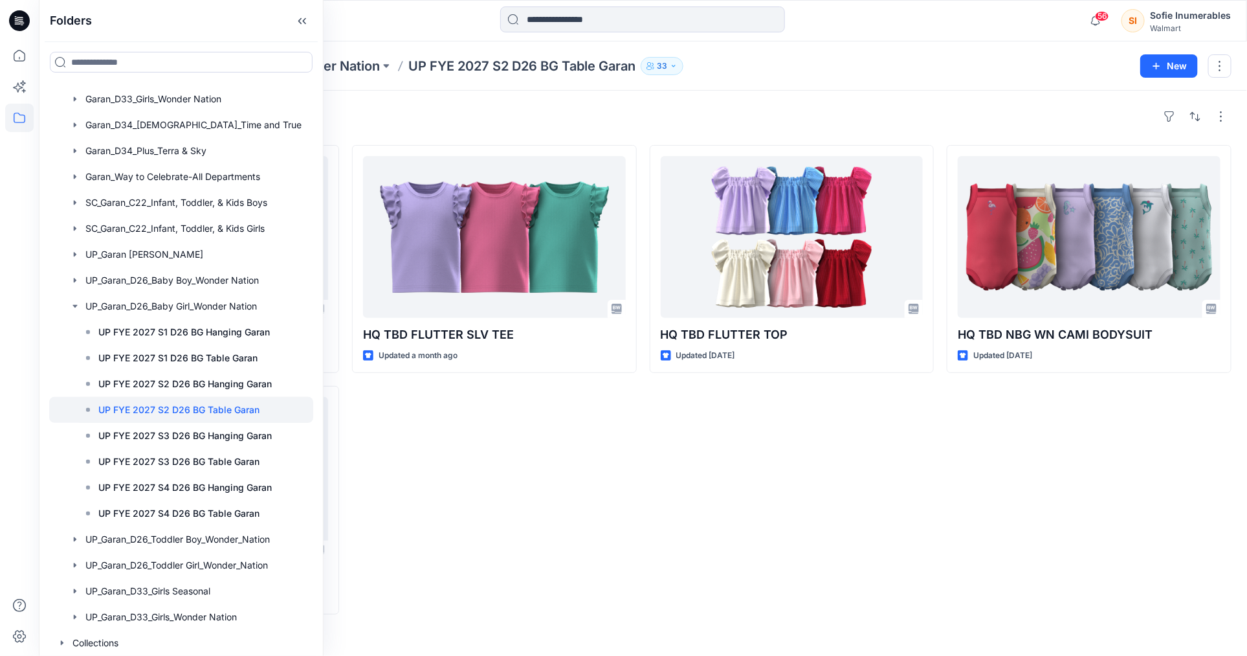
click at [486, 471] on div "HQ TBD FLUTTER SLV TEE Updated a month ago" at bounding box center [494, 379] width 285 height 469
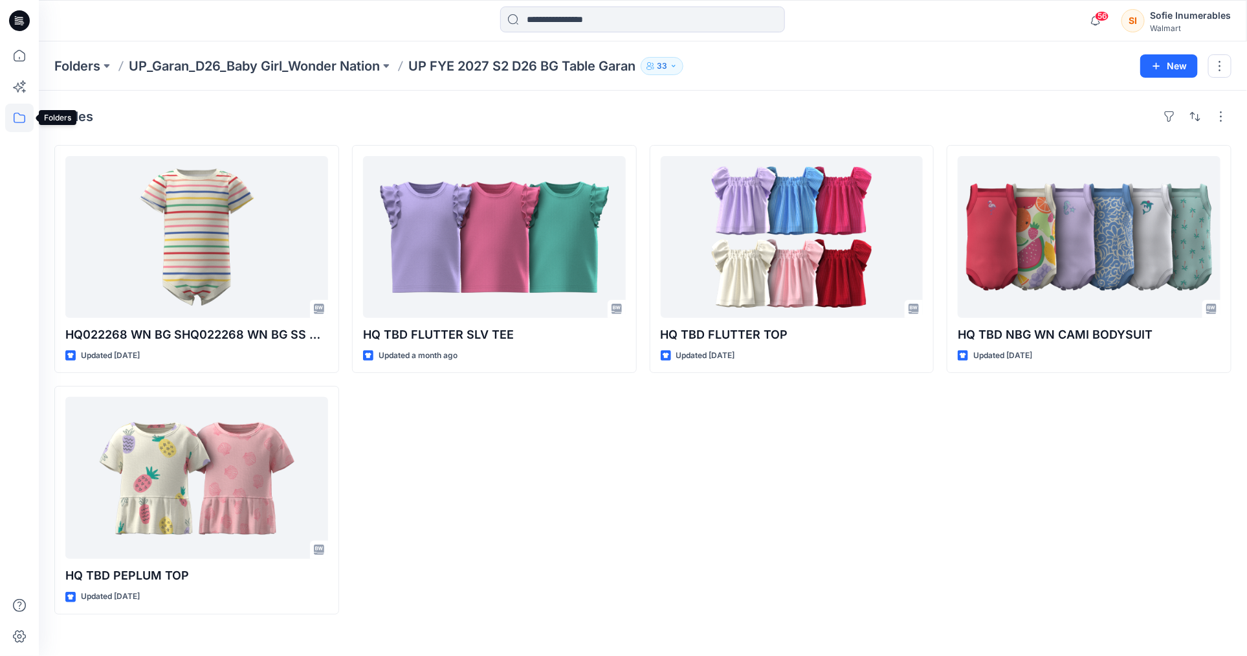
click at [18, 123] on icon at bounding box center [19, 118] width 28 height 28
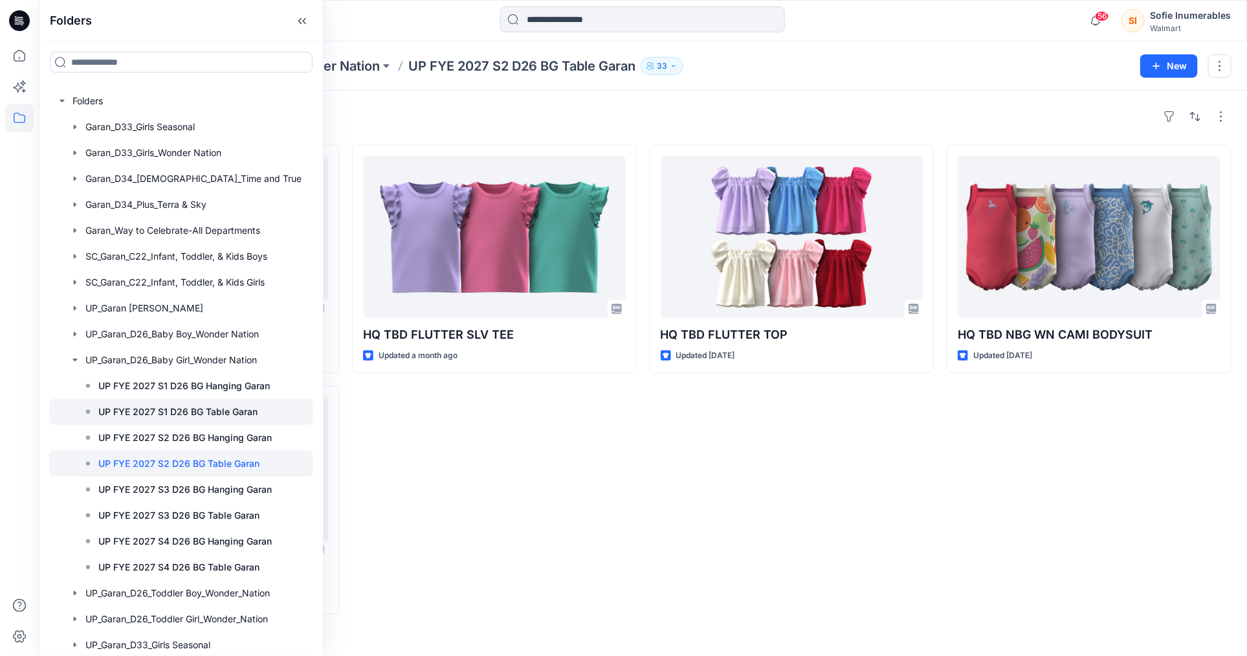
scroll to position [0, 28]
click at [258, 419] on p "UP FYE 2027 S1 D26 BG Table Garan" at bounding box center [177, 412] width 159 height 16
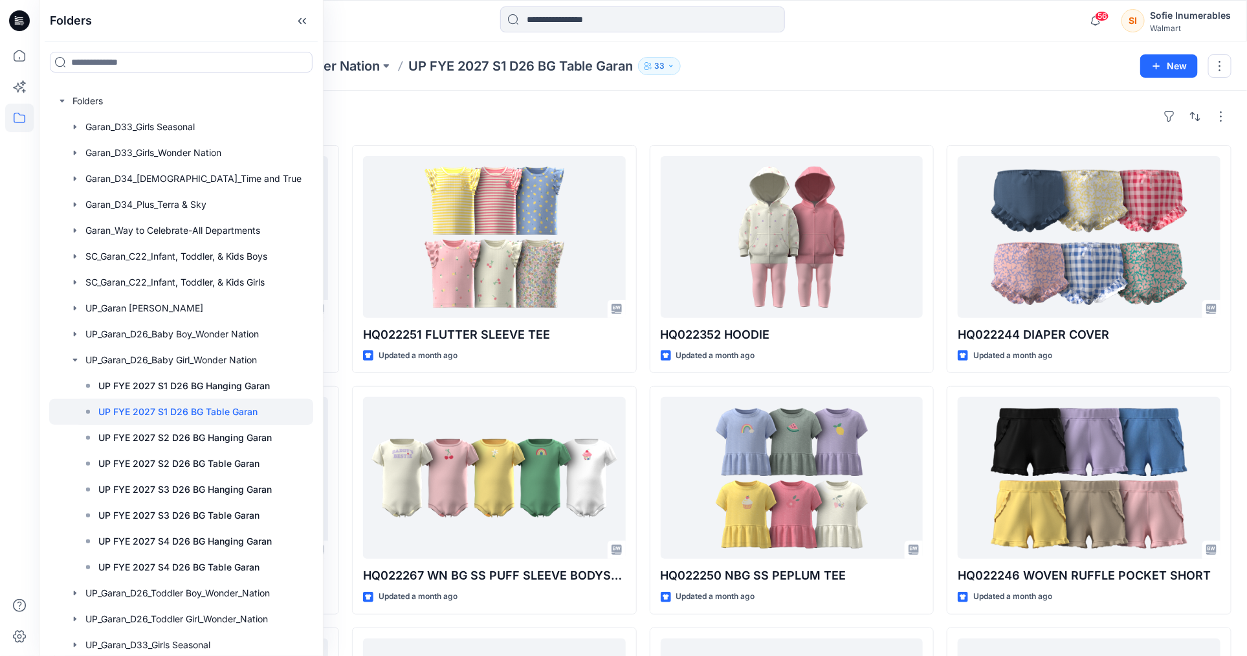
click at [623, 115] on div "Styles" at bounding box center [643, 116] width 1178 height 21
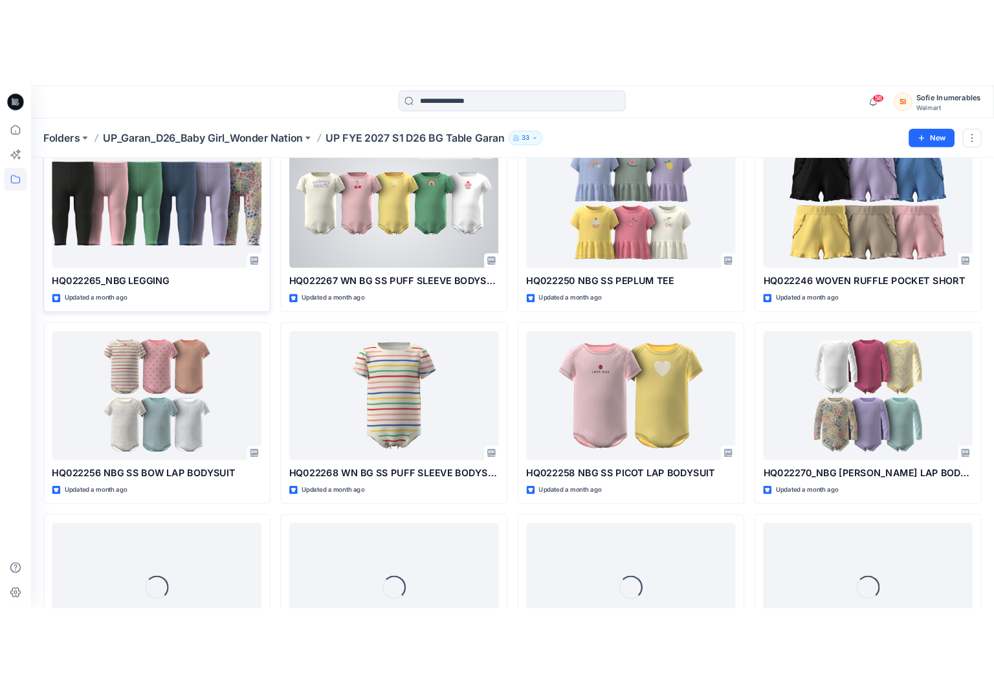
scroll to position [333, 0]
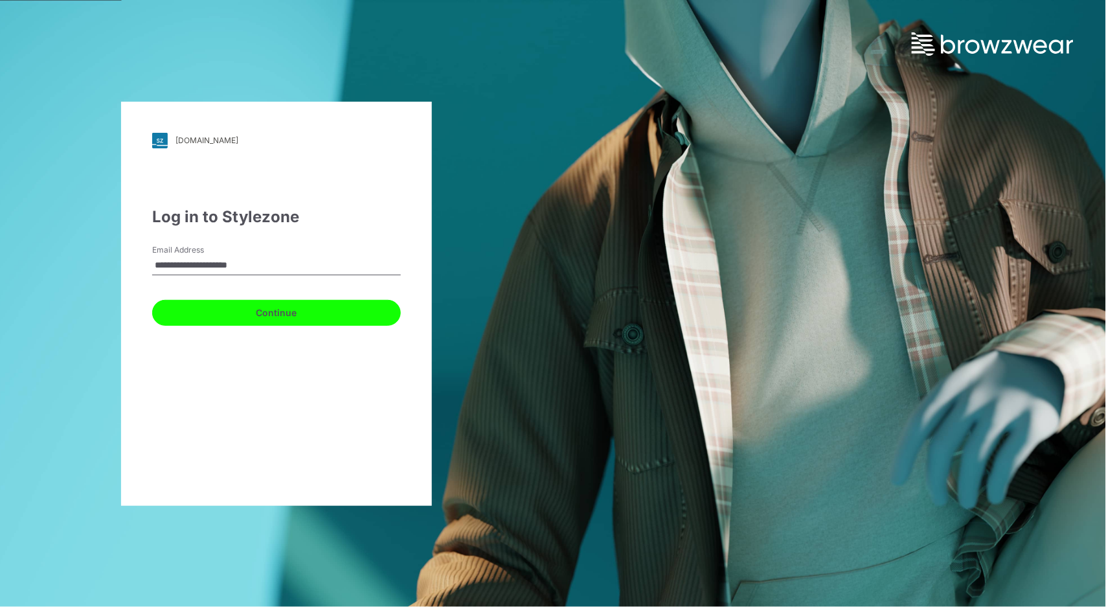
click at [311, 317] on button "Continue" at bounding box center [276, 313] width 249 height 26
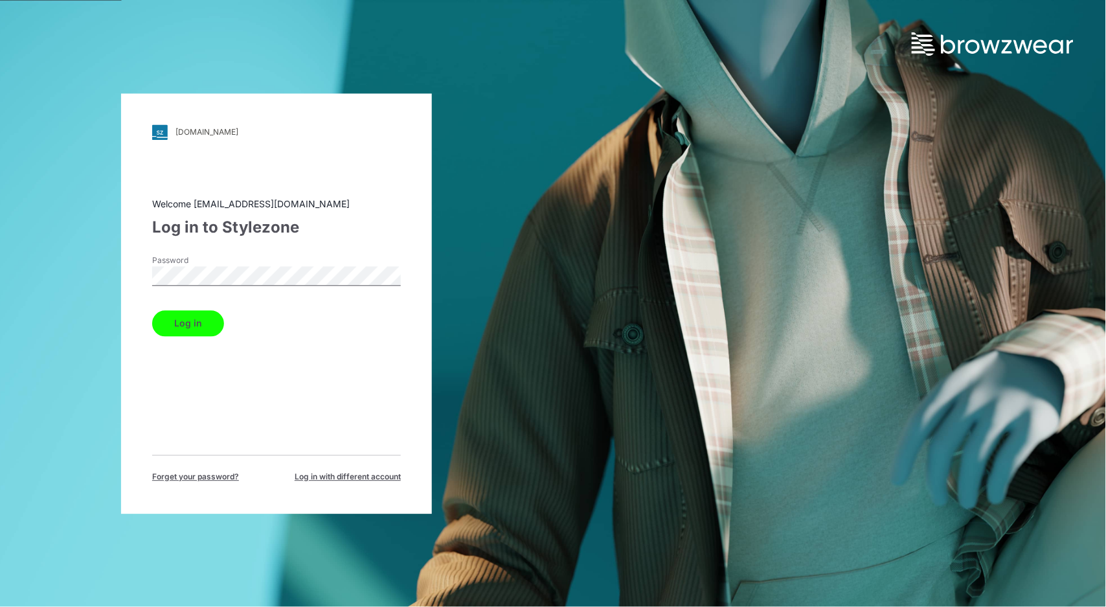
click at [175, 324] on button "Log in" at bounding box center [188, 323] width 72 height 26
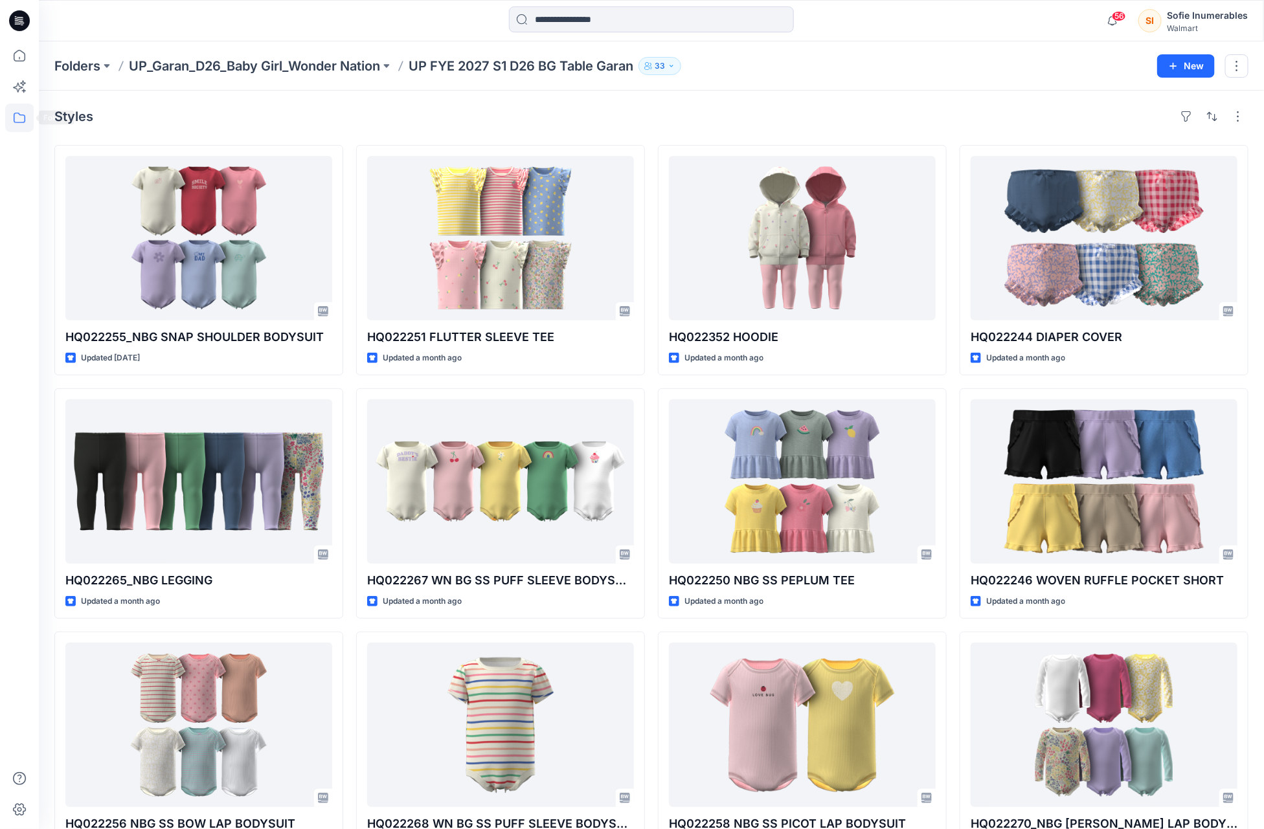
click at [21, 122] on icon at bounding box center [20, 118] width 12 height 10
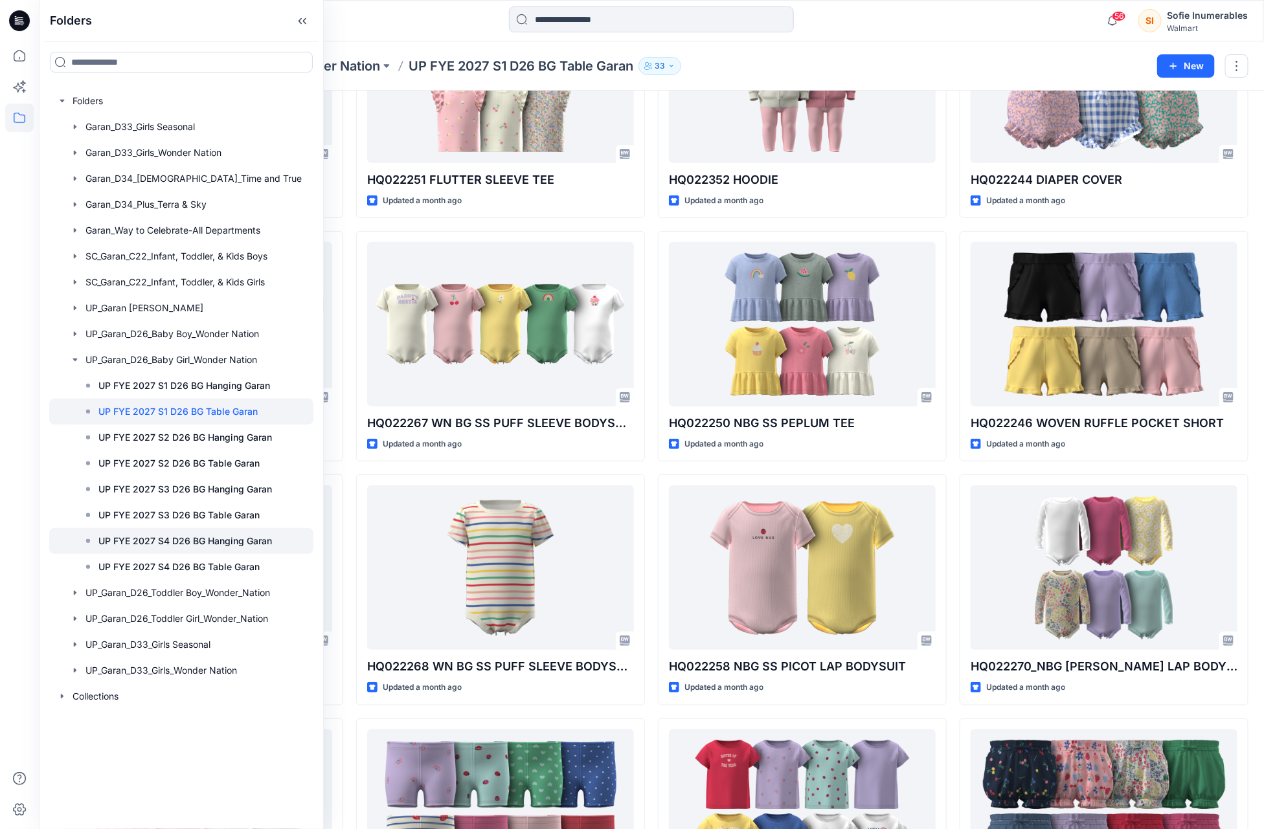
scroll to position [0, 26]
click at [192, 497] on p "UP FYE 2027 S3 D26 BG Hanging Garan" at bounding box center [184, 490] width 173 height 16
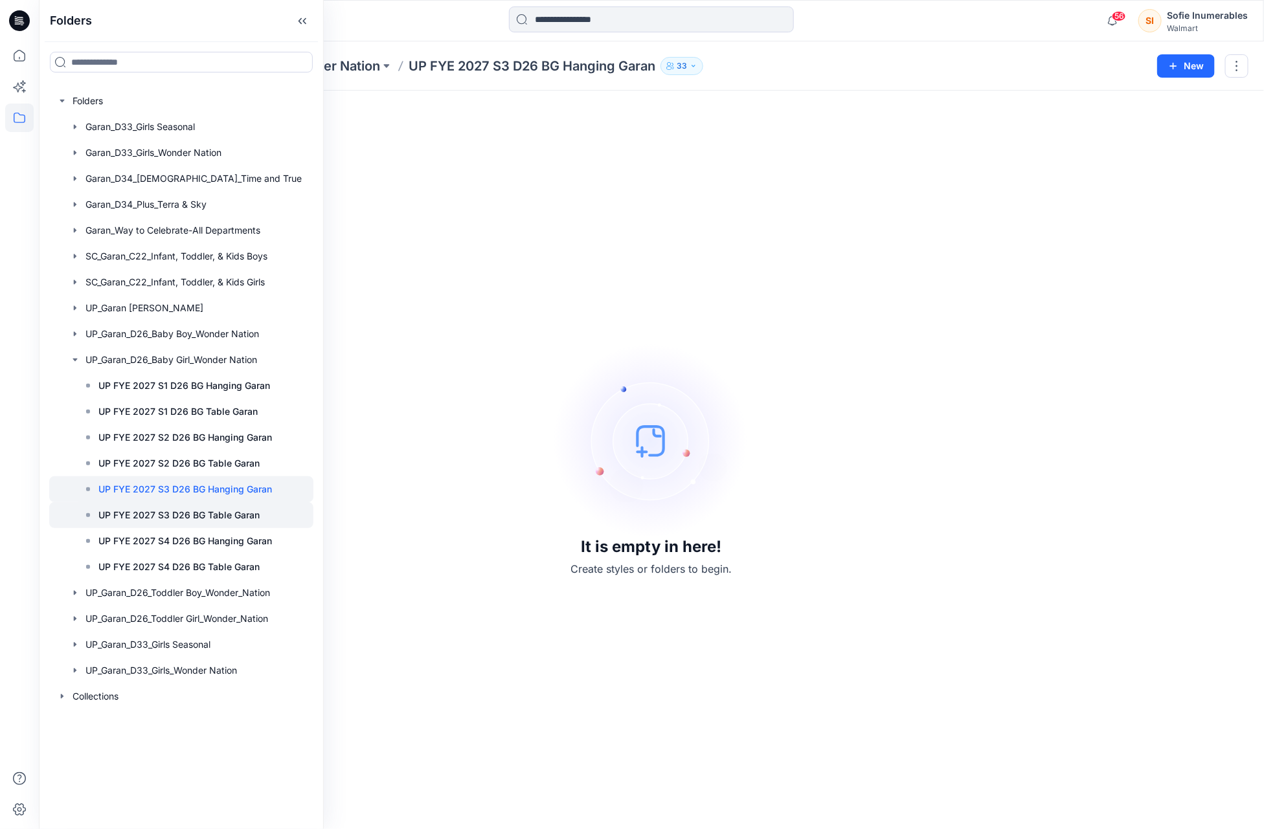
click at [210, 523] on p "UP FYE 2027 S3 D26 BG Table Garan" at bounding box center [178, 516] width 161 height 16
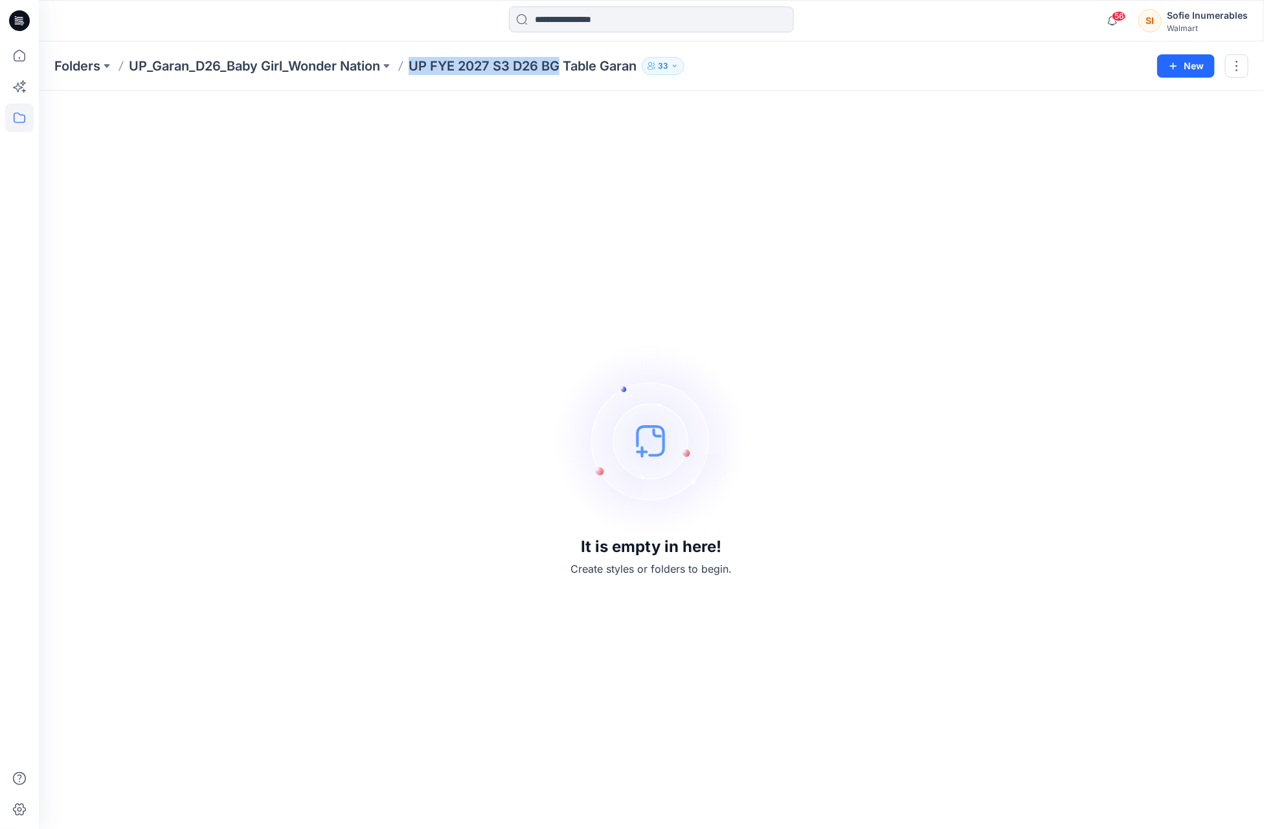
drag, startPoint x: 423, startPoint y: 64, endPoint x: 570, endPoint y: 70, distance: 147.7
click at [572, 72] on p "UP FYE 2027 S3 D26 BG Table Garan" at bounding box center [522, 66] width 228 height 18
copy p "UP FYE 2027 S3 D26 BG"
click at [236, 225] on div "It is empty in here! Create styles or folders to begin." at bounding box center [651, 460] width 1194 height 708
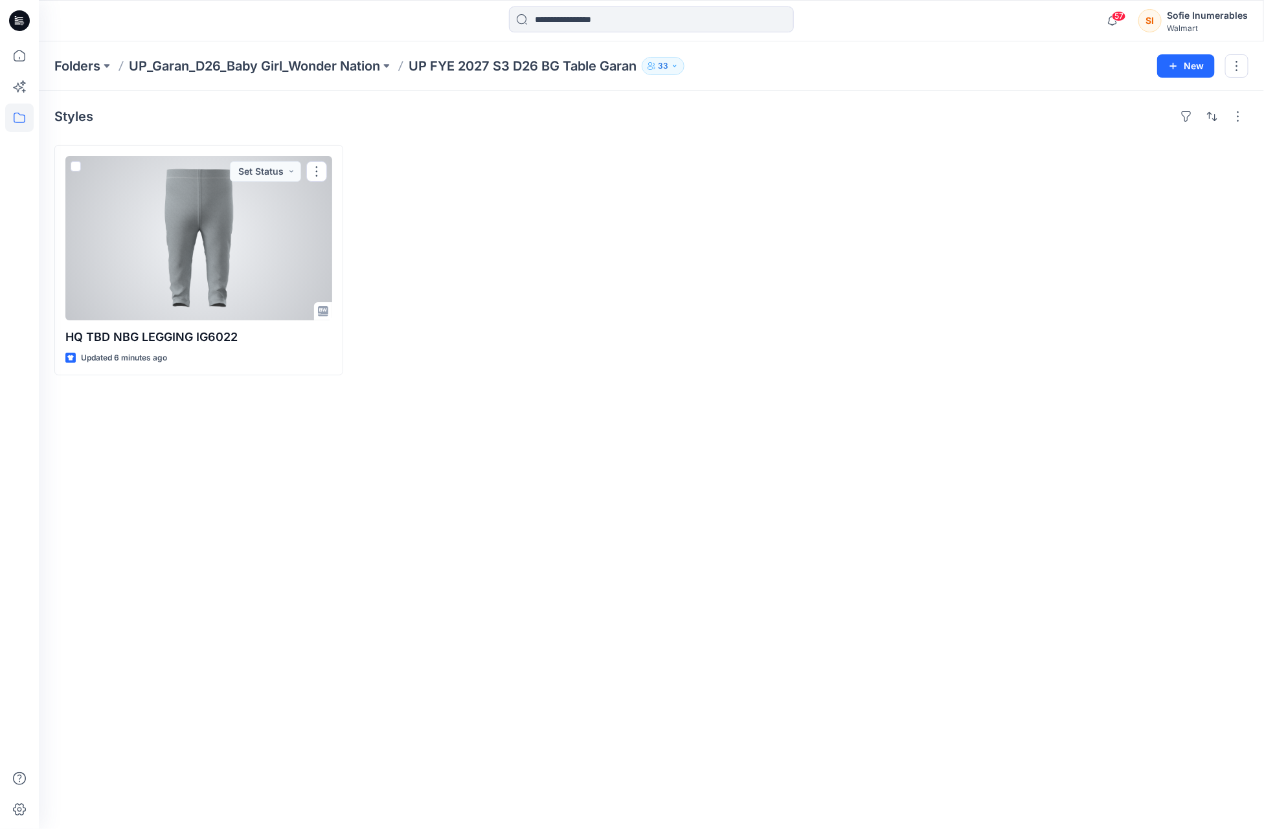
click at [251, 290] on div at bounding box center [198, 238] width 267 height 164
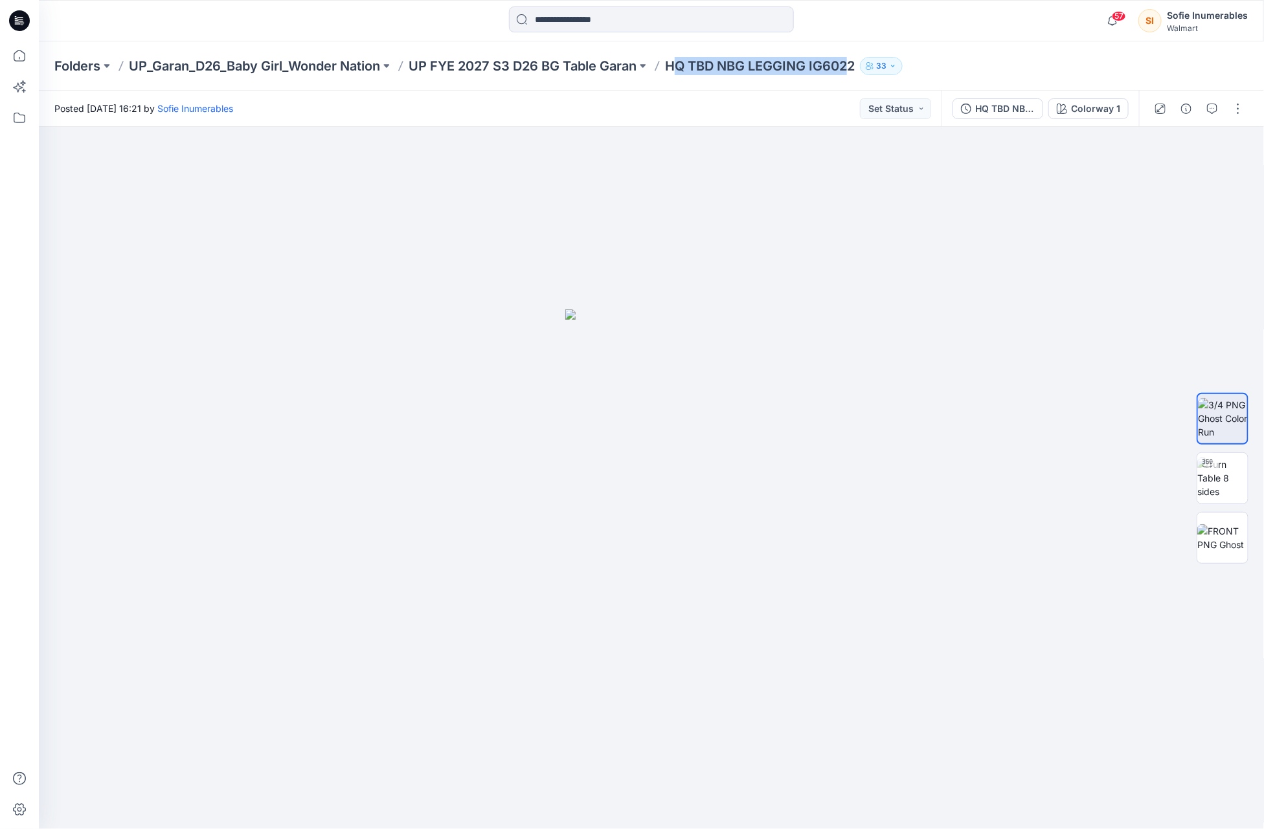
drag, startPoint x: 689, startPoint y: 66, endPoint x: 830, endPoint y: 72, distance: 141.2
click at [855, 71] on p "HQ TBD NBG LEGGING IG6022" at bounding box center [760, 66] width 190 height 18
drag, startPoint x: 679, startPoint y: 66, endPoint x: 856, endPoint y: 70, distance: 177.4
click at [878, 70] on div "Folders UP_Garan_D26_Baby Girl_Wonder Nation UP FYE 2027 S3 D26 BG Table Garan …" at bounding box center [600, 66] width 1093 height 18
copy div "HQ TBD NBG LEGGING IG6022 33"
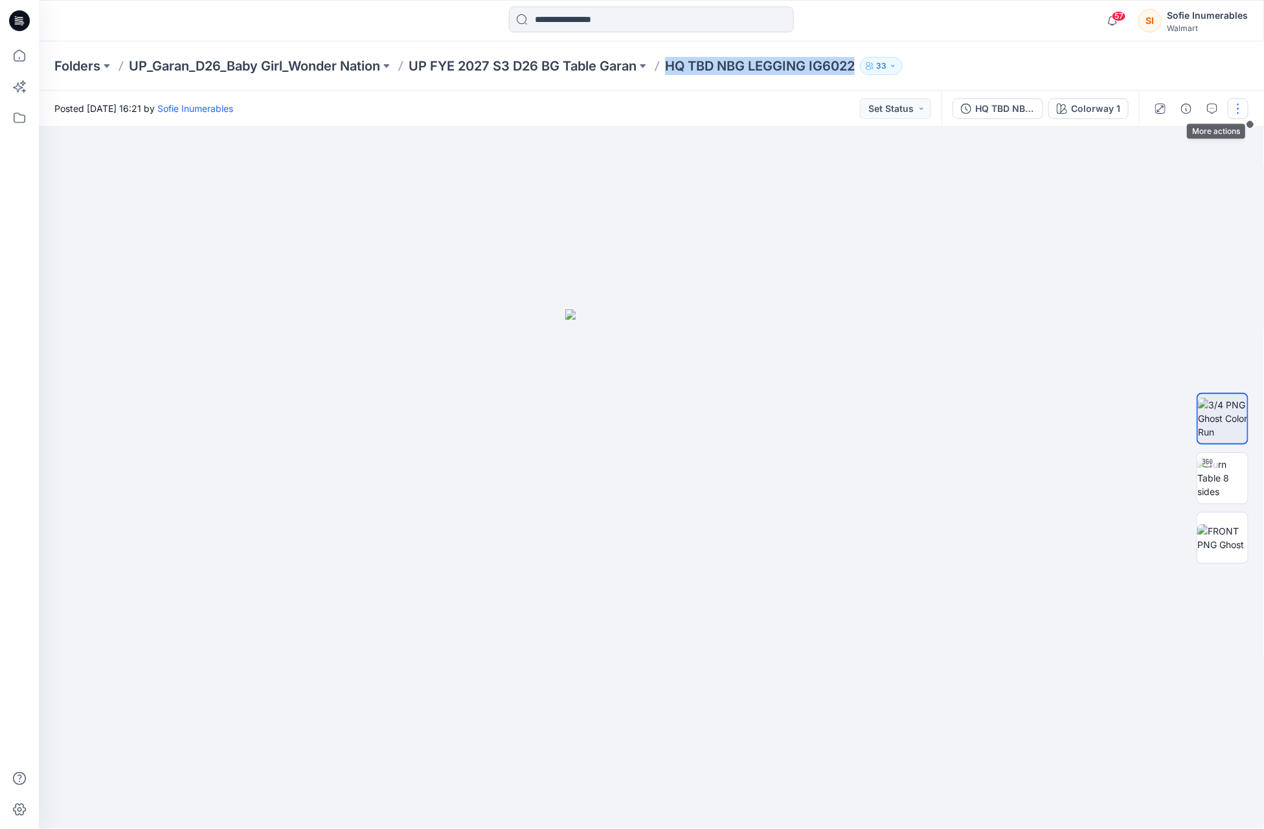
click at [1240, 106] on button "button" at bounding box center [1237, 108] width 21 height 21
click at [1160, 181] on p "Edit" at bounding box center [1152, 175] width 16 height 14
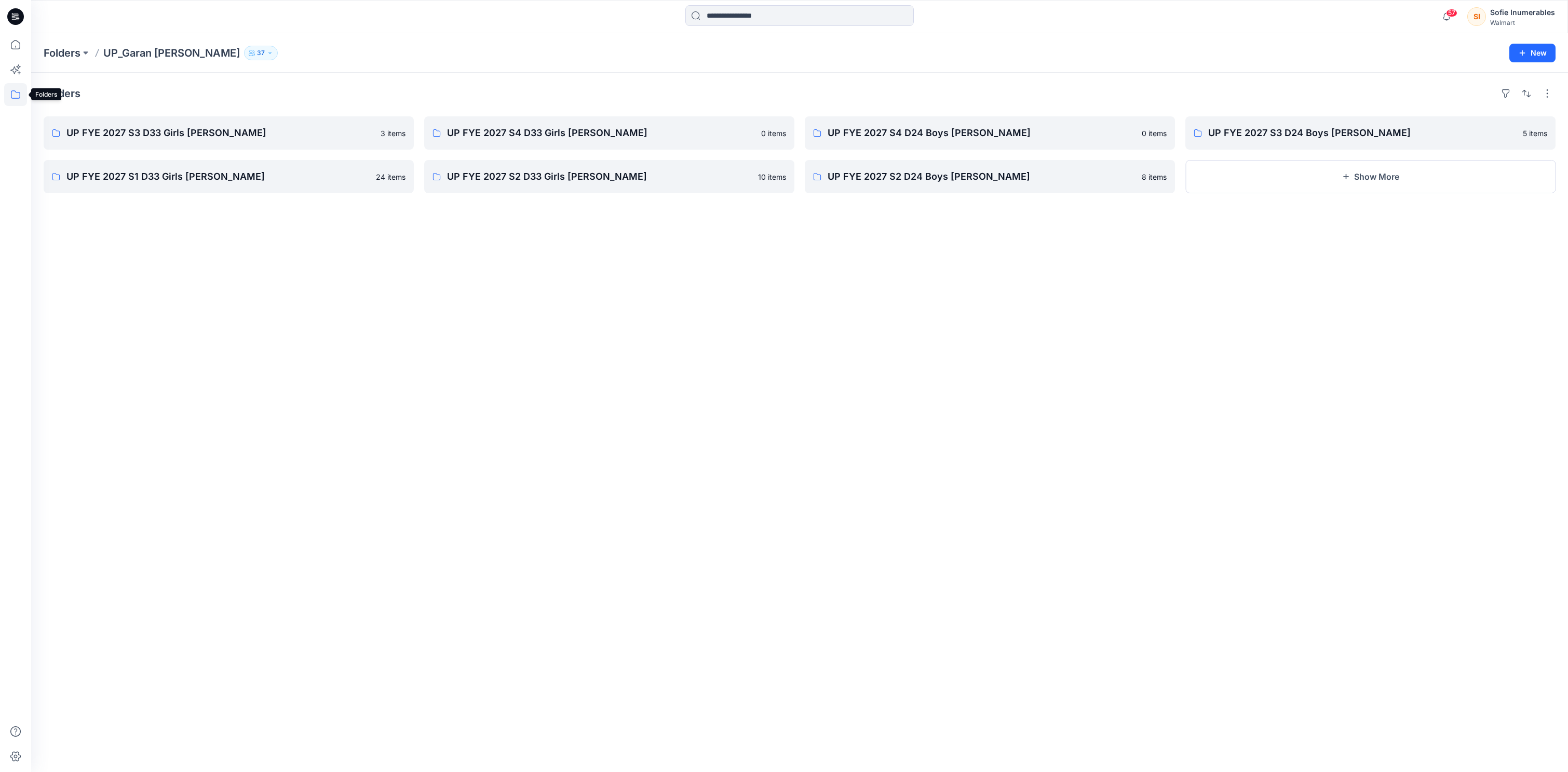
click at [15, 92] on icon at bounding box center [15, 95] width 22 height 22
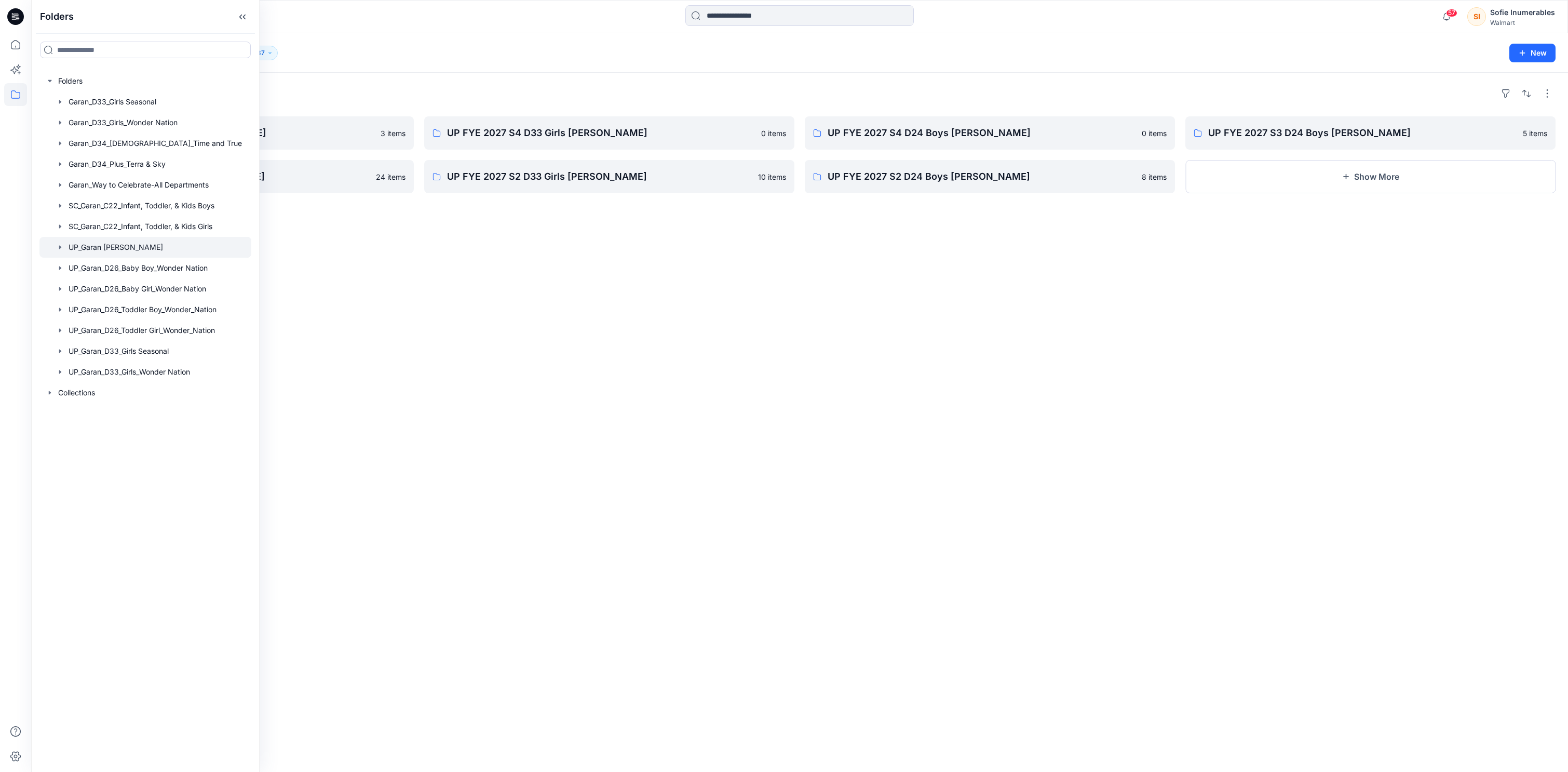
click at [64, 251] on icon "button" at bounding box center [60, 247] width 8 height 8
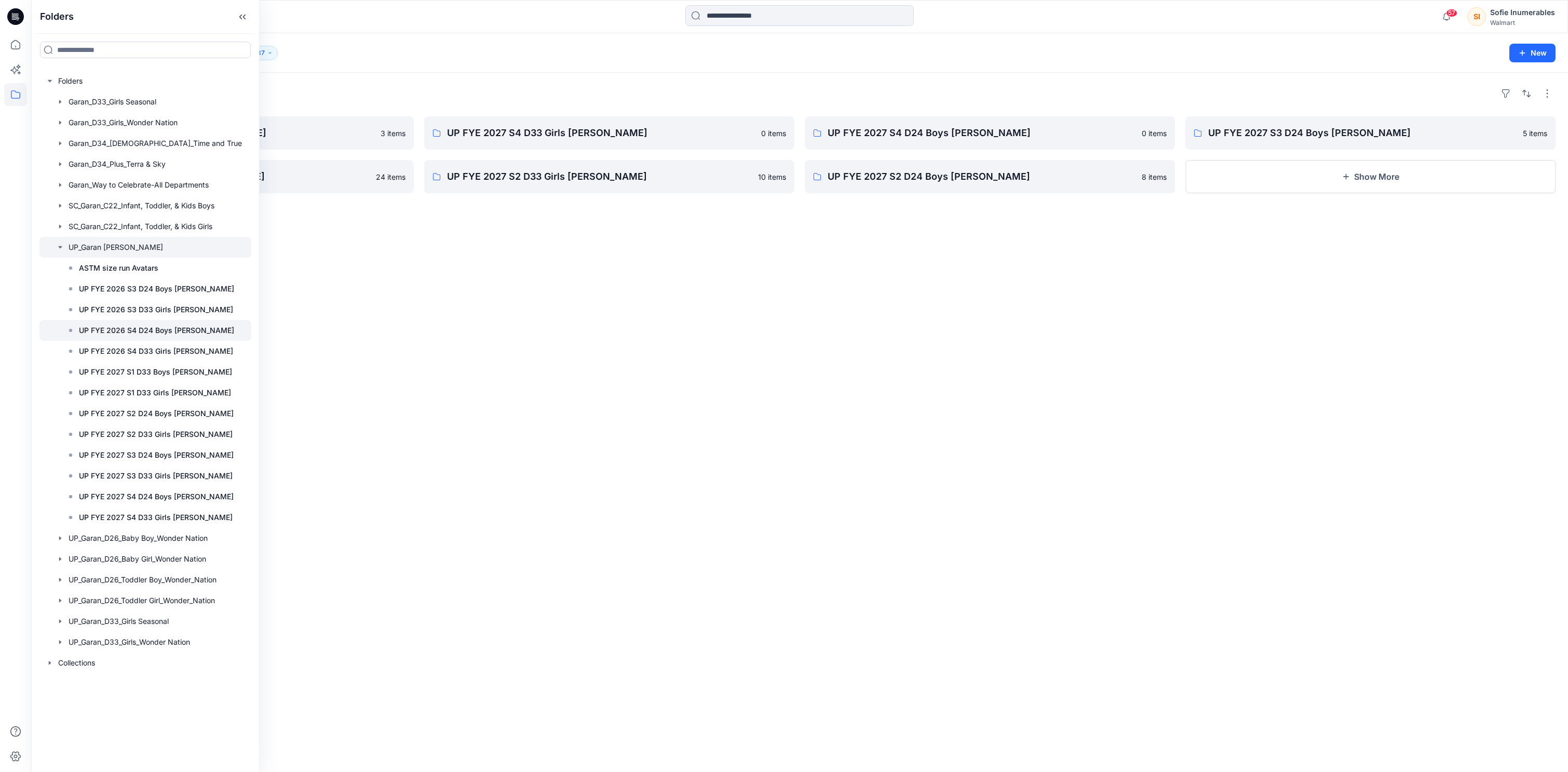
click at [129, 336] on p "UP FYE 2026 S4 D24 Boys [PERSON_NAME]" at bounding box center [156, 331] width 156 height 13
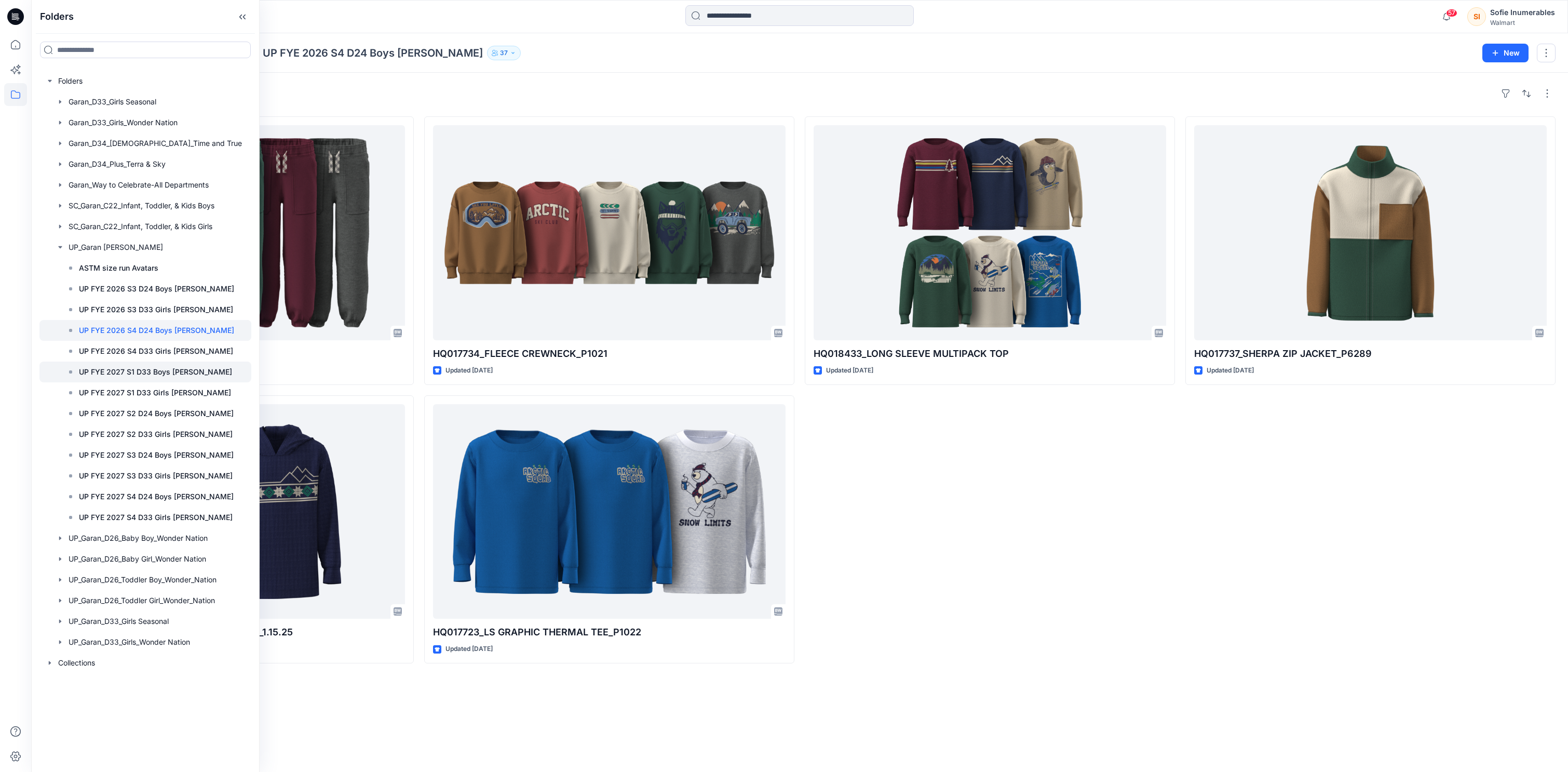
click at [149, 378] on p "UP FYE 2027 S1 D33 Boys Littles" at bounding box center [155, 372] width 153 height 13
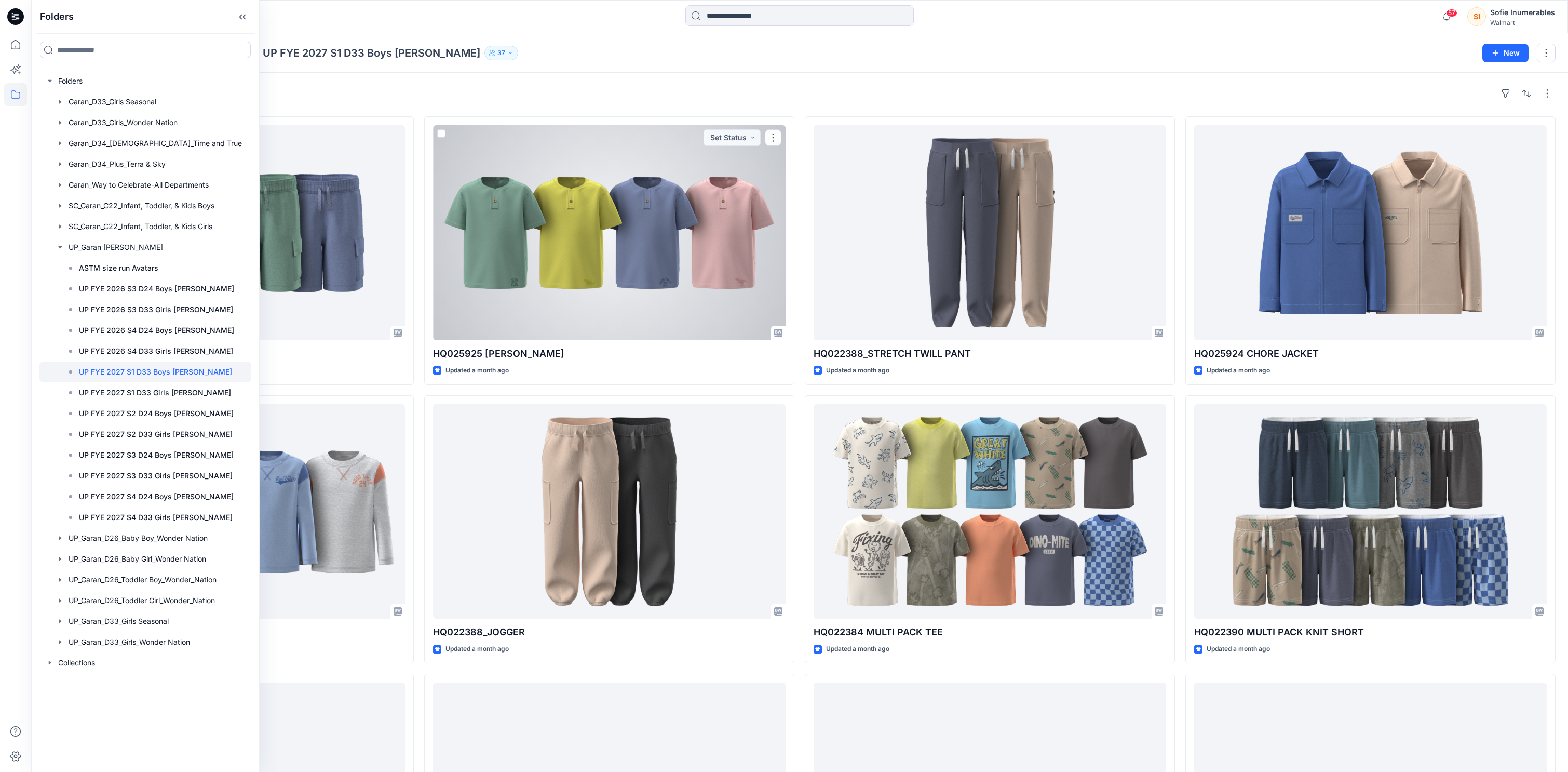
click at [782, 110] on div "Styles HQ022389_KNIT CARGO SHORT Updated a month ago HQ022379_LS FOOTBALL TEE U…" at bounding box center [800, 533] width 1537 height 920
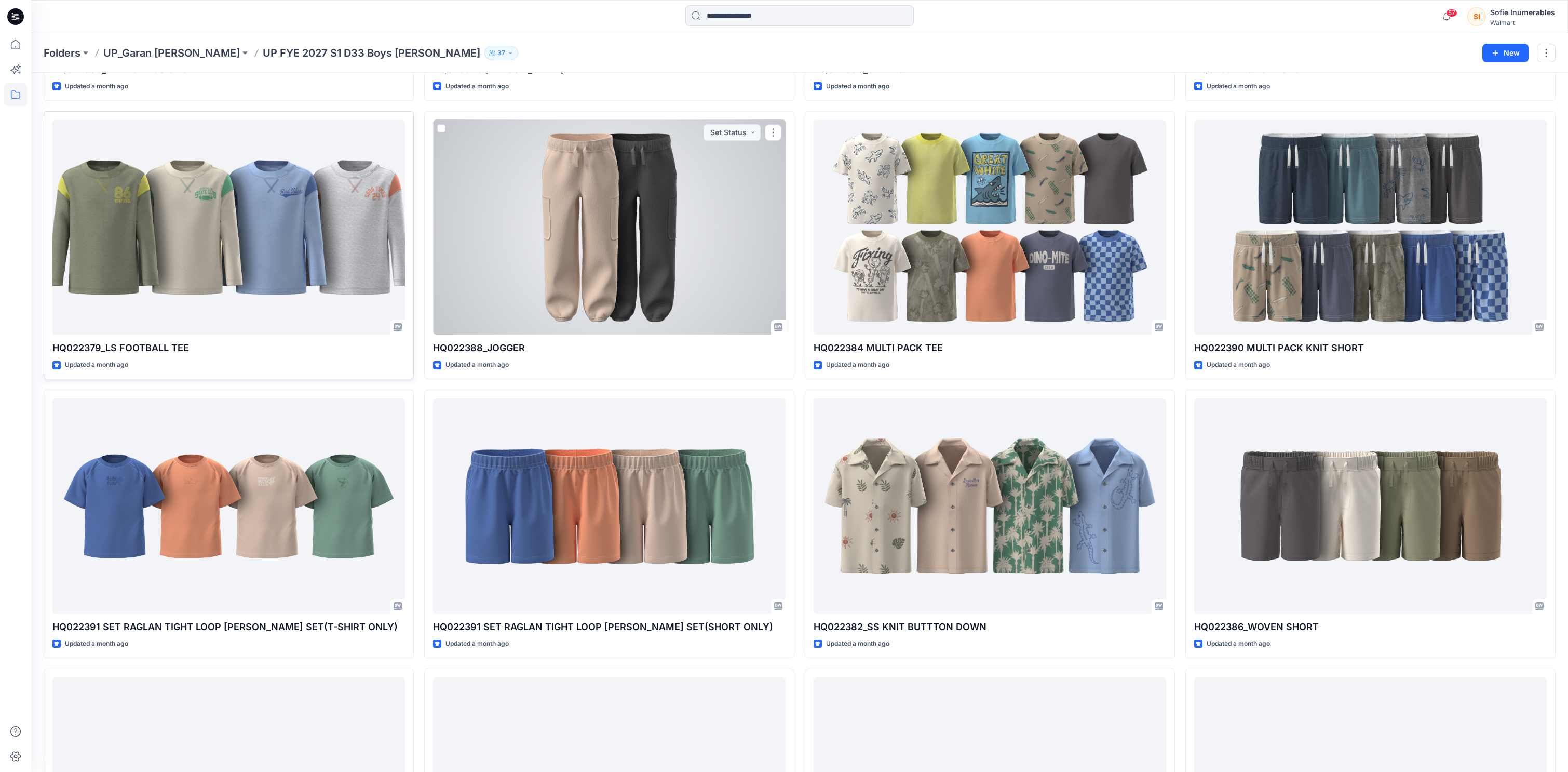
scroll to position [301, 0]
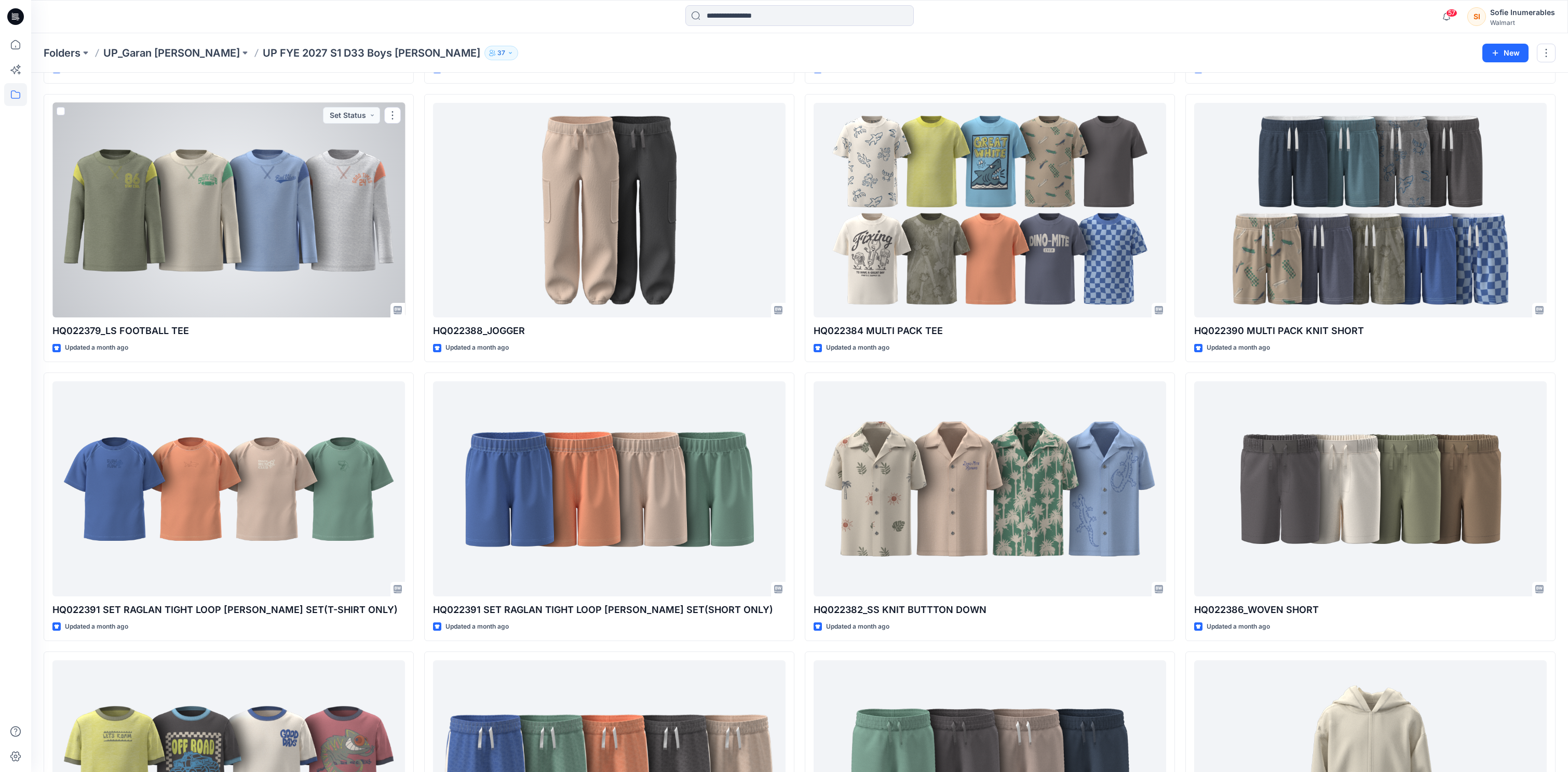
click at [336, 288] on div at bounding box center [229, 210] width 353 height 215
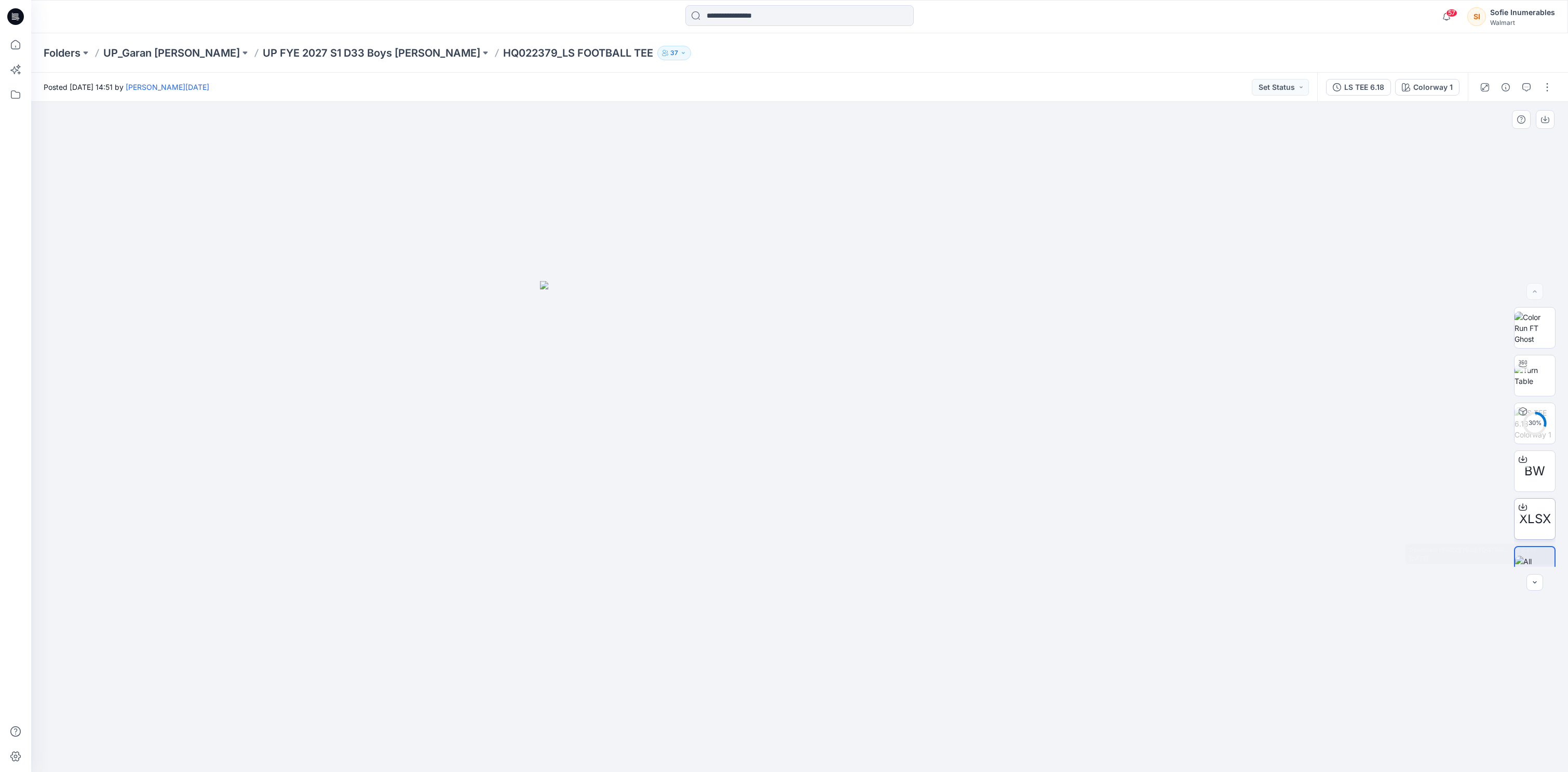
click at [1530, 518] on span "XLSX" at bounding box center [1534, 518] width 31 height 18
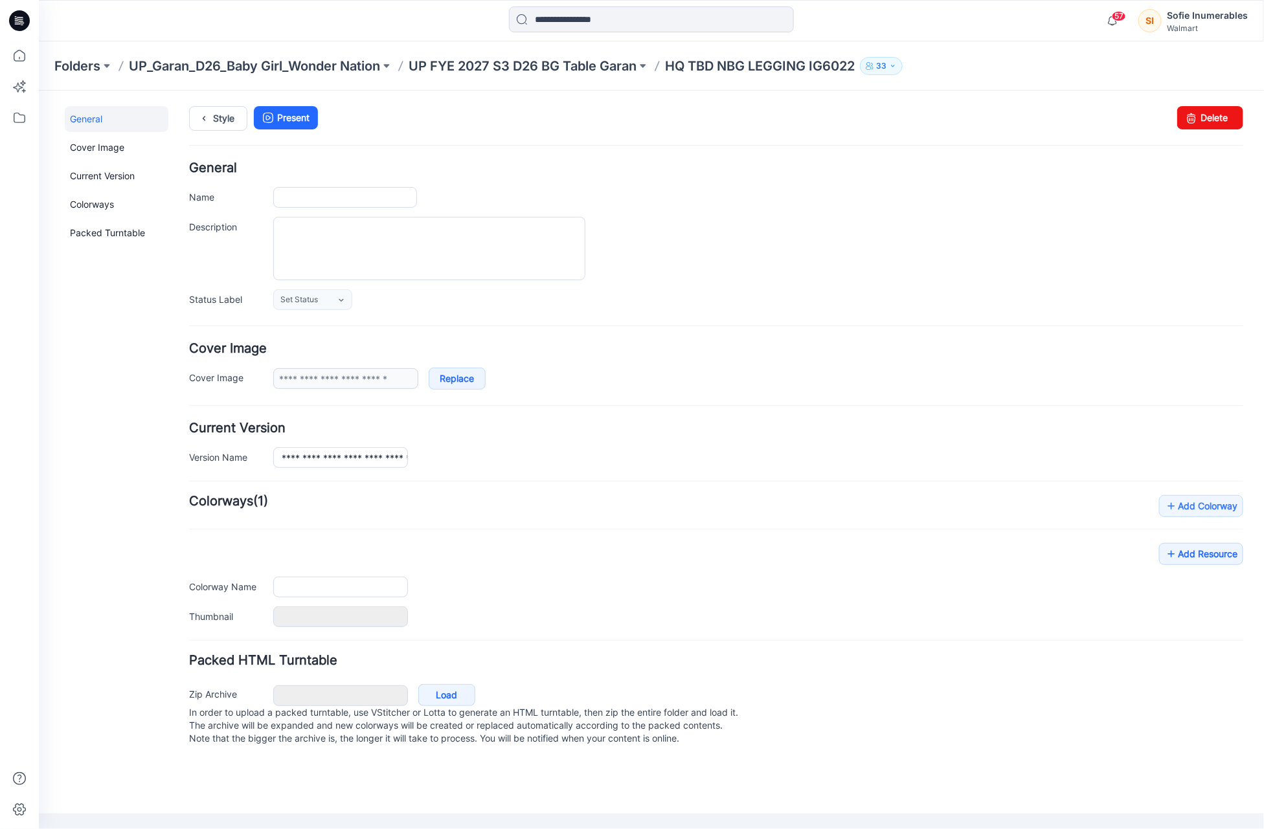
type input "**********"
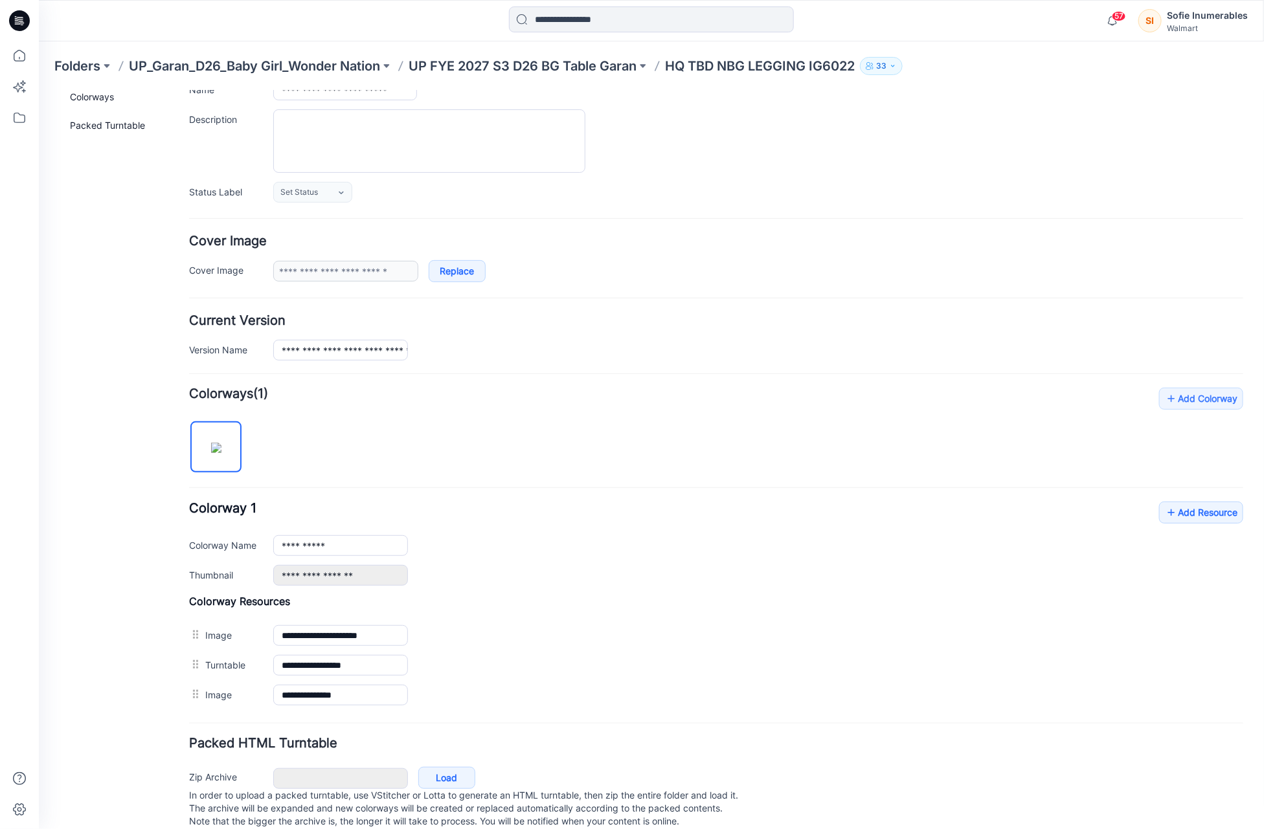
scroll to position [113, 0]
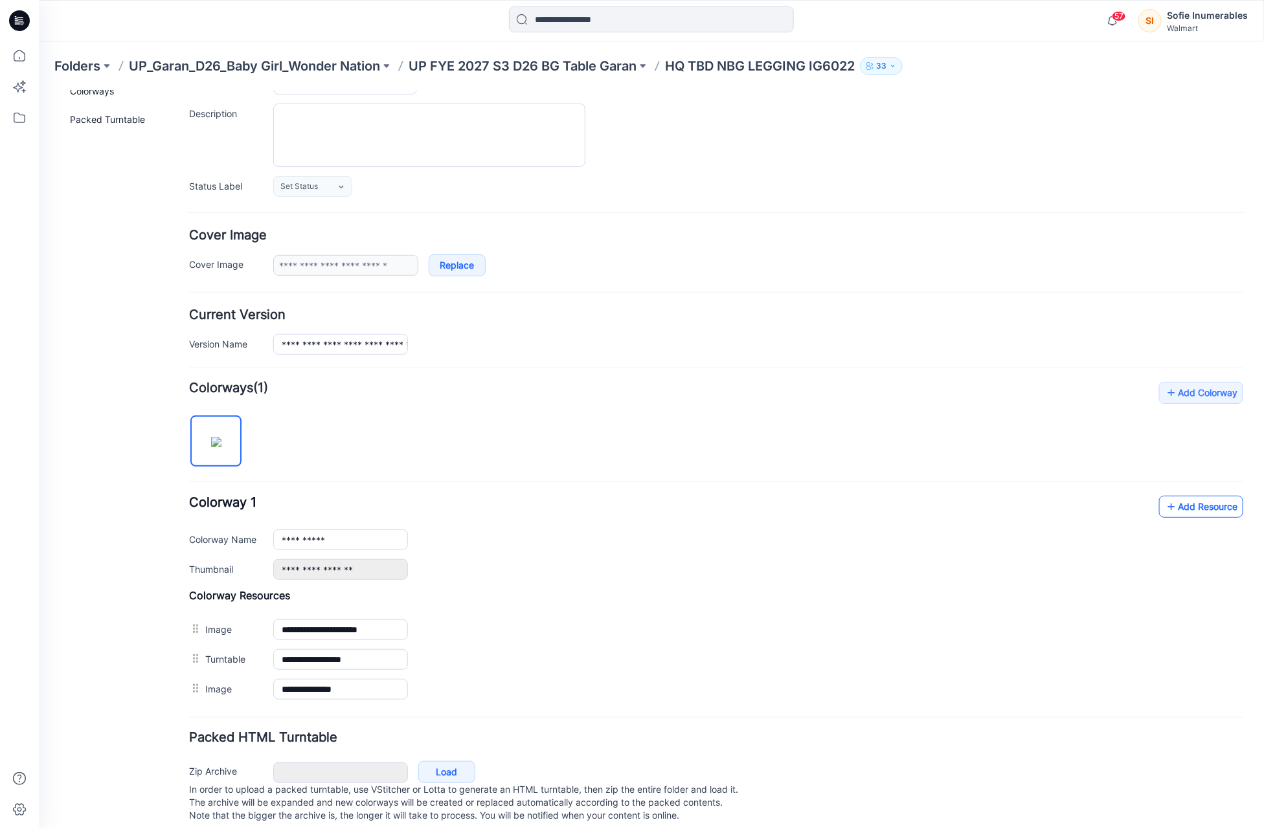
click at [1207, 512] on link "Add Resource" at bounding box center [1200, 506] width 84 height 22
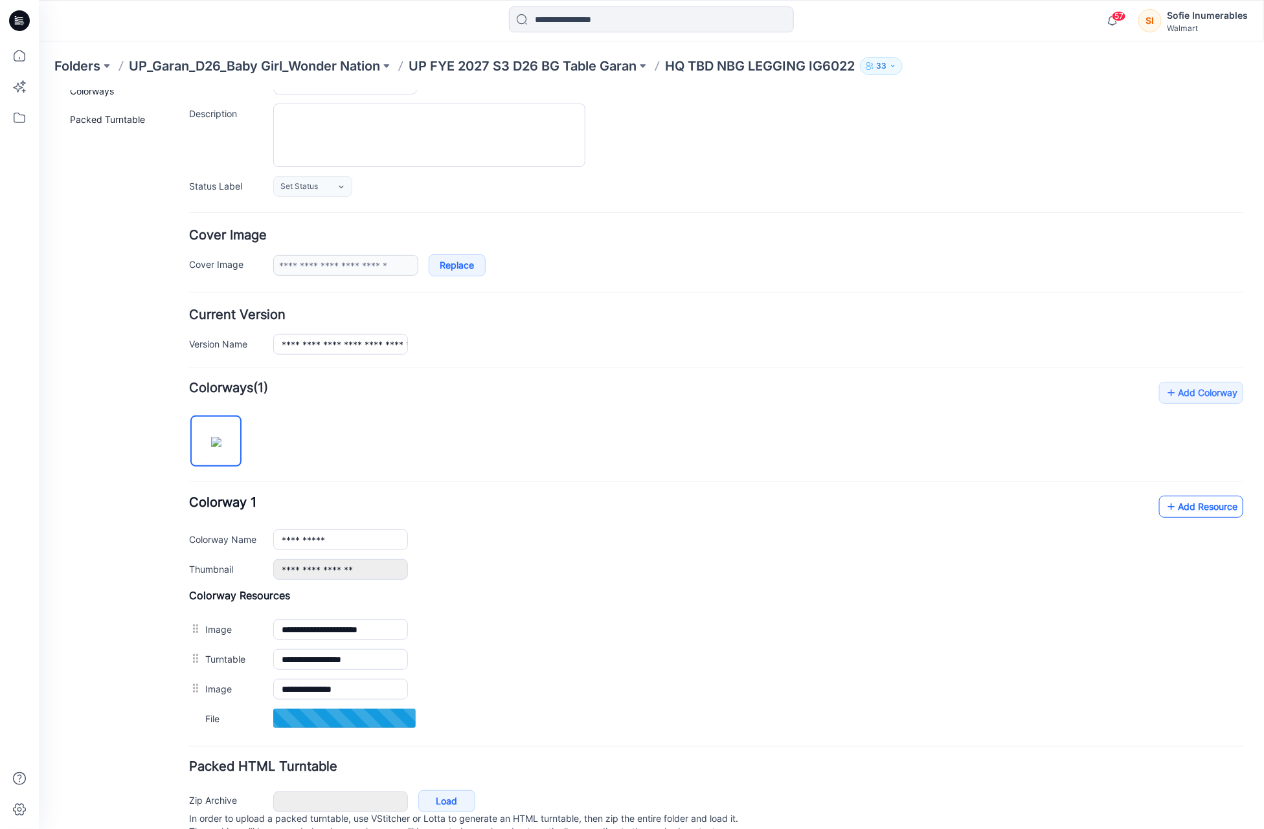
click at [1183, 511] on link "Add Resource" at bounding box center [1200, 506] width 84 height 22
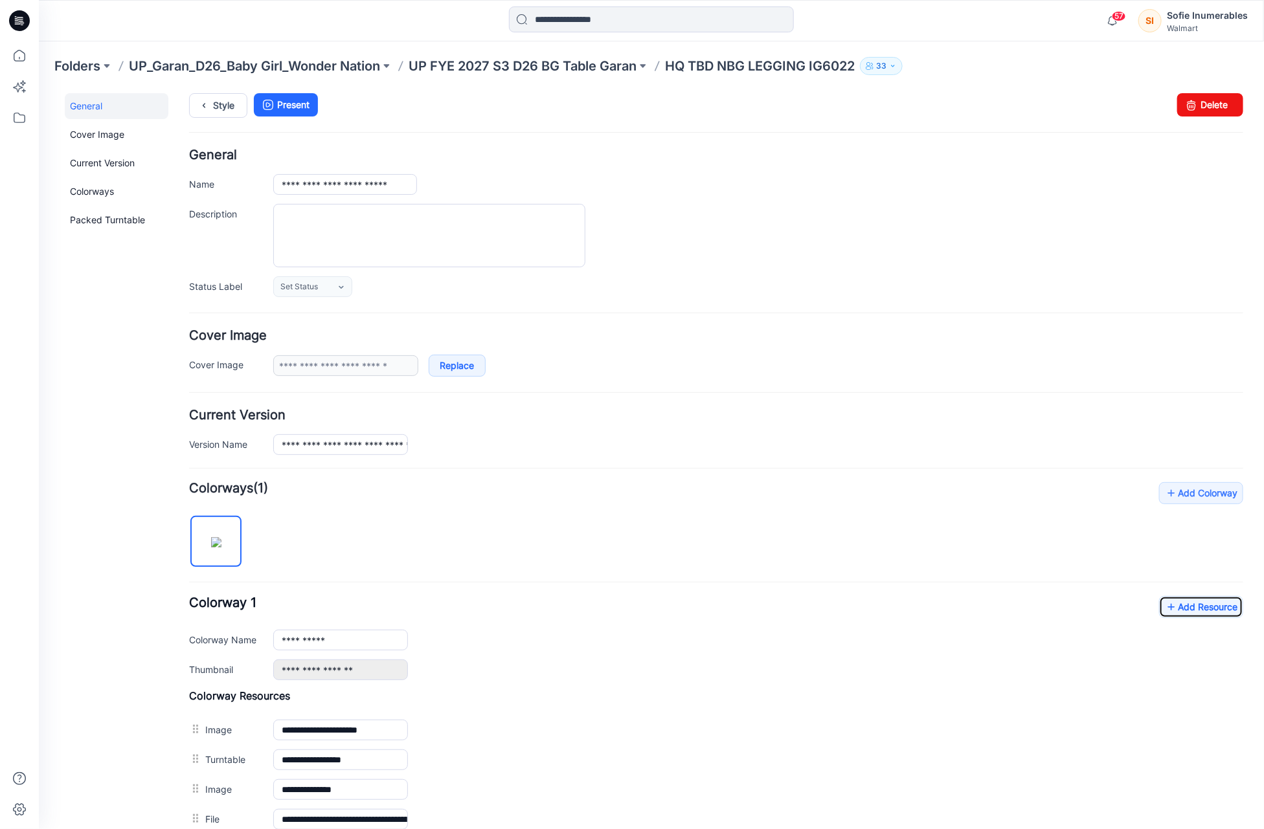
scroll to position [0, 0]
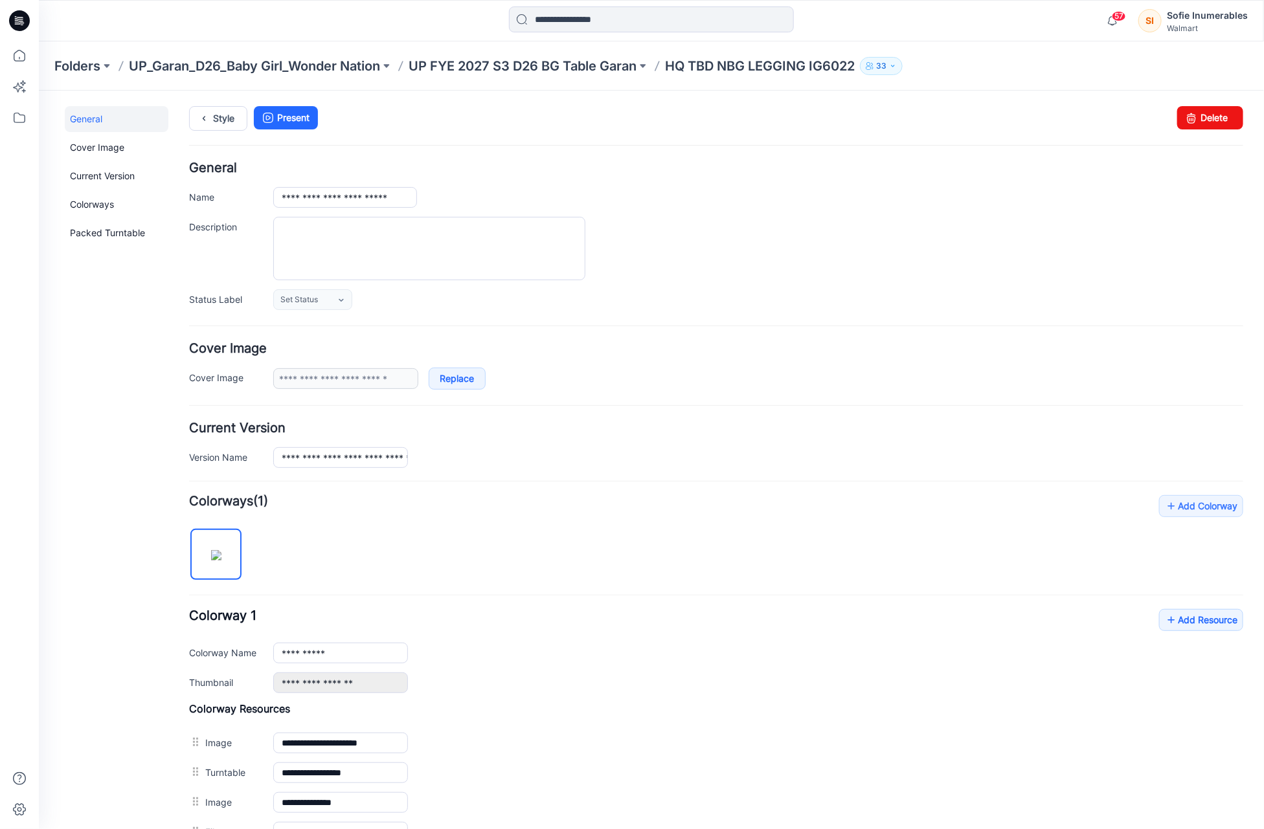
click at [690, 59] on p "HQ TBD NBG LEGGING IG6022" at bounding box center [760, 66] width 190 height 18
click at [595, 66] on p "UP FYE 2027 S3 D26 BG Table Garan" at bounding box center [522, 66] width 228 height 18
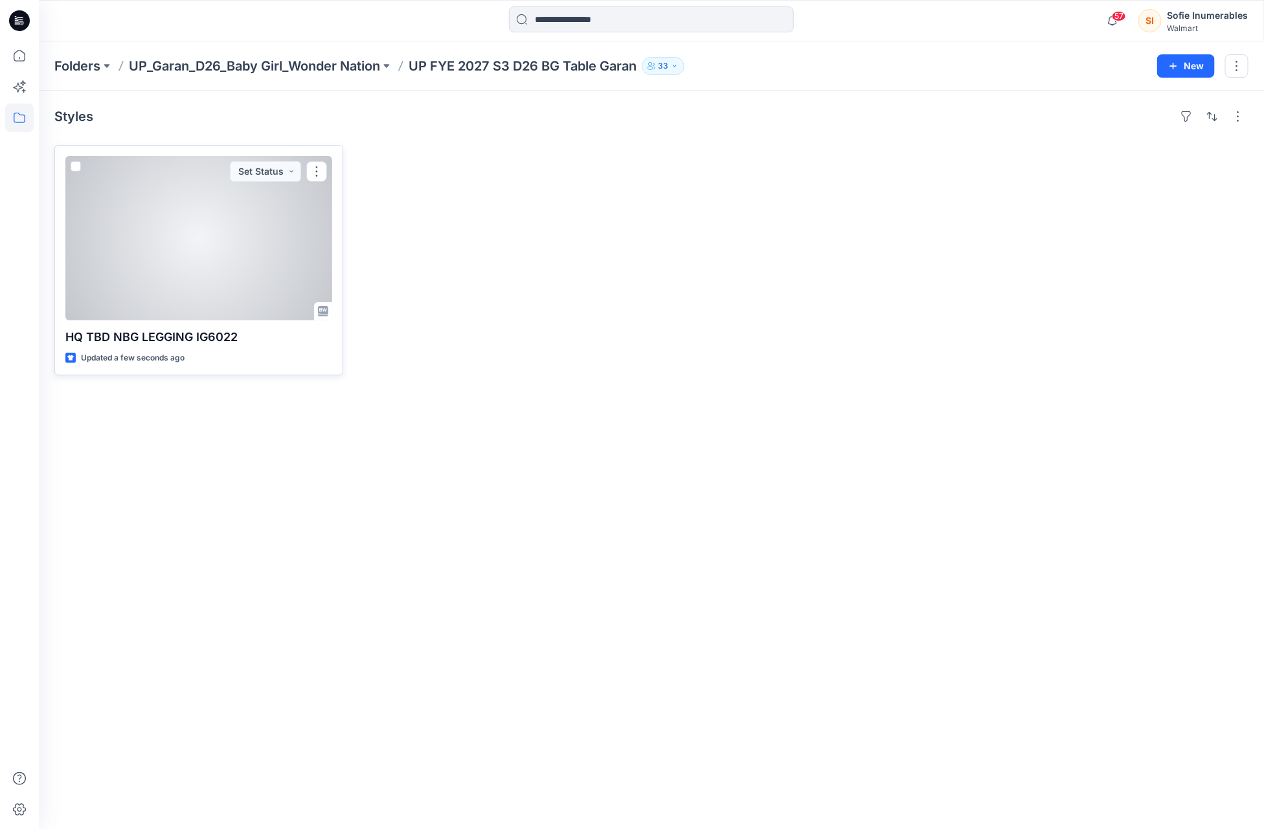
click at [295, 254] on div at bounding box center [198, 238] width 267 height 164
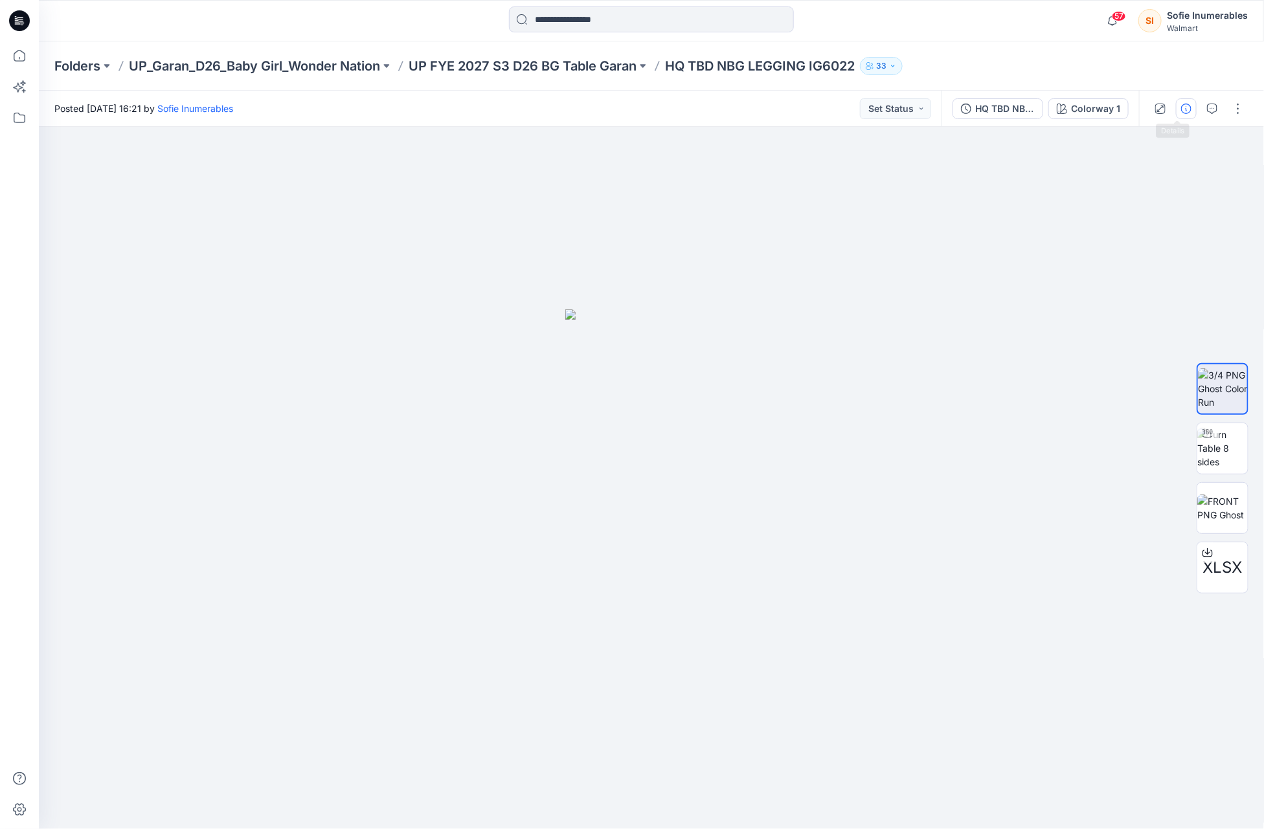
click at [1181, 107] on icon "button" at bounding box center [1186, 109] width 10 height 10
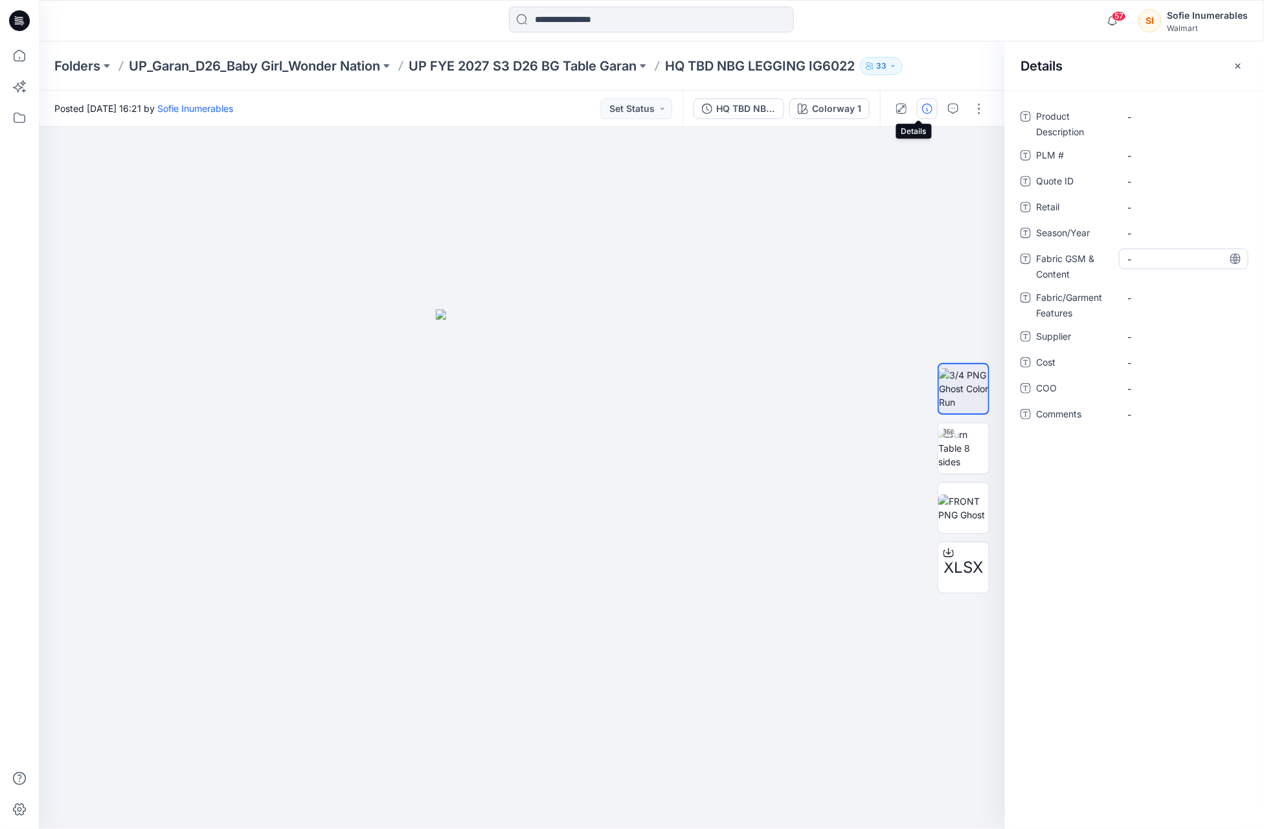
click at [1148, 260] on Content "-" at bounding box center [1183, 259] width 113 height 14
click at [1139, 232] on span "-" at bounding box center [1183, 234] width 113 height 14
type textarea "**********"
click at [1146, 117] on Description "-" at bounding box center [1183, 117] width 113 height 14
type textarea "**********"
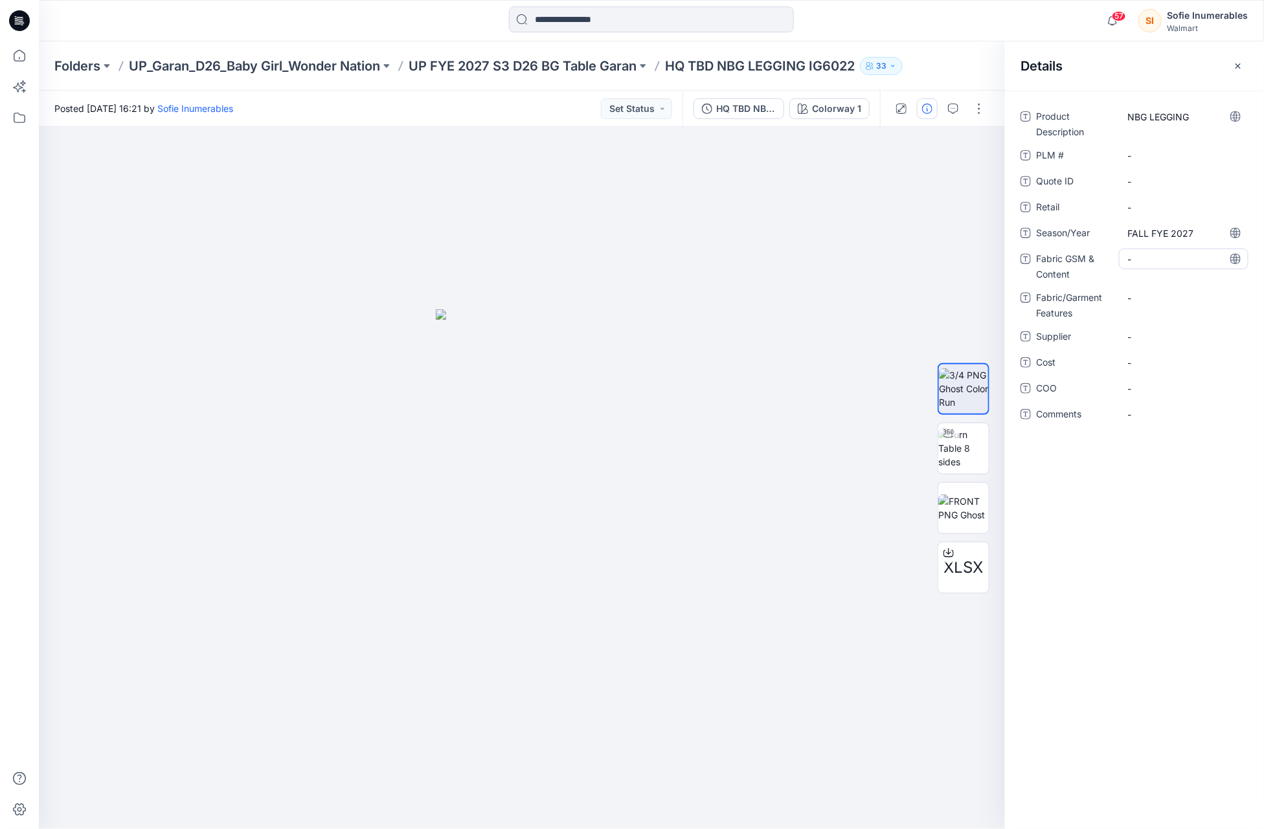
click at [1161, 258] on Content "-" at bounding box center [1183, 259] width 113 height 14
click at [1159, 293] on Features "-" at bounding box center [1183, 298] width 113 height 14
click at [1167, 260] on Content "-" at bounding box center [1183, 259] width 113 height 14
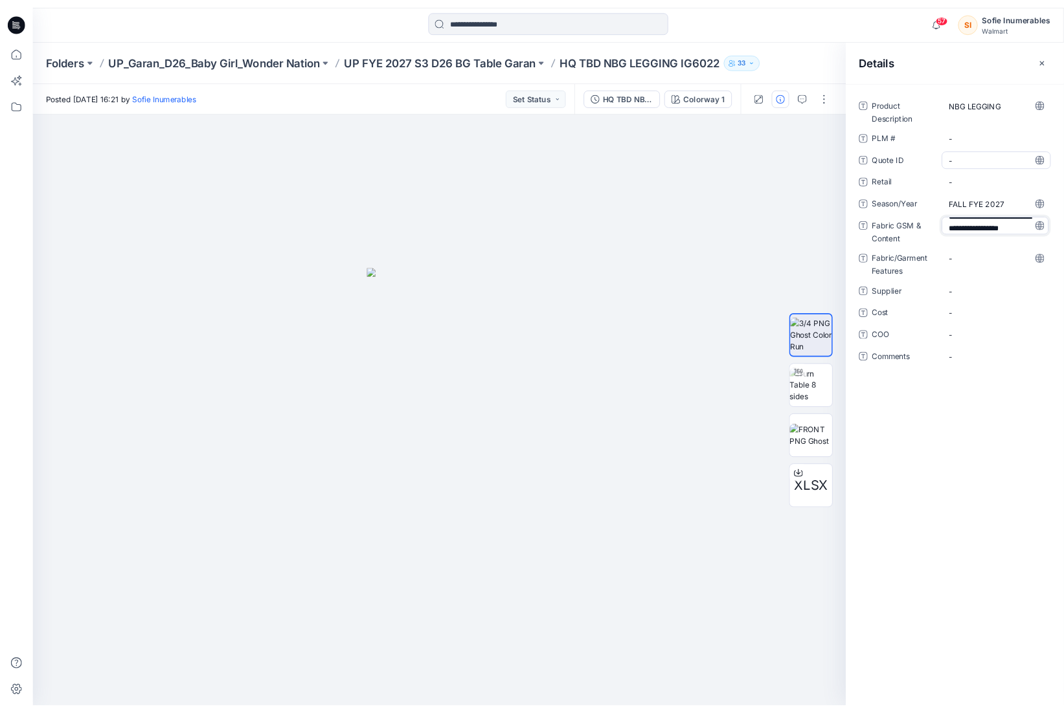
scroll to position [36, 0]
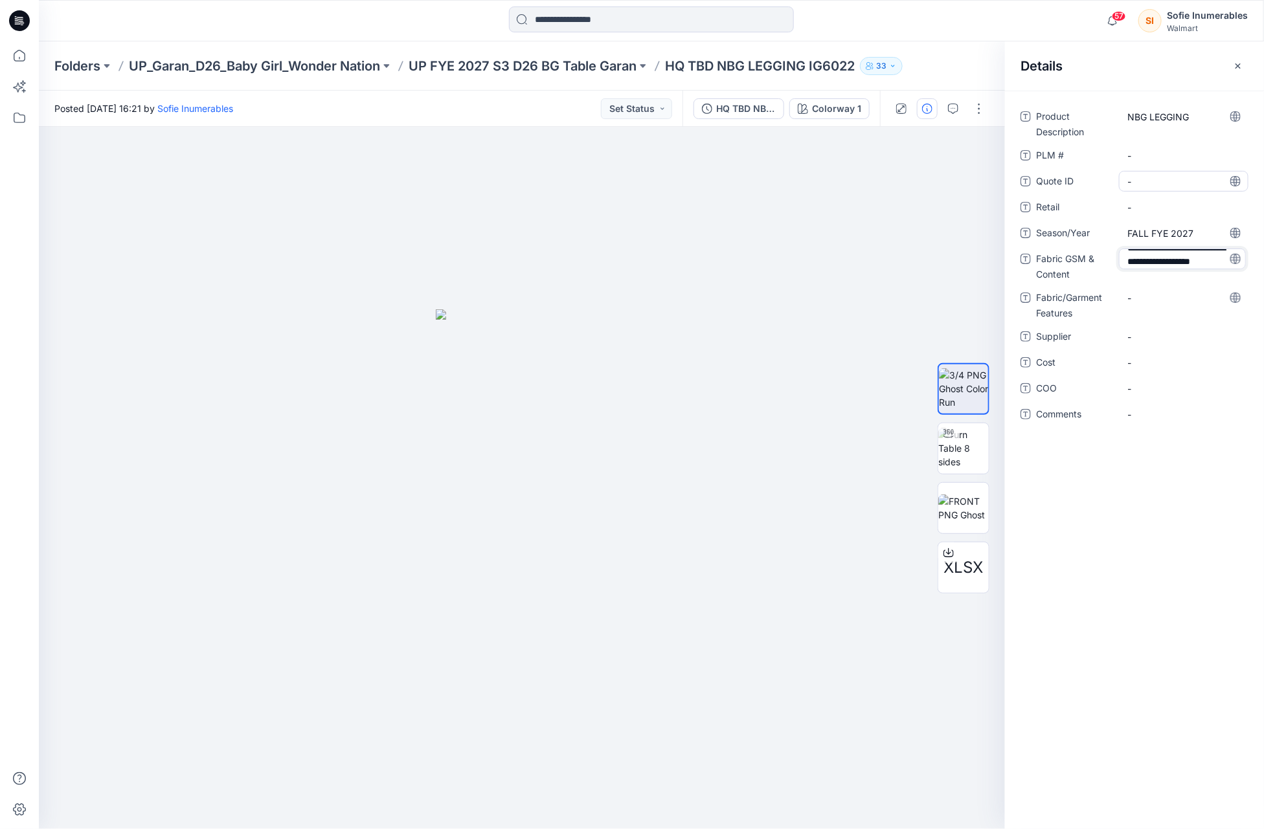
type textarea "**********"
click at [1159, 344] on span "-" at bounding box center [1183, 346] width 113 height 14
type textarea "*****"
click at [1169, 348] on span "GARAM" at bounding box center [1183, 346] width 113 height 14
drag, startPoint x: 1170, startPoint y: 346, endPoint x: 1169, endPoint y: 281, distance: 65.4
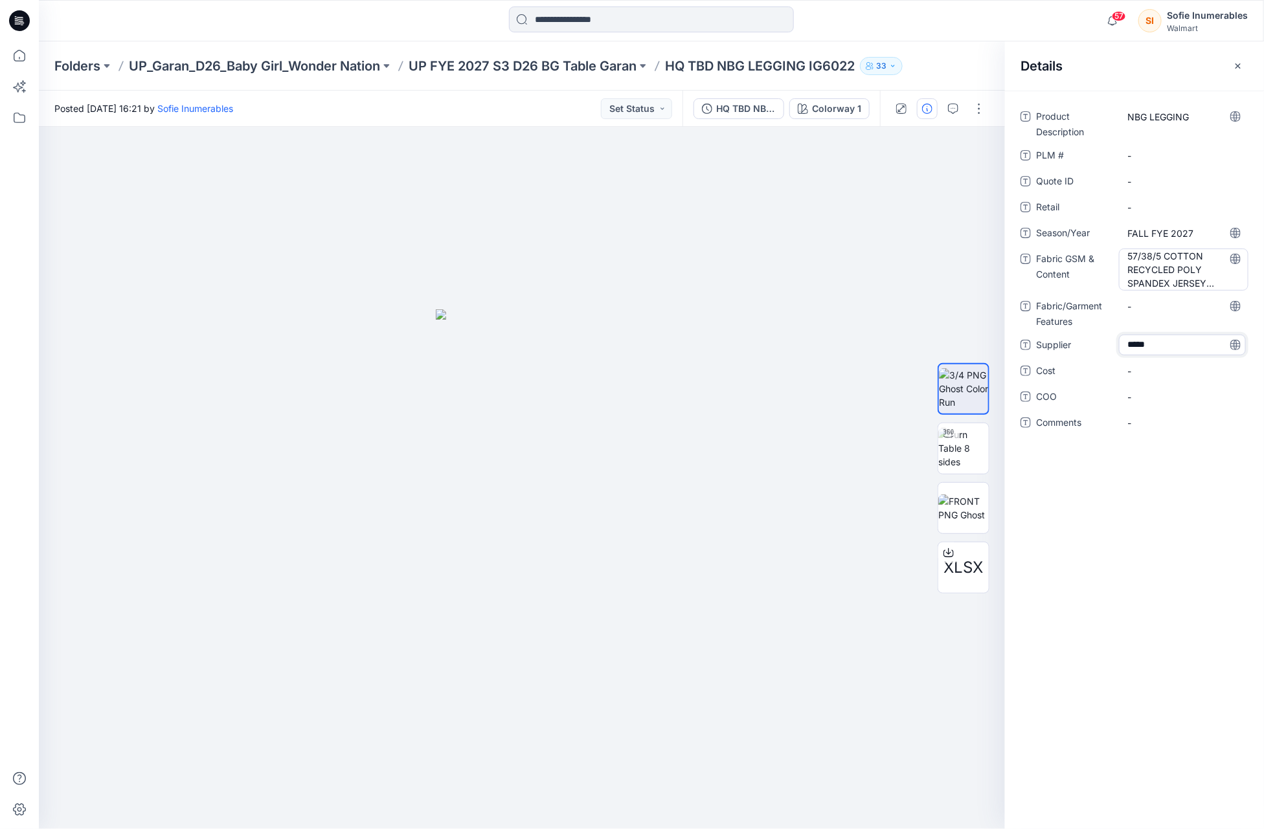
click at [1173, 346] on textarea "*****" at bounding box center [1182, 345] width 127 height 21
type textarea "*****"
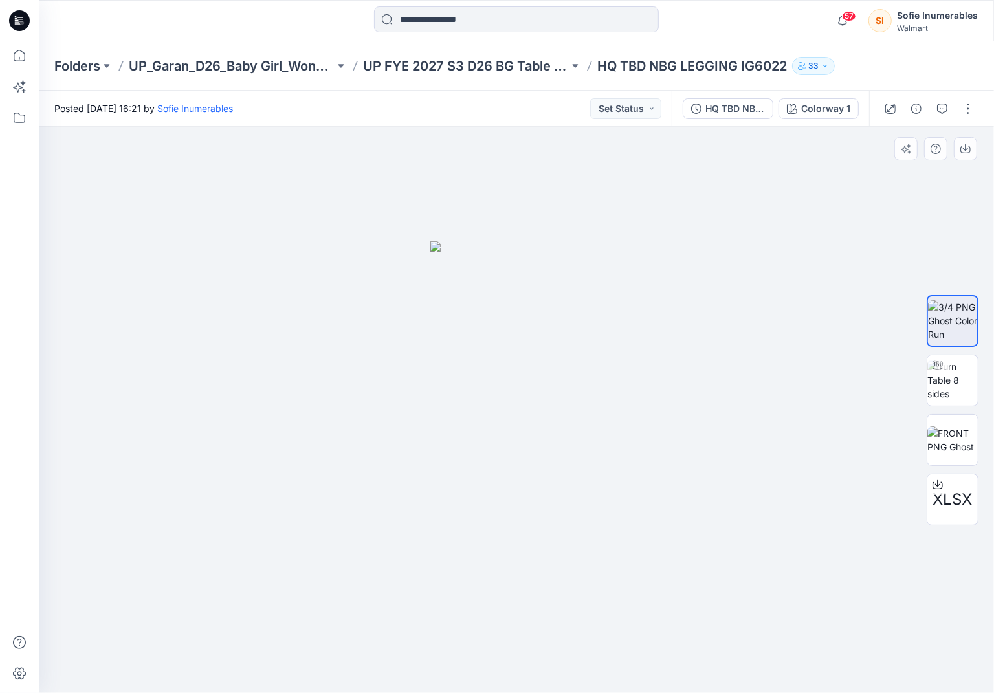
drag, startPoint x: 649, startPoint y: 140, endPoint x: 633, endPoint y: 153, distance: 20.3
click at [649, 140] on div at bounding box center [517, 410] width 956 height 566
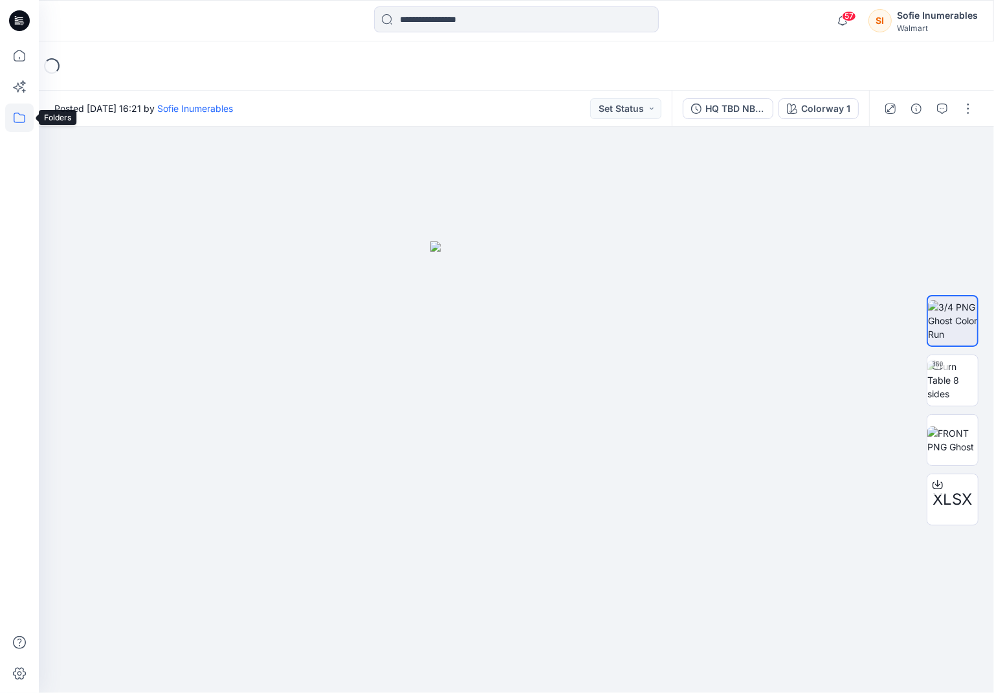
click at [17, 114] on icon at bounding box center [19, 118] width 28 height 28
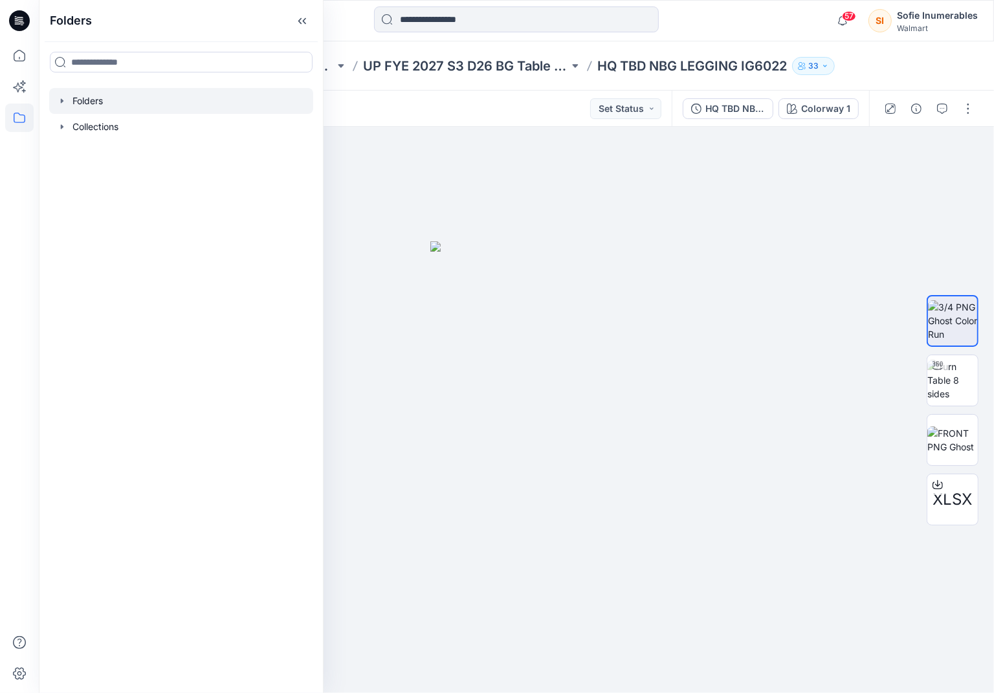
click at [63, 103] on icon "button" at bounding box center [62, 100] width 3 height 5
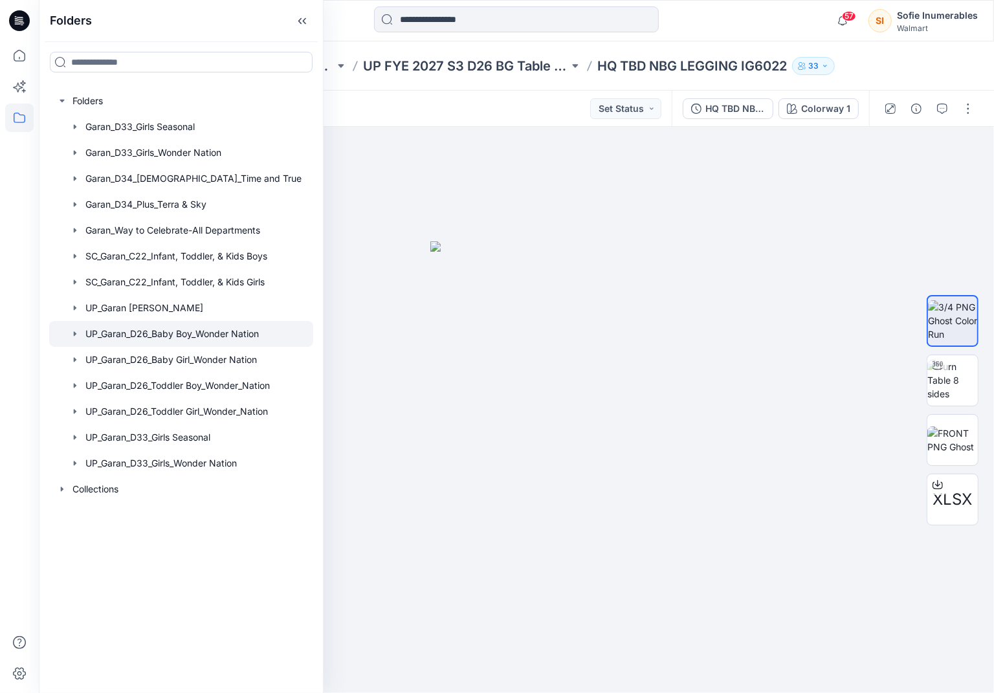
click at [80, 339] on icon "button" at bounding box center [75, 334] width 10 height 10
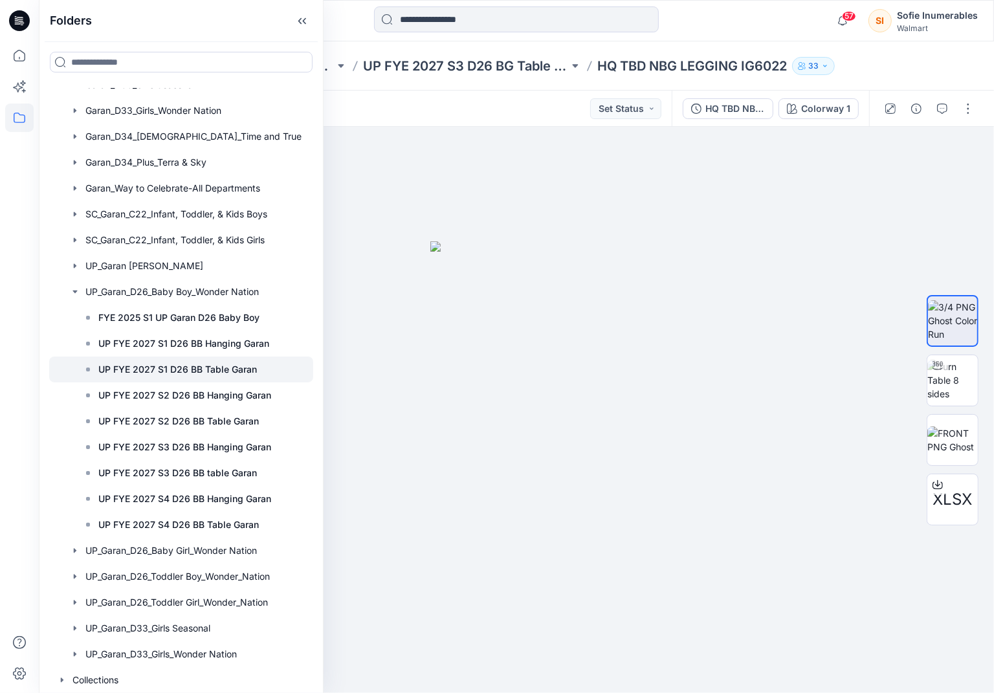
scroll to position [115, 28]
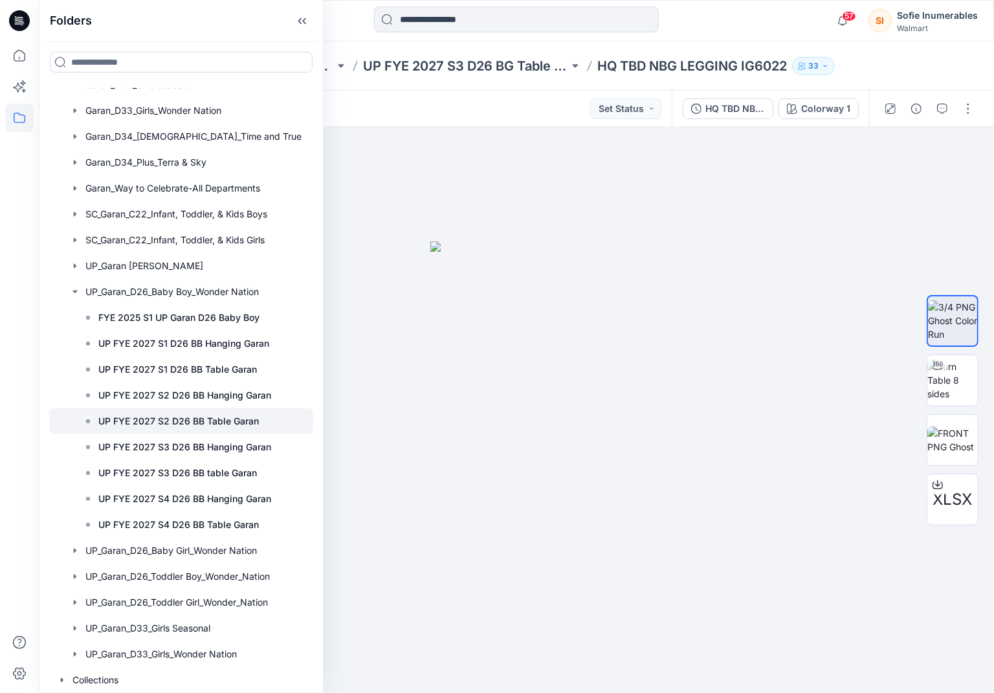
click at [219, 414] on p "UP FYE 2027 S2 D26 BB Table Garan" at bounding box center [178, 422] width 161 height 16
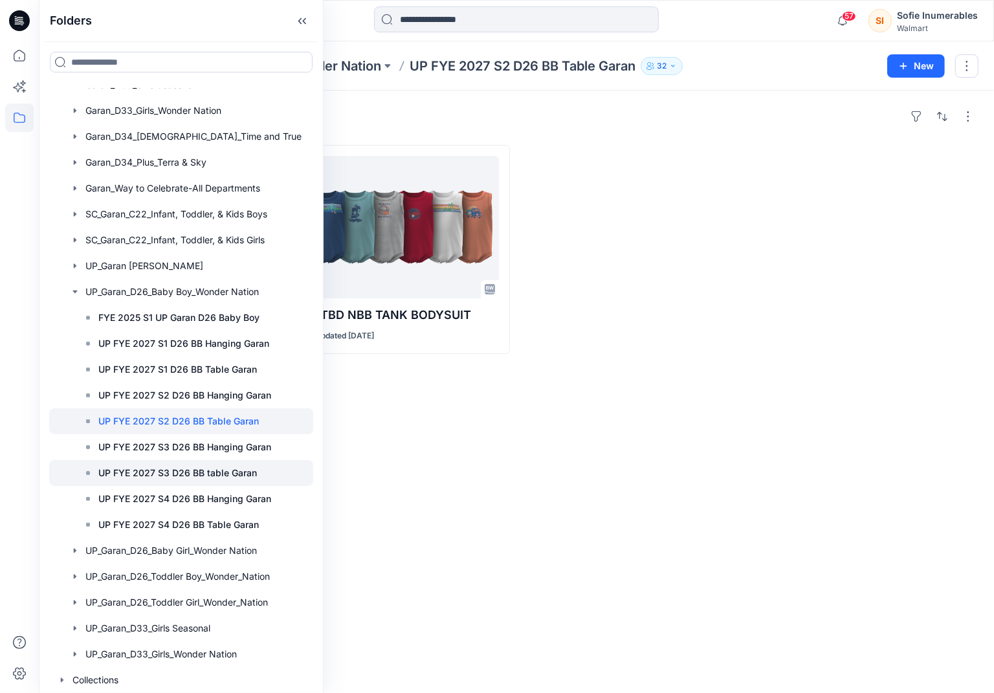
click at [239, 465] on p "UP FYE 2027 S3 D26 BB table Garan" at bounding box center [177, 473] width 159 height 16
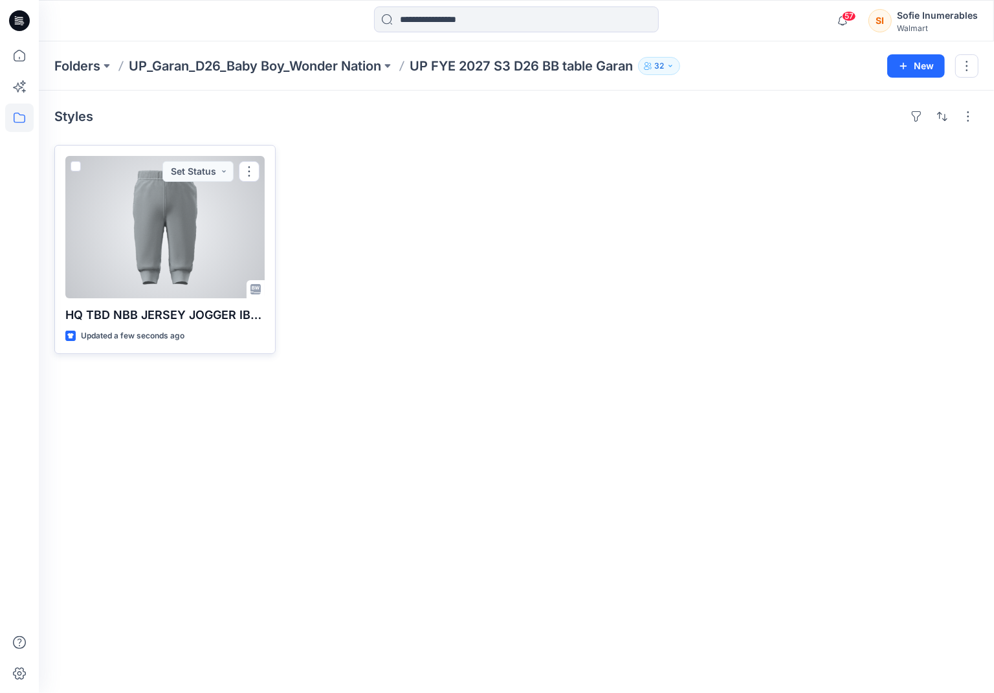
click at [188, 243] on div at bounding box center [164, 227] width 199 height 142
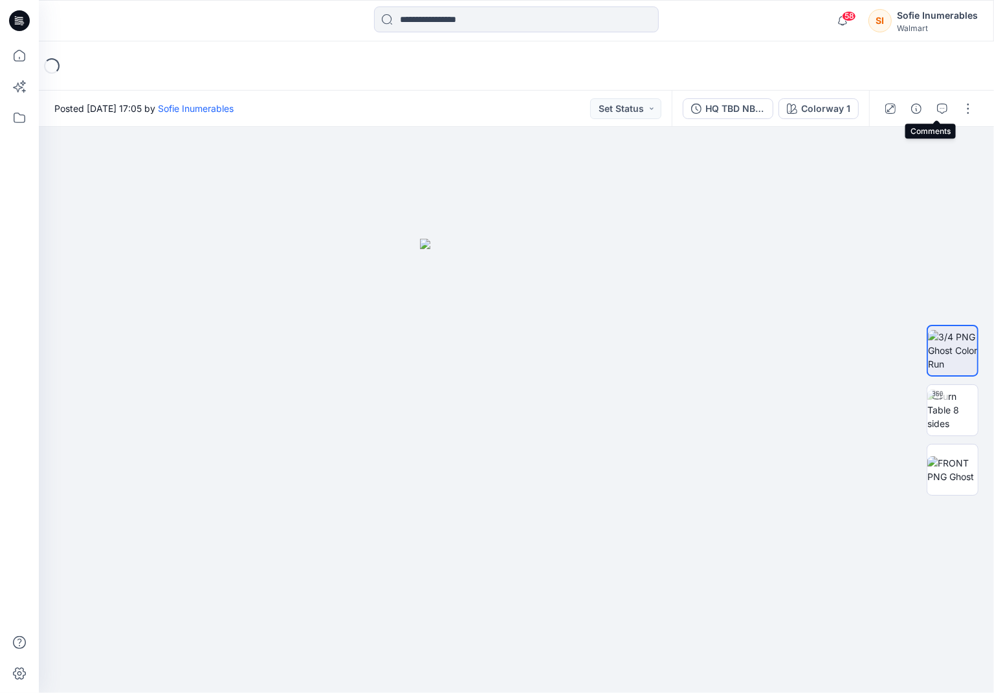
click at [937, 111] on icon "button" at bounding box center [942, 109] width 10 height 10
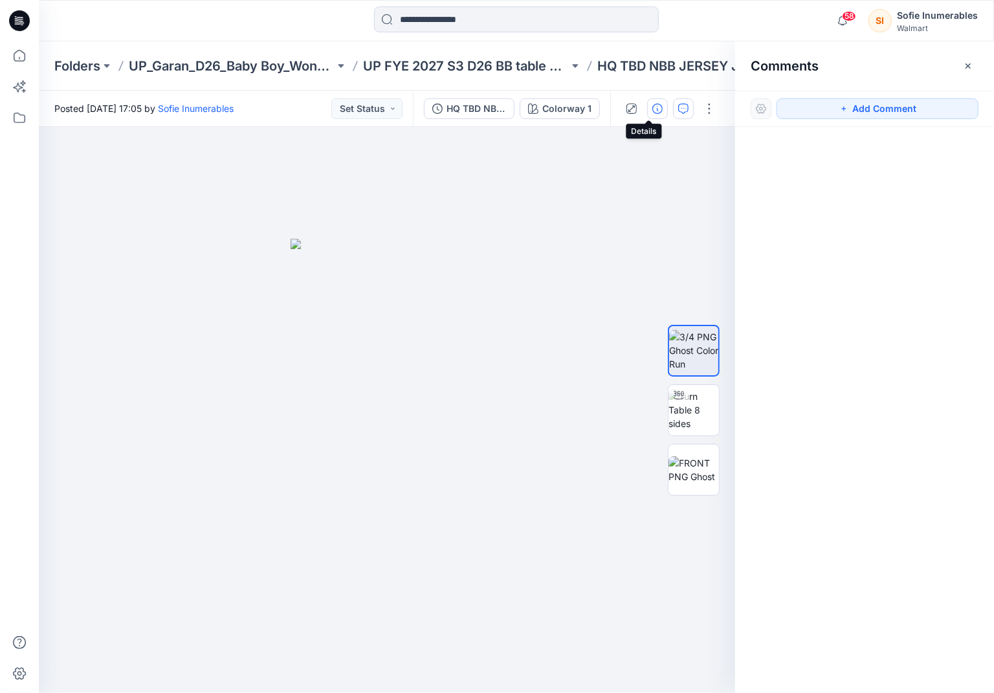
click at [653, 107] on icon "button" at bounding box center [658, 109] width 10 height 10
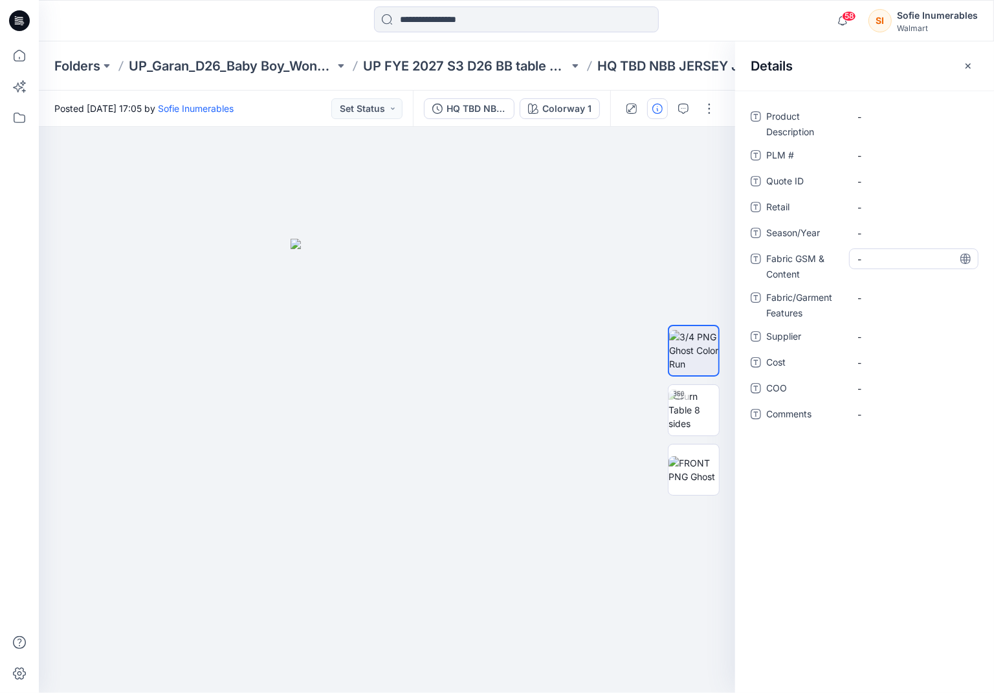
click at [875, 252] on Content "-" at bounding box center [914, 259] width 113 height 14
click at [878, 234] on span "-" at bounding box center [914, 234] width 113 height 14
type textarea "**********"
click at [875, 328] on div "-" at bounding box center [913, 336] width 129 height 21
type textarea "*****"
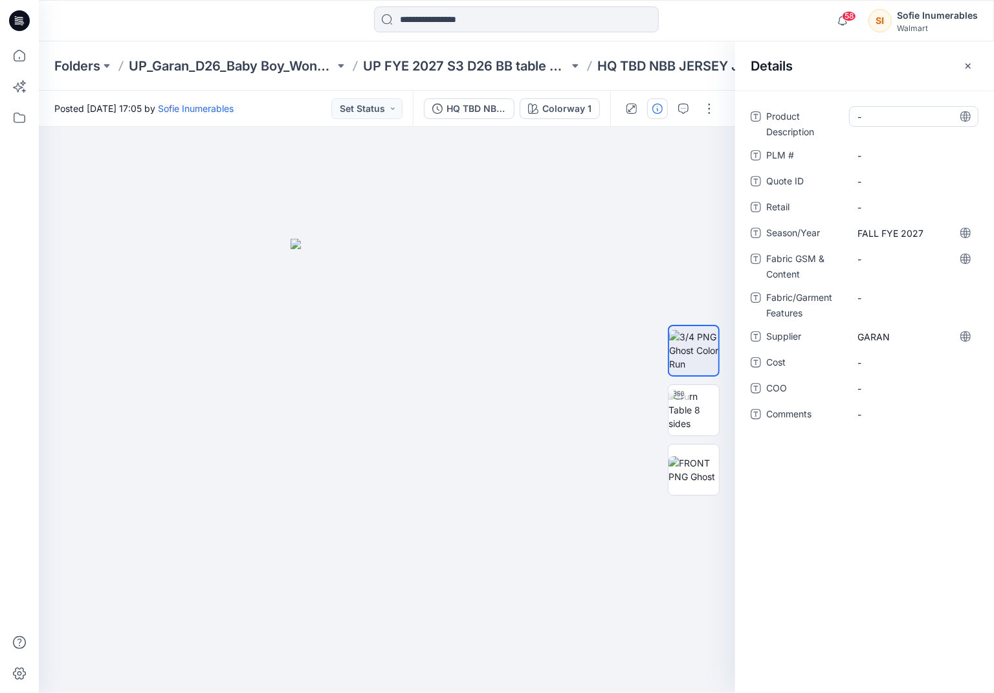
click at [884, 116] on Description "-" at bounding box center [914, 117] width 113 height 14
type textarea "**********"
click at [887, 257] on Content "-" at bounding box center [914, 259] width 113 height 14
type textarea "**********"
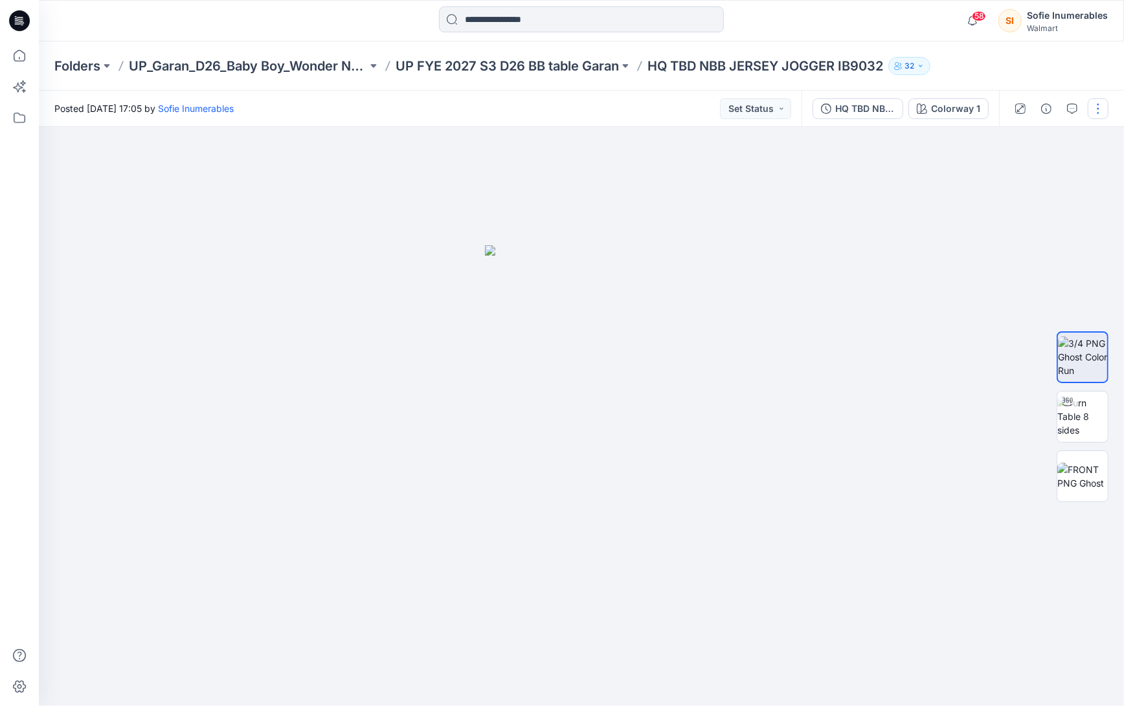
click at [994, 107] on button "button" at bounding box center [1098, 108] width 21 height 21
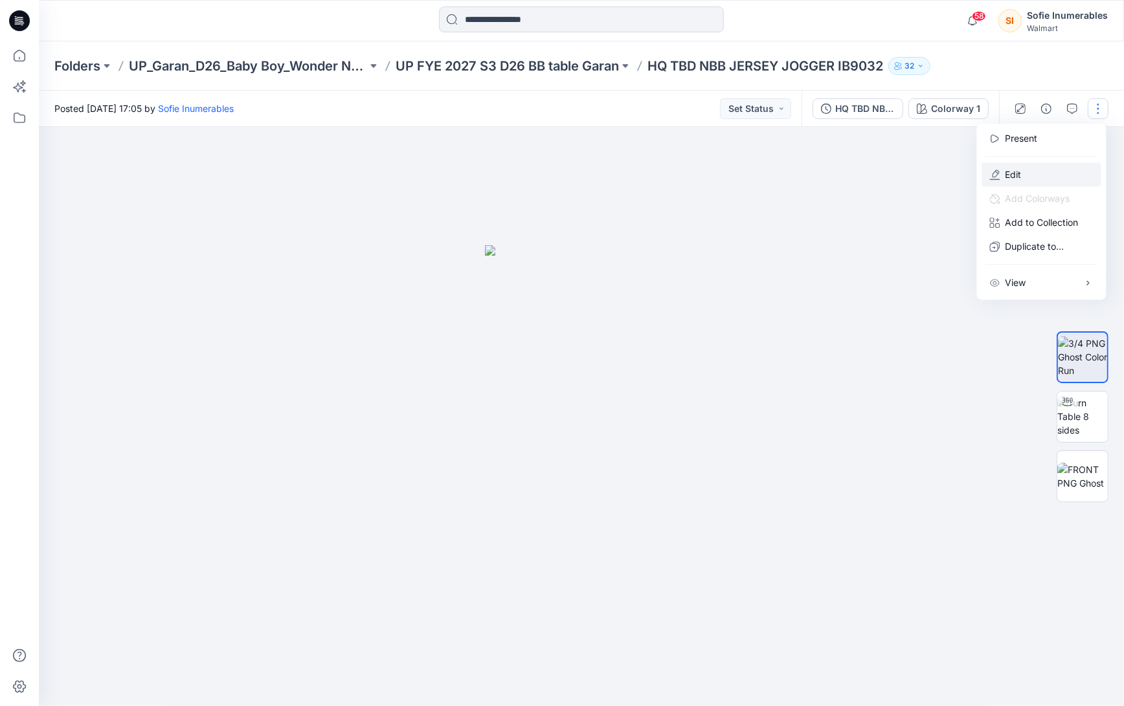
click at [994, 177] on icon "button" at bounding box center [995, 174] width 7 height 8
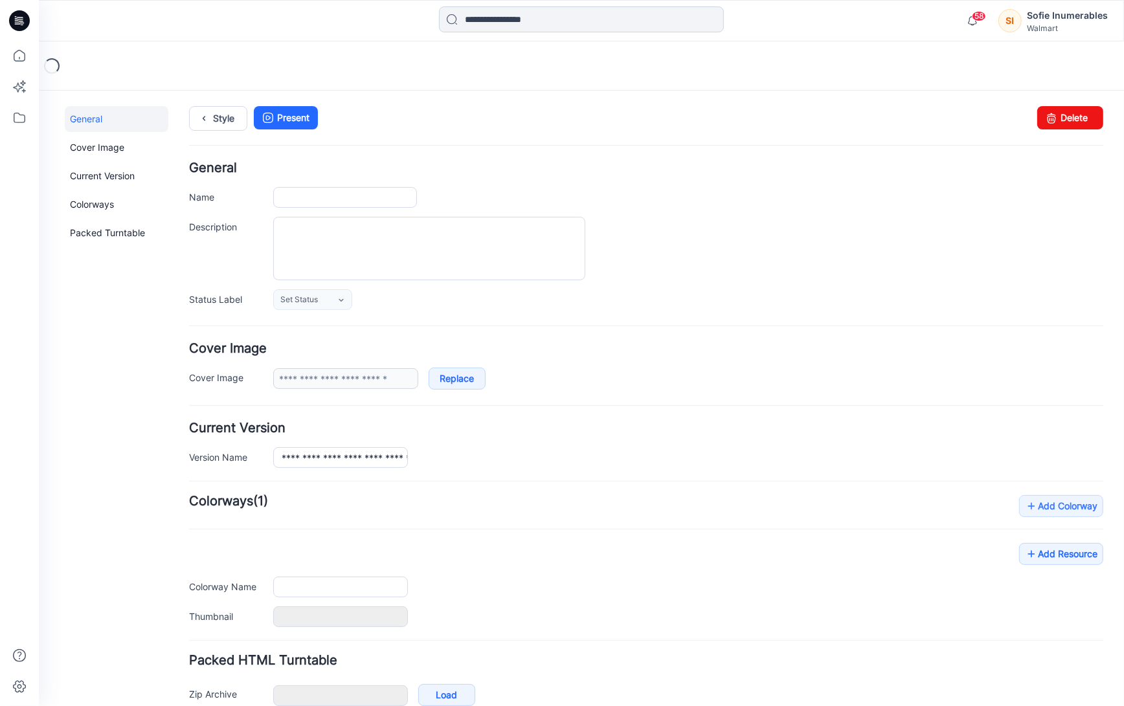
type input "**********"
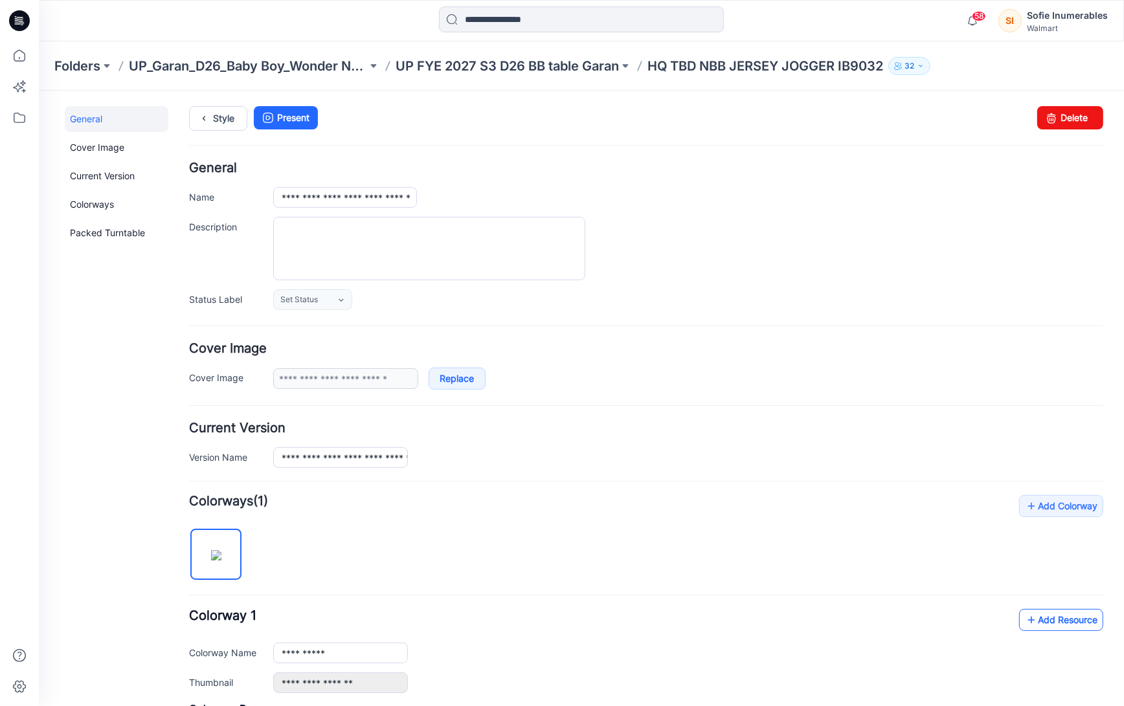
click at [1067, 622] on link "Add Resource" at bounding box center [1060, 620] width 84 height 22
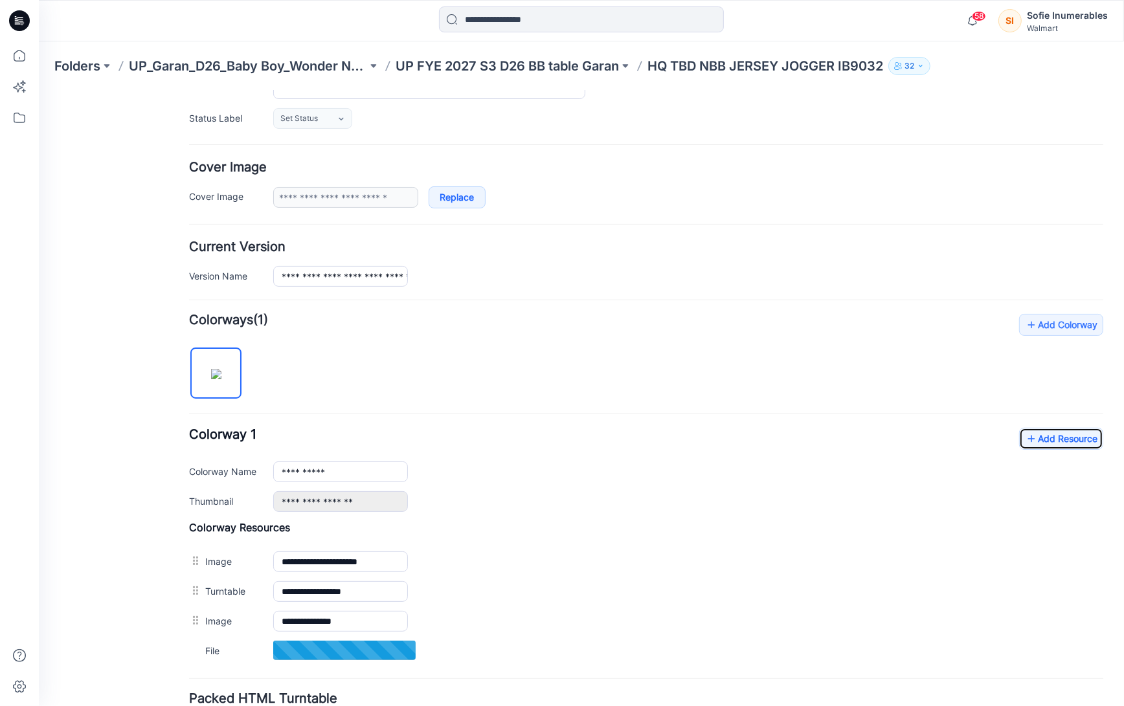
scroll to position [293, 0]
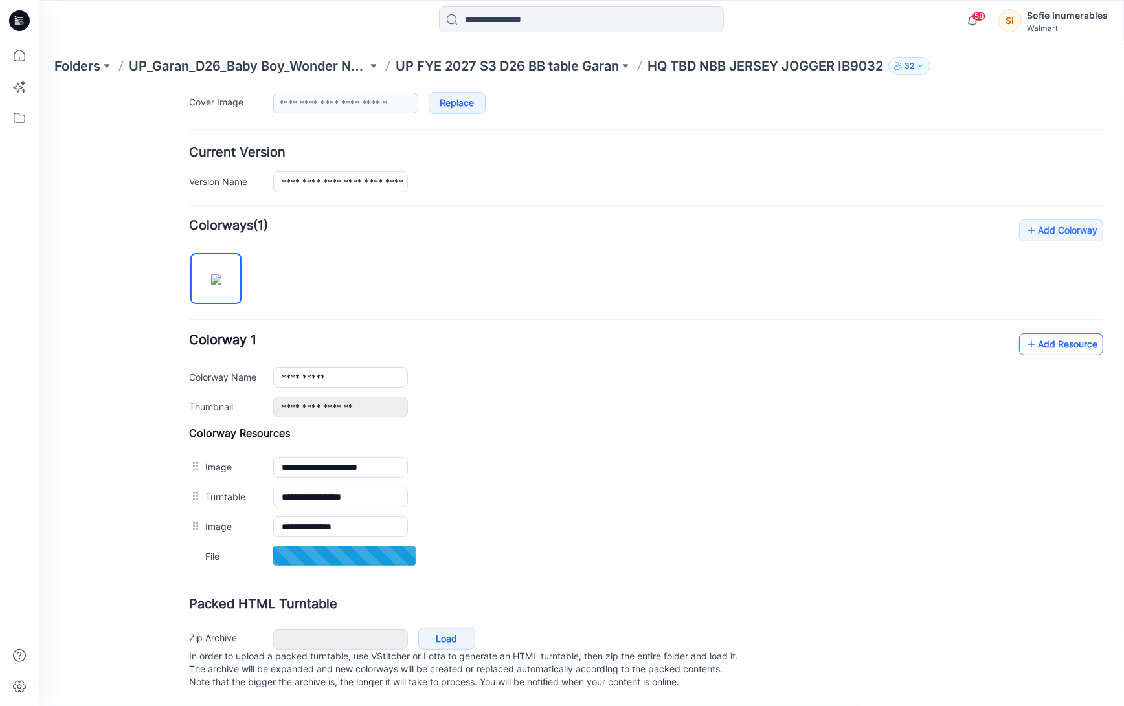
click at [1071, 334] on link "Add Resource" at bounding box center [1060, 344] width 84 height 22
click at [1060, 332] on link "Add Resource" at bounding box center [1060, 343] width 84 height 22
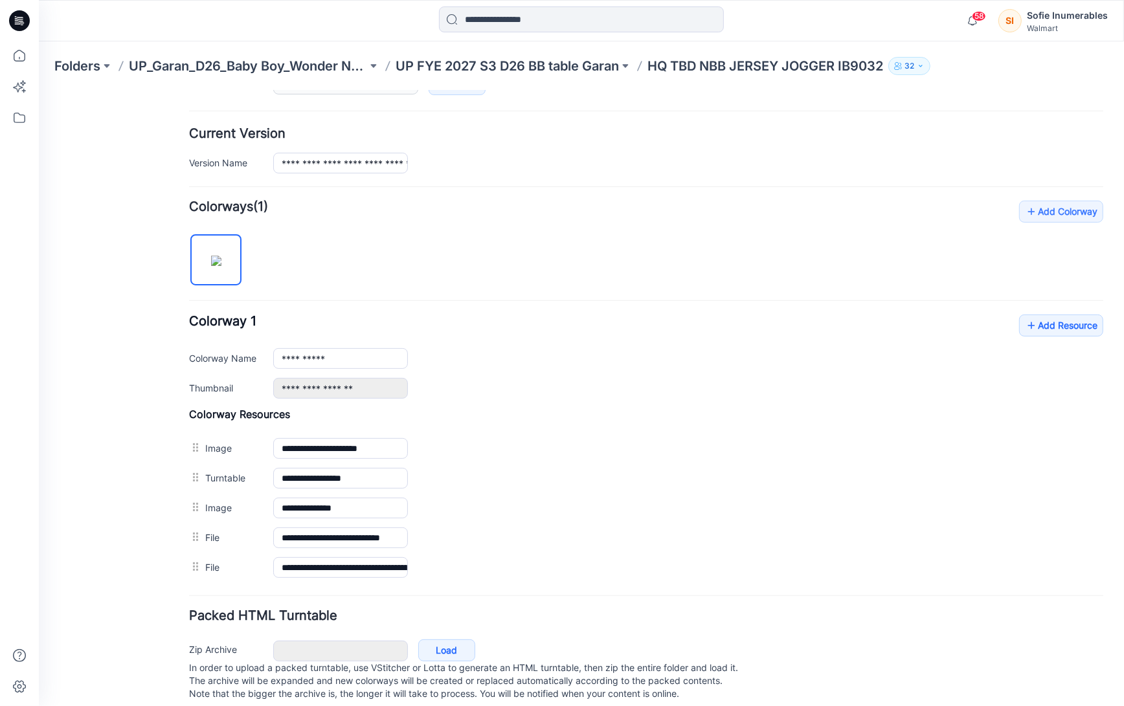
click at [557, 63] on p "UP FYE 2027 S3 D26 BB table Garan" at bounding box center [507, 66] width 223 height 18
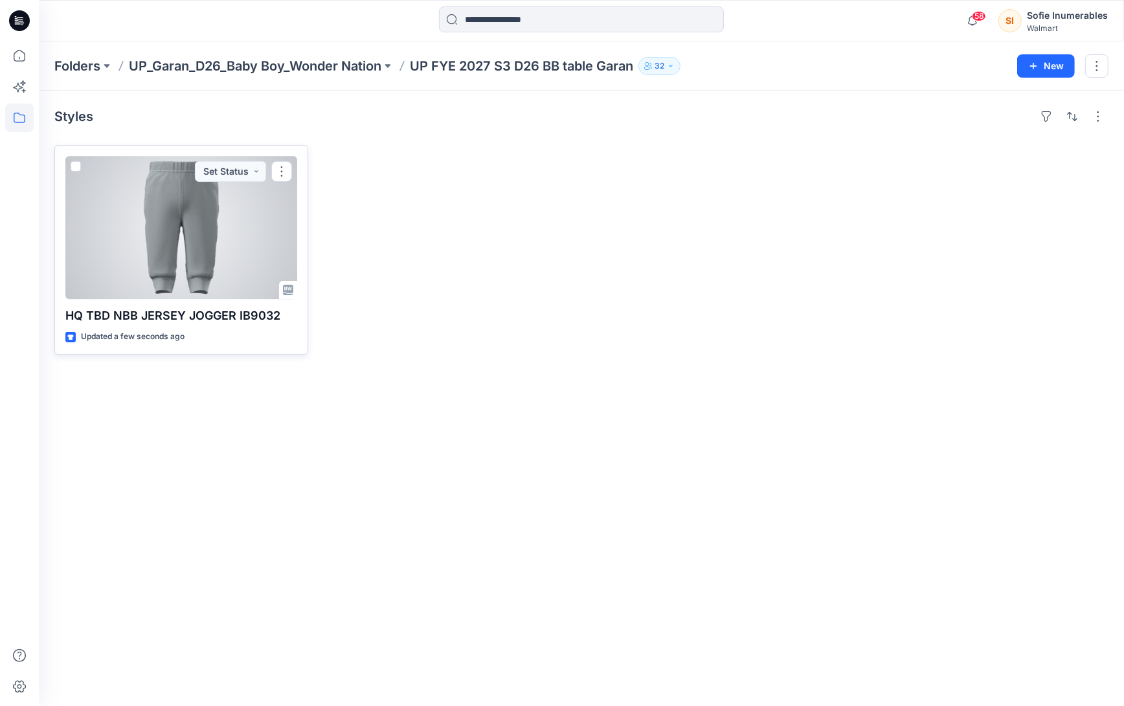
click at [205, 233] on div at bounding box center [181, 227] width 232 height 143
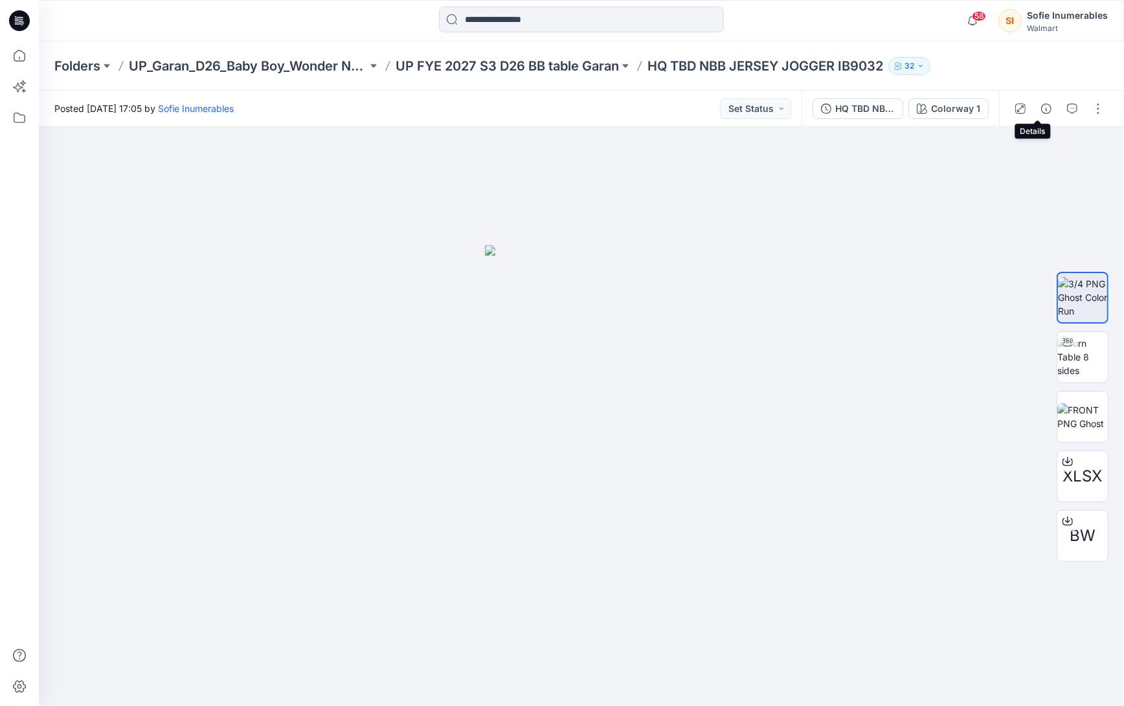
click at [1041, 107] on icon "button" at bounding box center [1046, 109] width 10 height 10
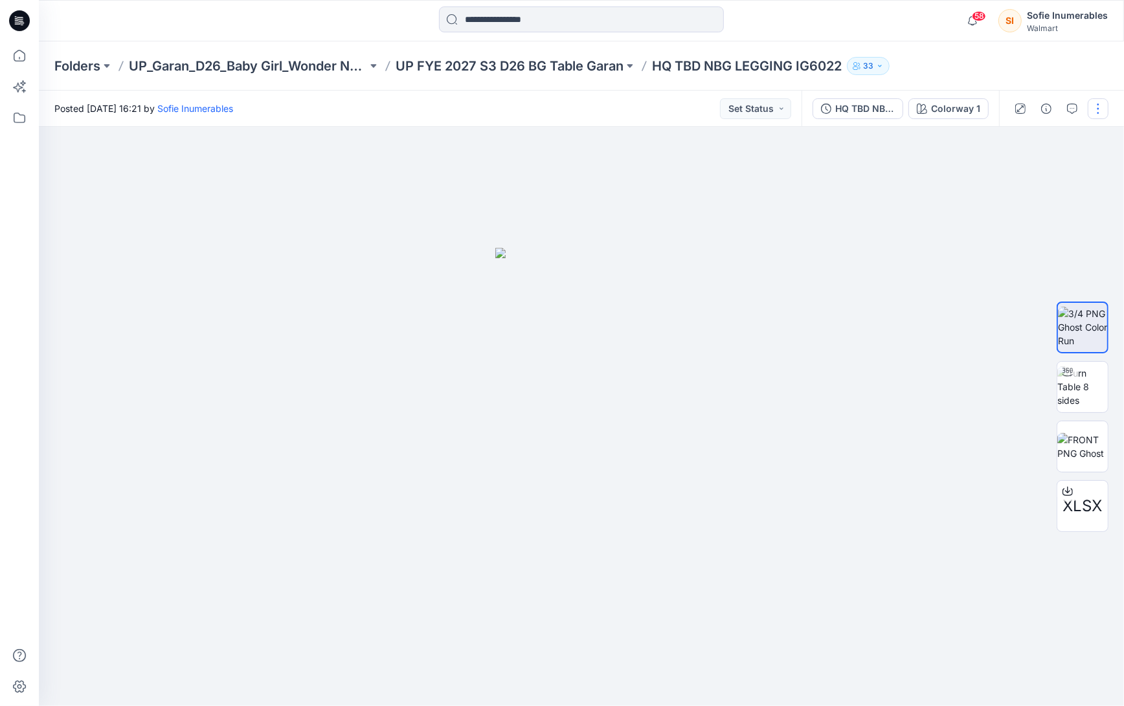
click at [1093, 105] on button "button" at bounding box center [1098, 108] width 21 height 21
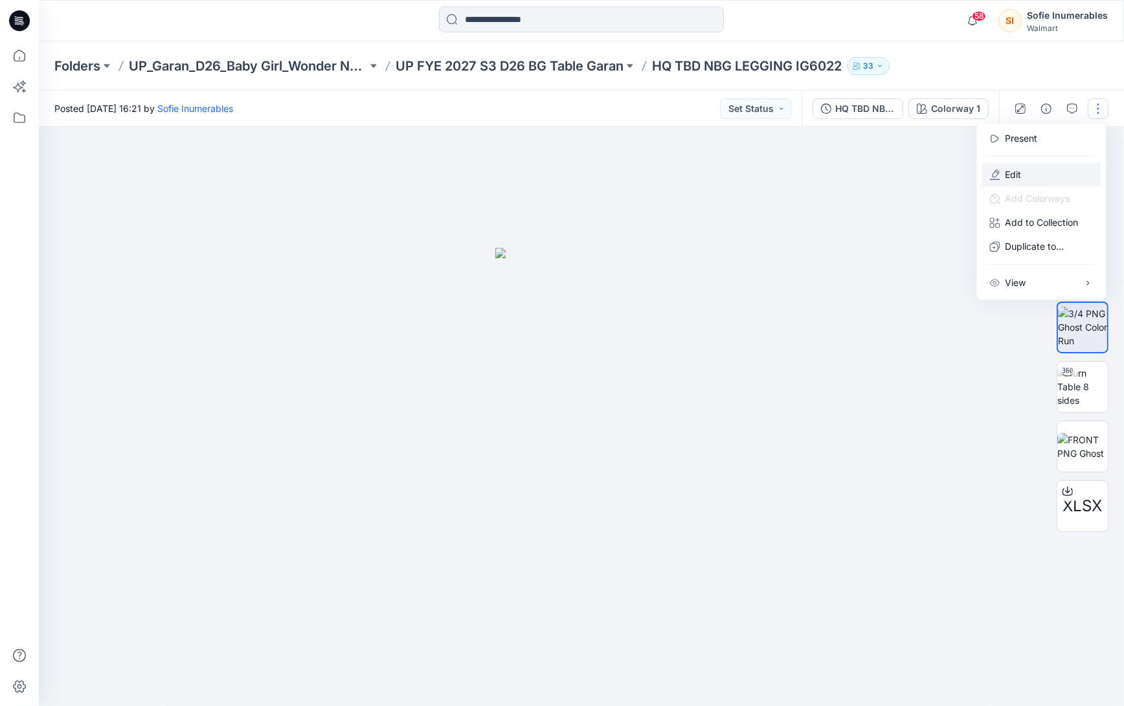
click at [1021, 179] on p "Edit" at bounding box center [1013, 175] width 16 height 14
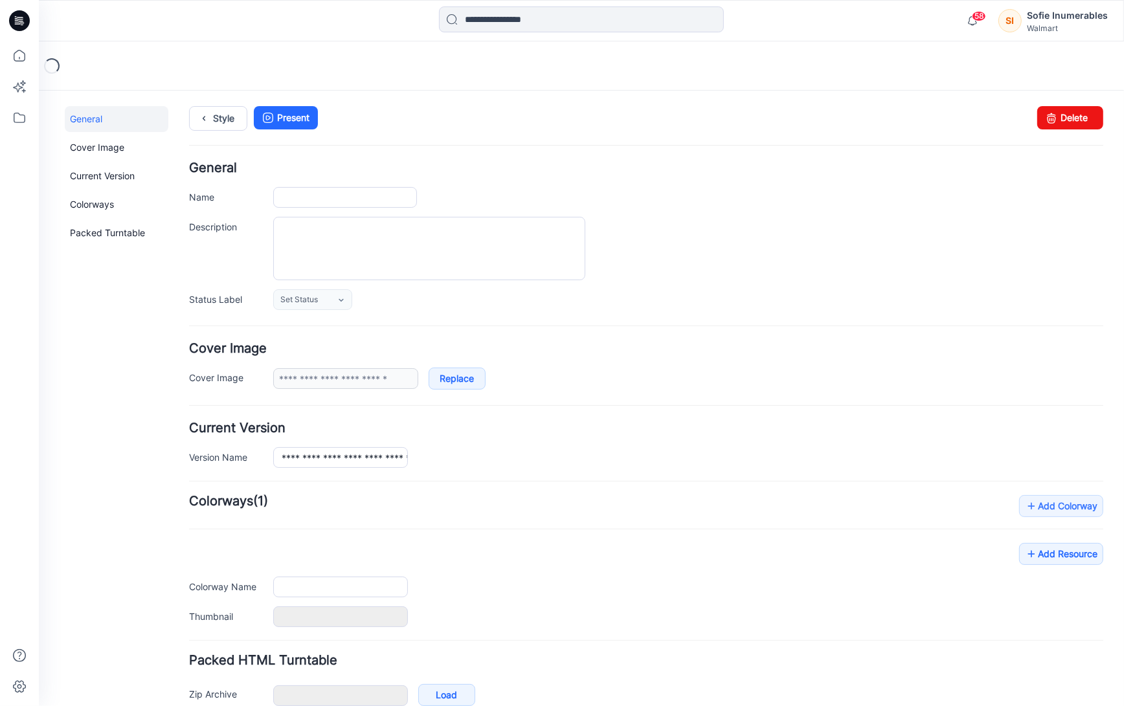
type input "**********"
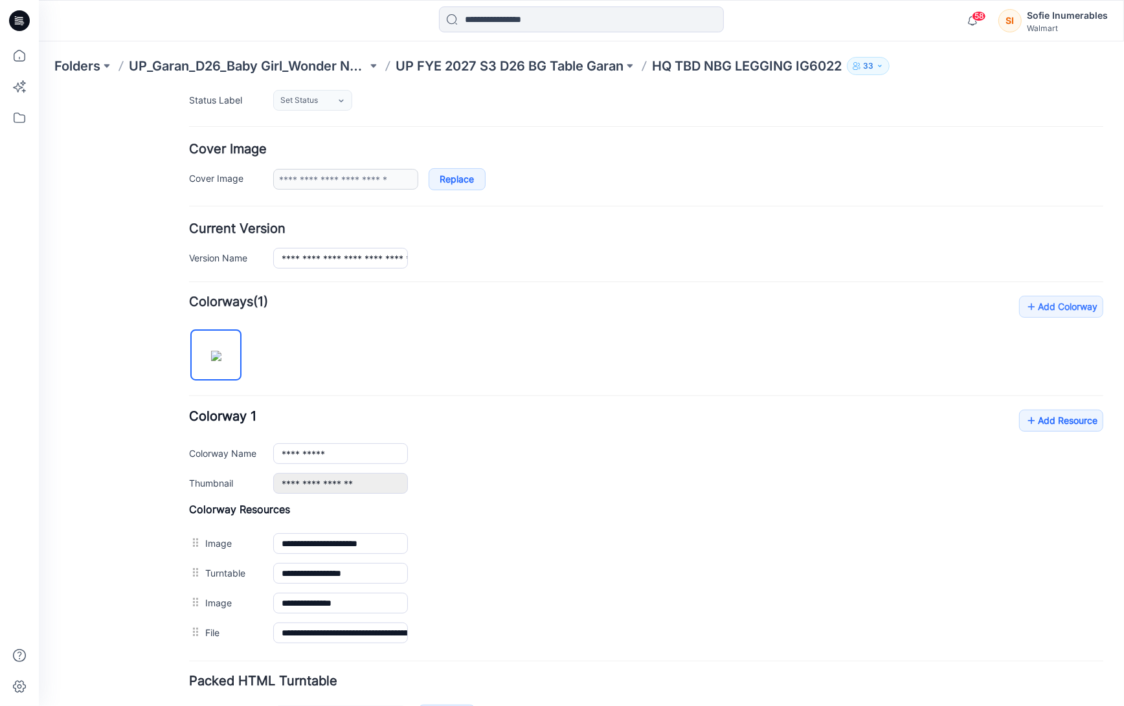
scroll to position [295, 0]
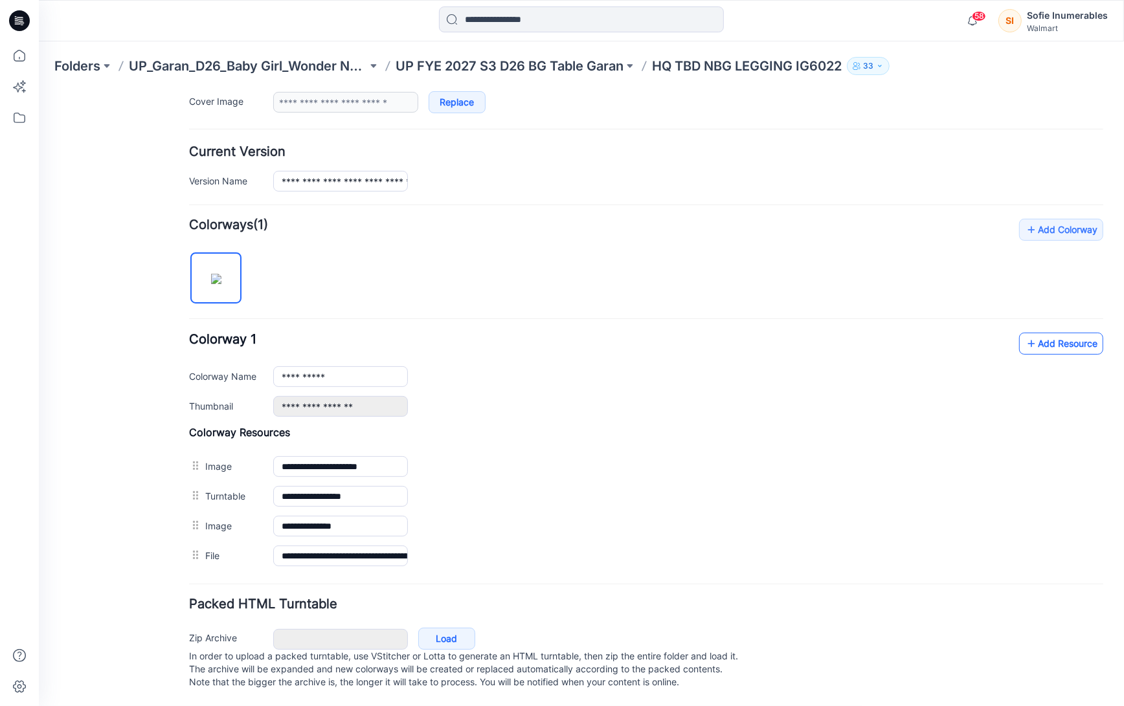
click at [1060, 332] on link "Add Resource" at bounding box center [1060, 343] width 84 height 22
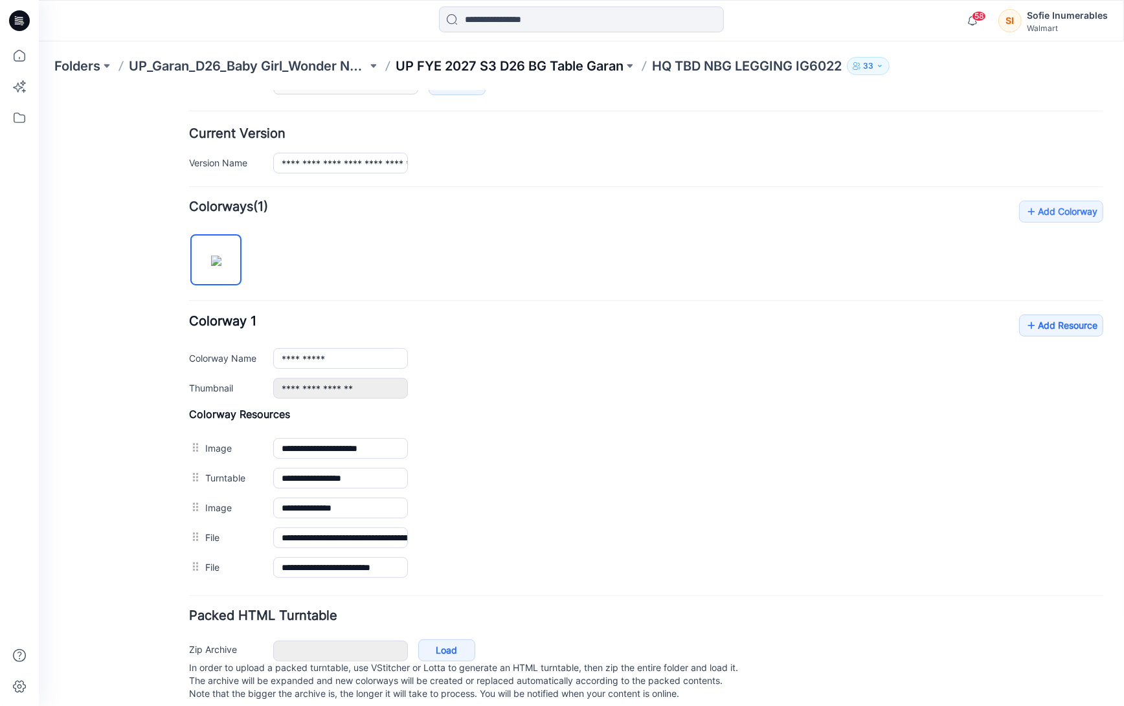
click at [596, 66] on p "UP FYE 2027 S3 D26 BG Table Garan" at bounding box center [510, 66] width 228 height 18
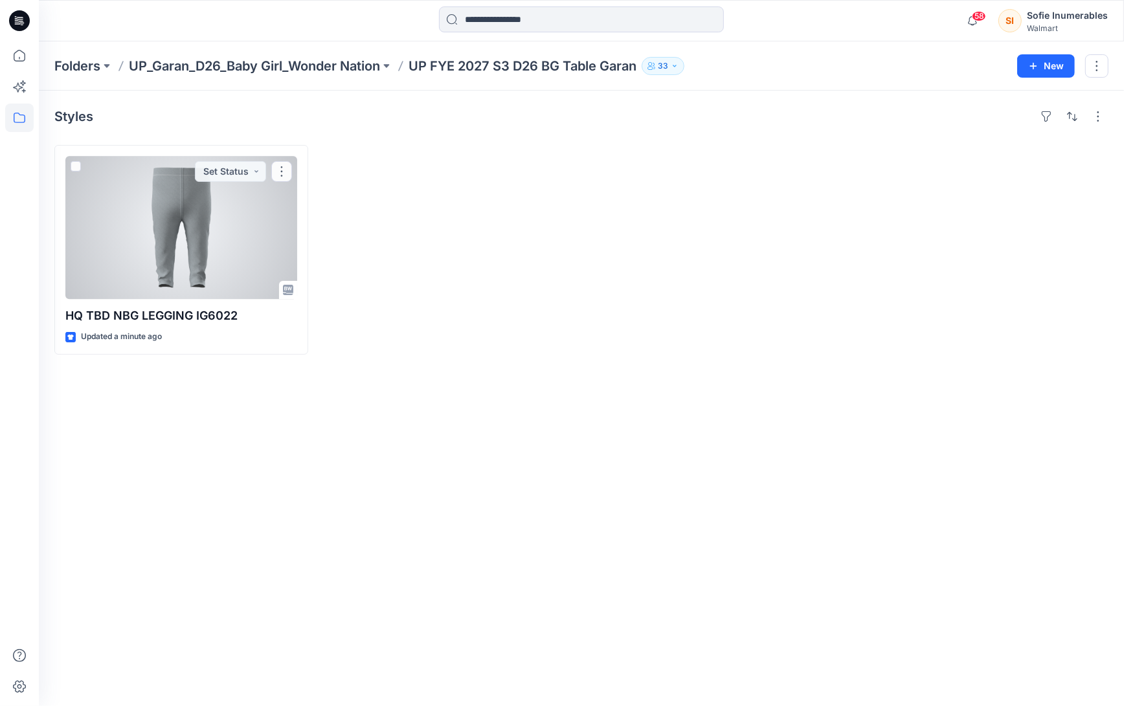
click at [153, 205] on div at bounding box center [181, 227] width 232 height 143
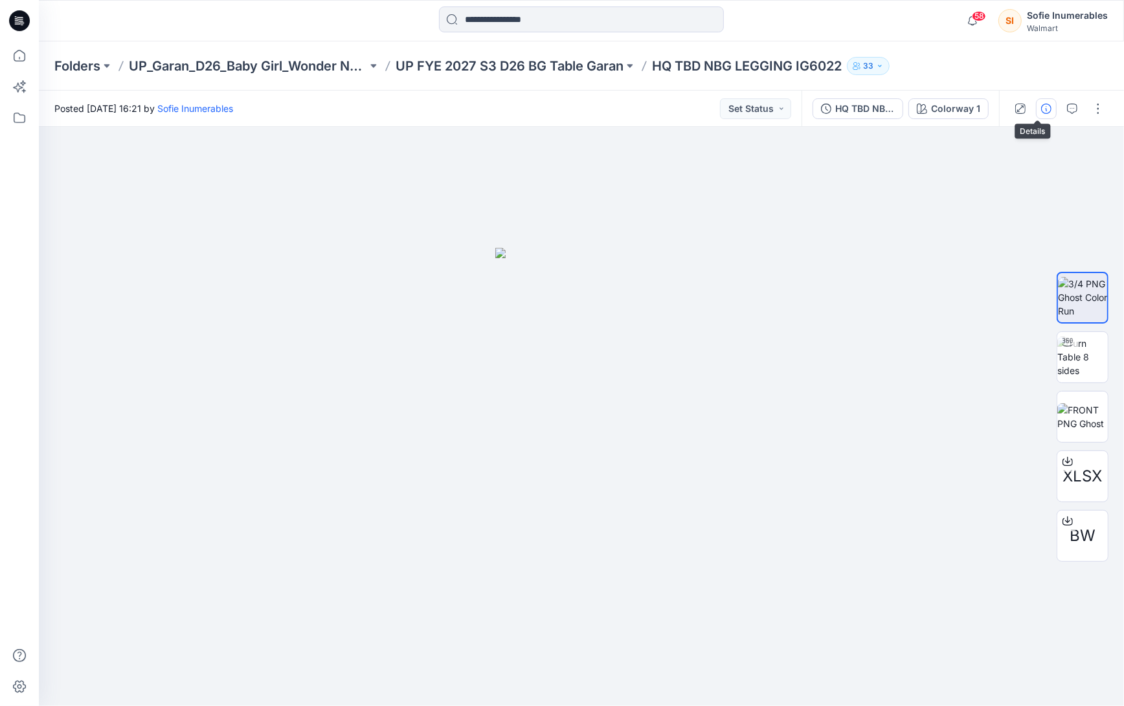
click at [1043, 109] on button "button" at bounding box center [1046, 108] width 21 height 21
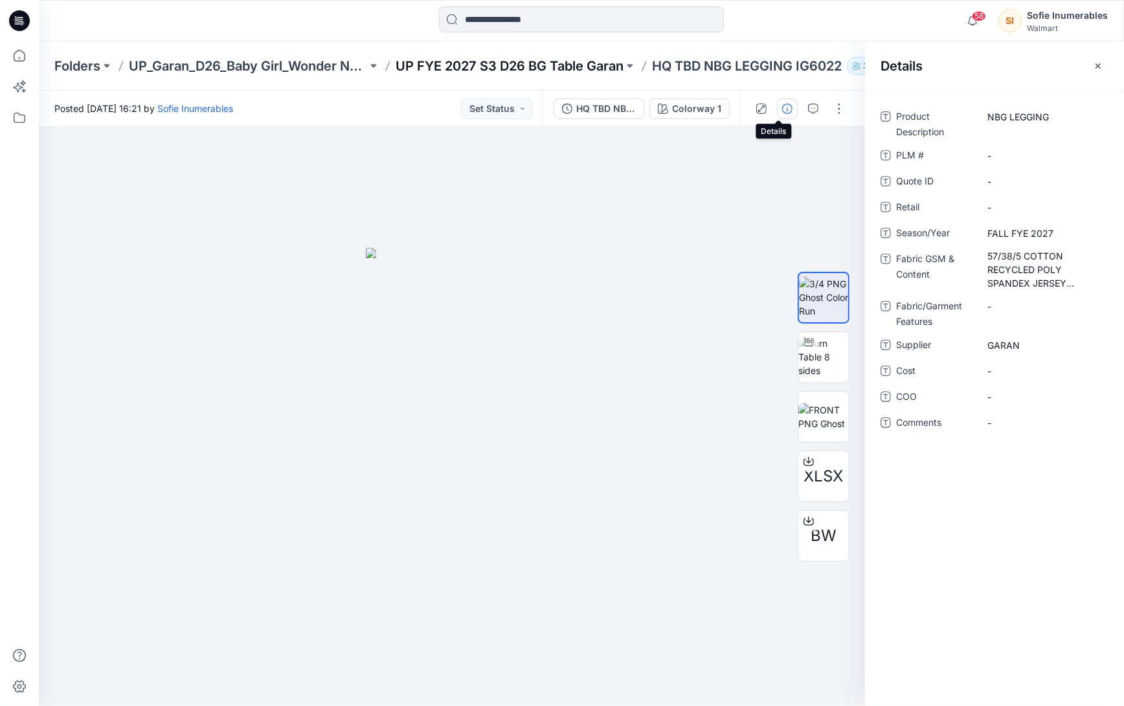
click at [464, 63] on p "UP FYE 2027 S3 D26 BG Table Garan" at bounding box center [510, 66] width 228 height 18
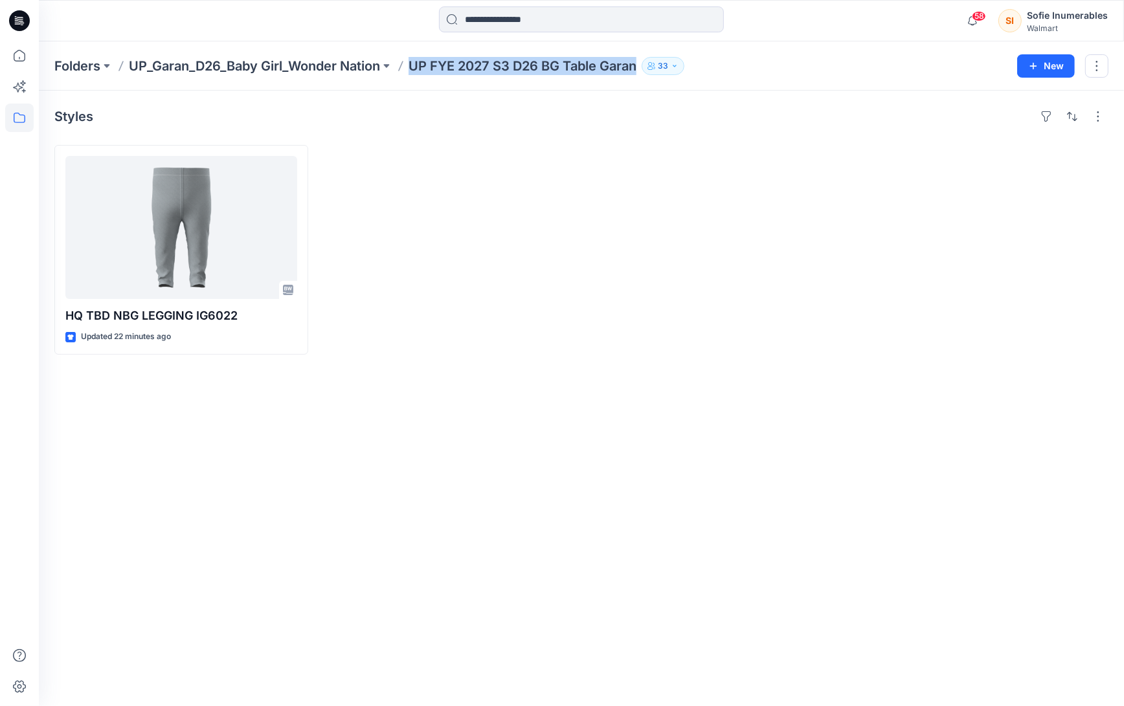
drag, startPoint x: 414, startPoint y: 71, endPoint x: 611, endPoint y: 80, distance: 197.0
click at [611, 80] on div "Folders UP_Garan_D26_Baby Girl_Wonder Nation UP FYE 2027 S3 D26 BG Table Garan …" at bounding box center [581, 65] width 1085 height 49
copy p "UP FYE 2027 S3 D26 BG Table Garan"
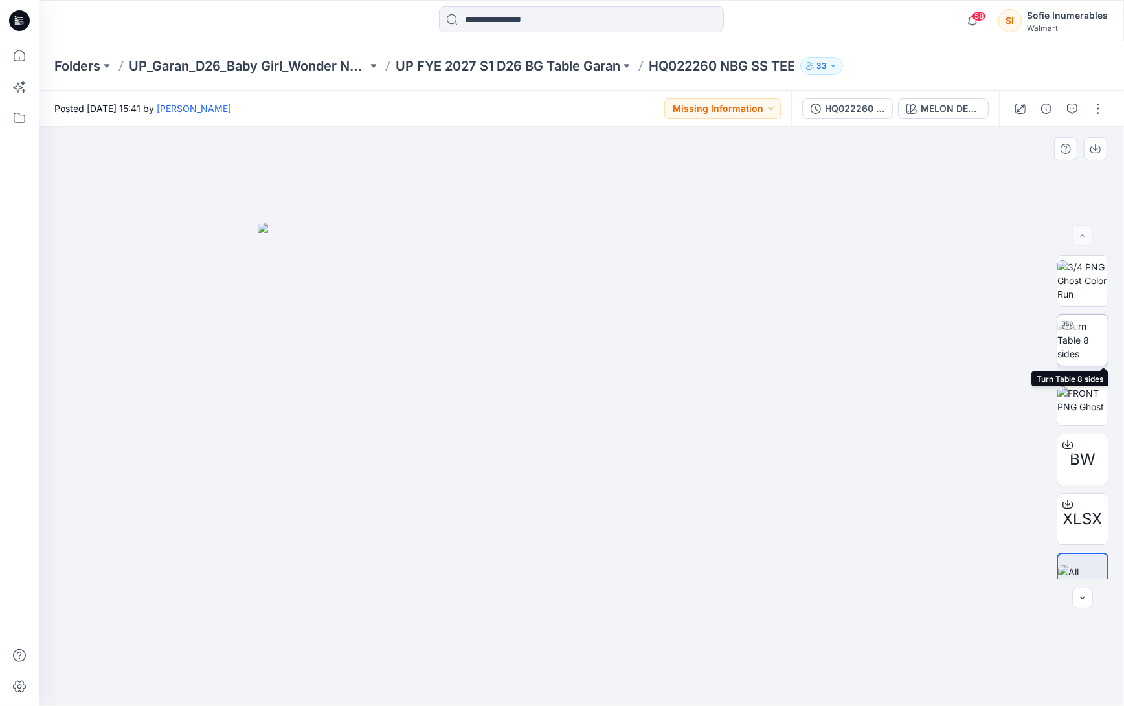
click at [1104, 332] on img at bounding box center [1082, 340] width 50 height 41
click at [425, 63] on p "UP FYE 2027 S1 D26 BG Table Garan" at bounding box center [508, 66] width 225 height 18
